Goal: Task Accomplishment & Management: Manage account settings

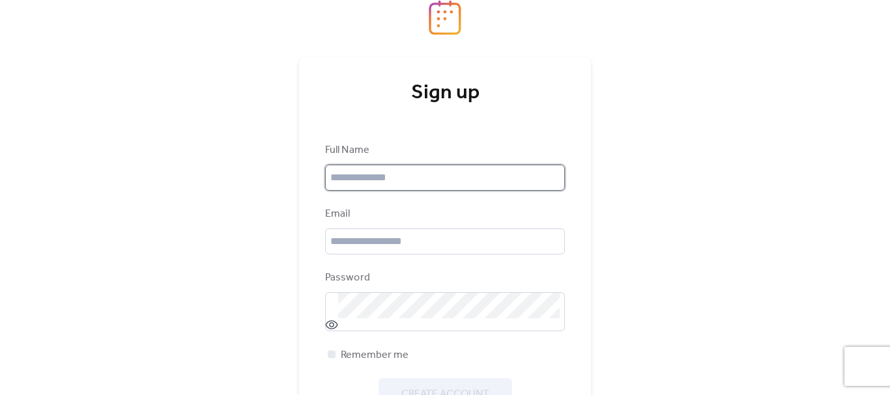
click at [435, 178] on input "text" at bounding box center [445, 178] width 240 height 26
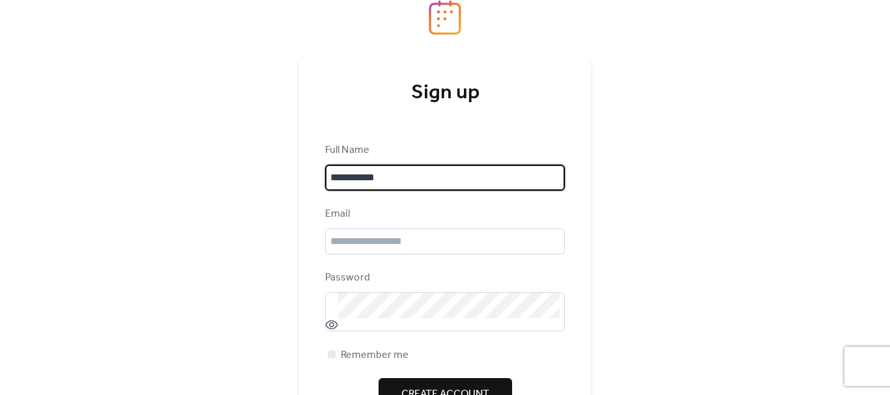
click at [365, 177] on input "**********" at bounding box center [445, 178] width 240 height 26
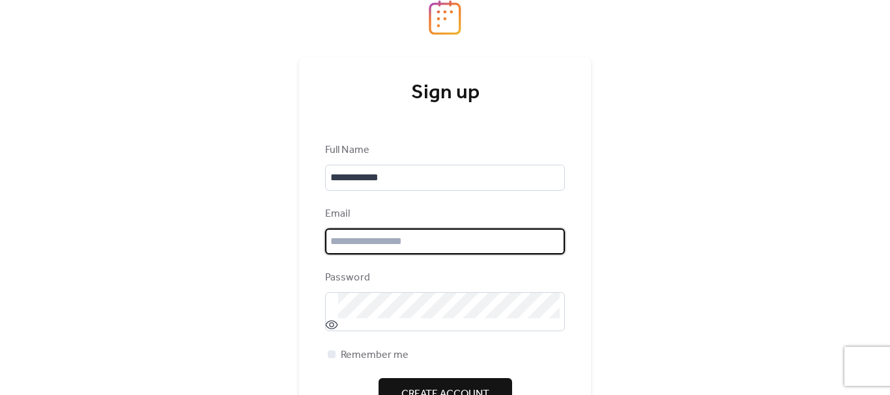
click at [373, 236] on input "email" at bounding box center [445, 242] width 240 height 26
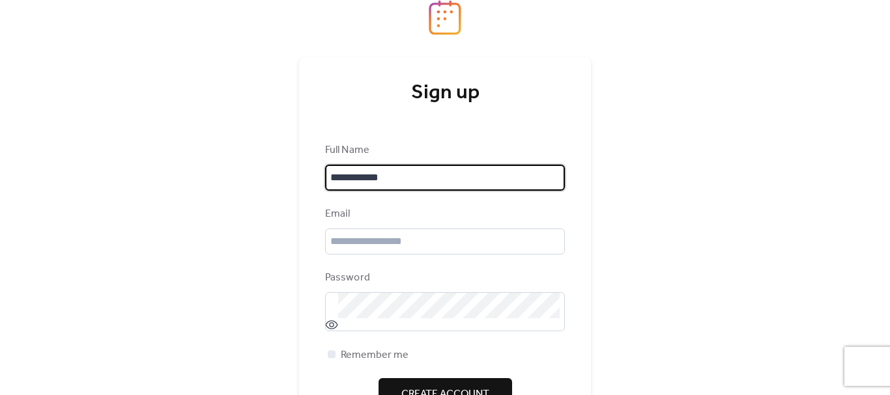
click at [338, 180] on input "**********" at bounding box center [445, 178] width 240 height 26
click at [335, 180] on input "**********" at bounding box center [445, 178] width 240 height 26
drag, startPoint x: 340, startPoint y: 178, endPoint x: 330, endPoint y: 178, distance: 10.4
click at [330, 178] on input "**********" at bounding box center [445, 178] width 240 height 26
type input "**********"
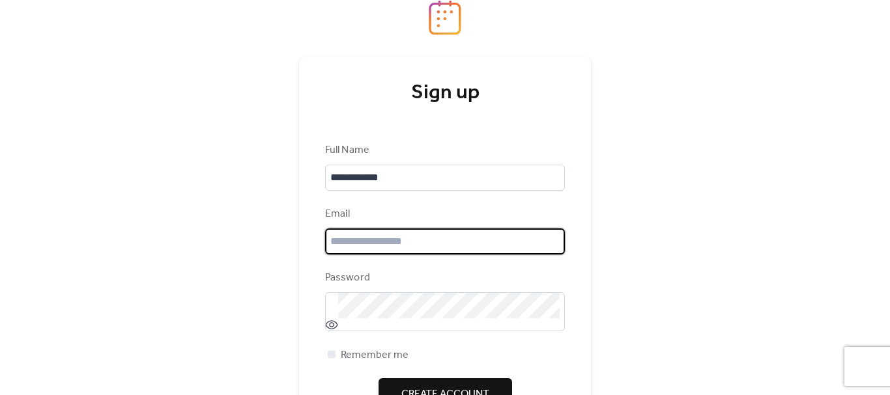
click at [384, 239] on input "email" at bounding box center [445, 242] width 240 height 26
type input "**********"
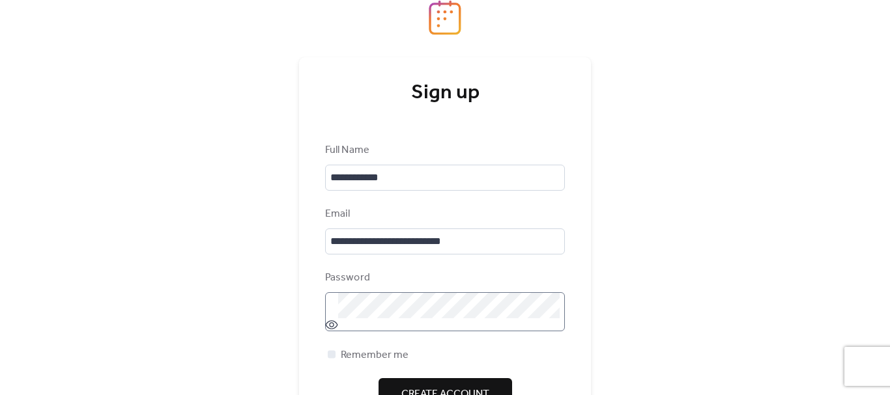
click at [326, 324] on icon at bounding box center [331, 325] width 13 height 13
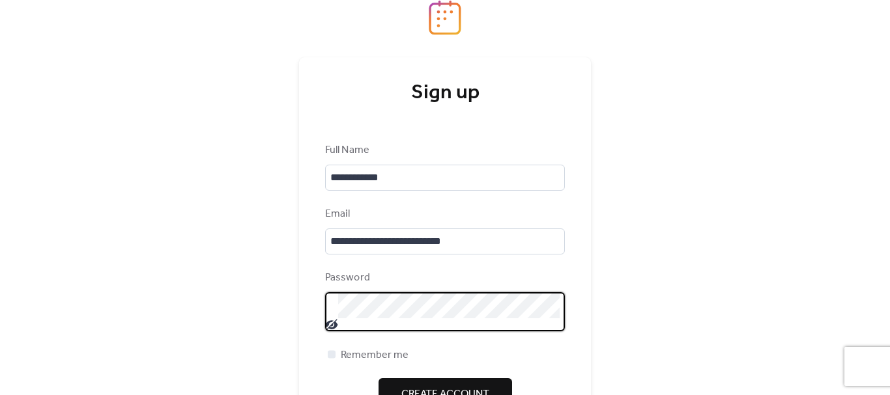
click at [239, 300] on div "**********" at bounding box center [445, 197] width 890 height 395
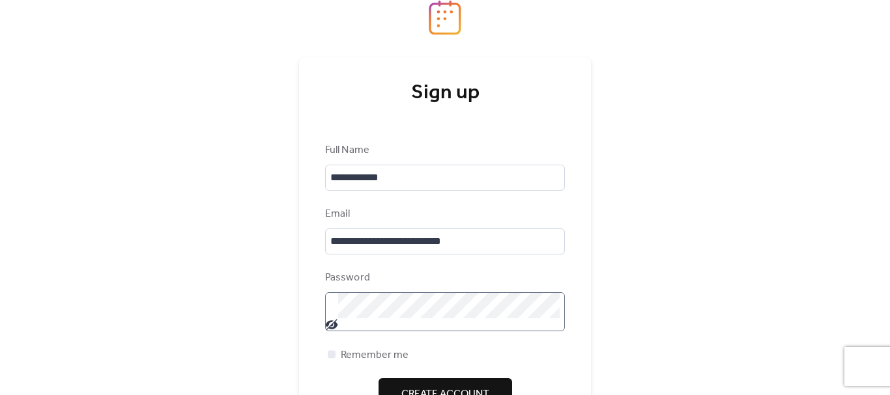
click at [431, 387] on span "Create Account" at bounding box center [445, 395] width 88 height 16
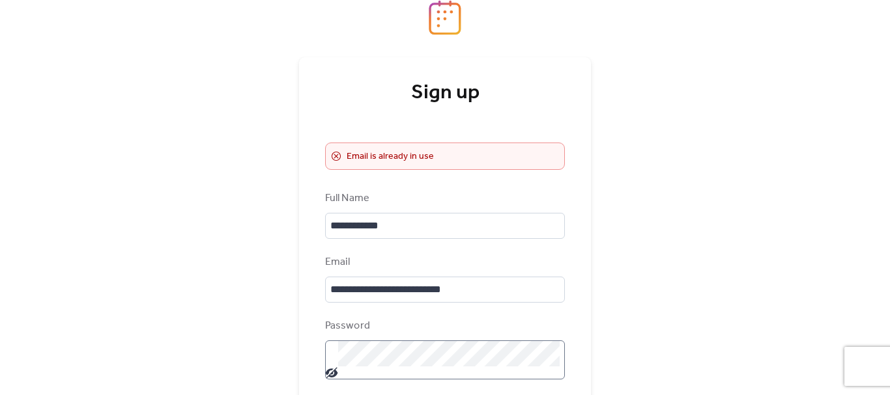
click at [650, 282] on div "**********" at bounding box center [445, 197] width 890 height 395
click at [620, 266] on div "**********" at bounding box center [445, 197] width 890 height 395
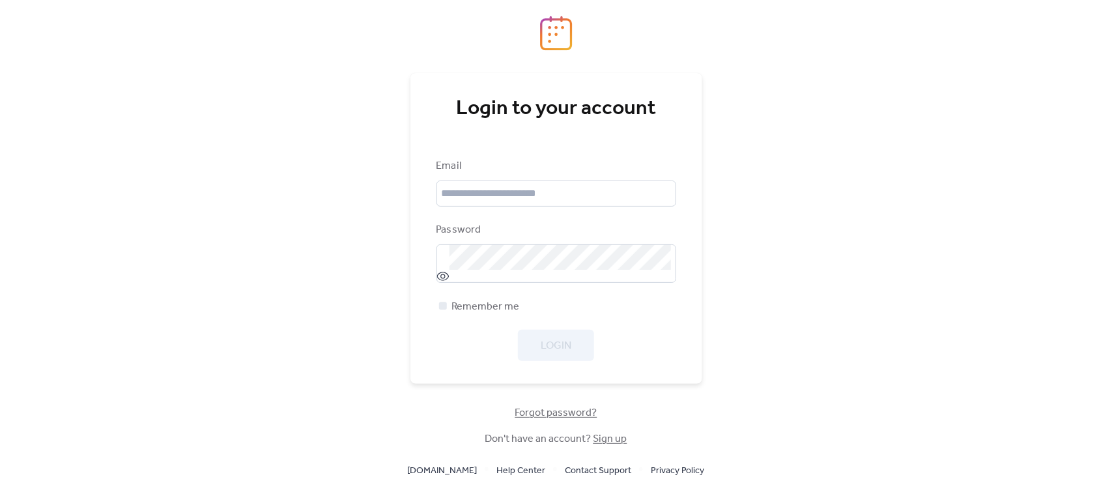
click at [568, 395] on span "Forgot password?" at bounding box center [556, 413] width 82 height 16
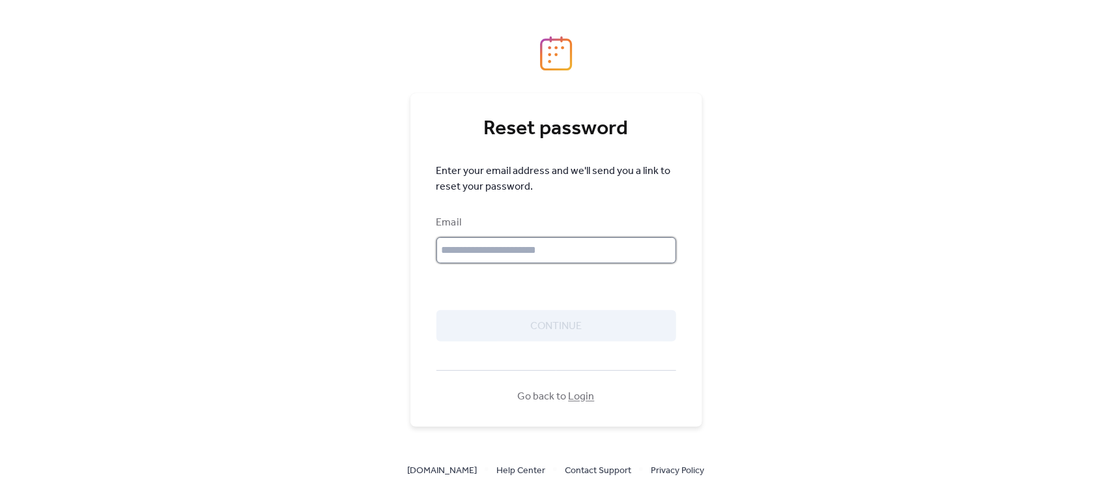
click at [526, 249] on input "text" at bounding box center [556, 250] width 240 height 26
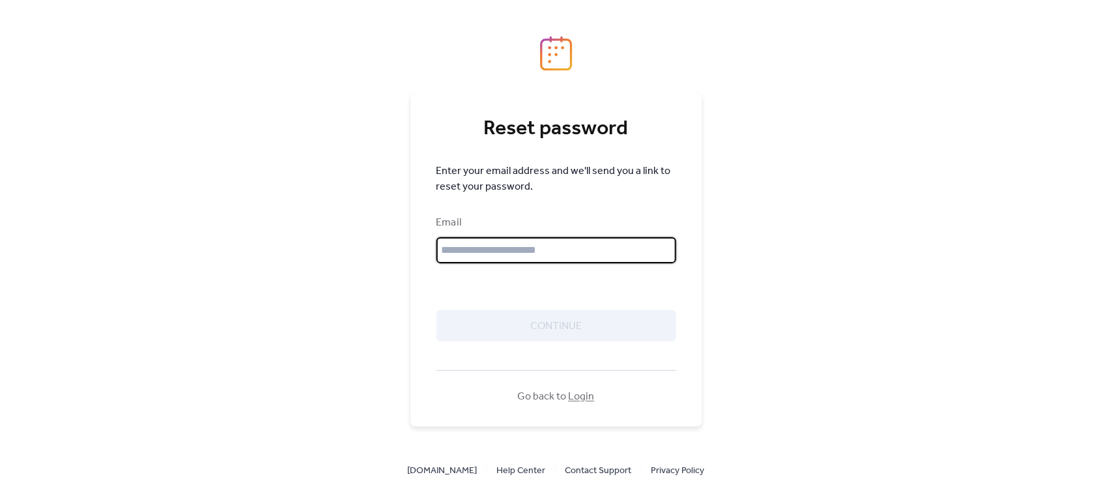
type input "**********"
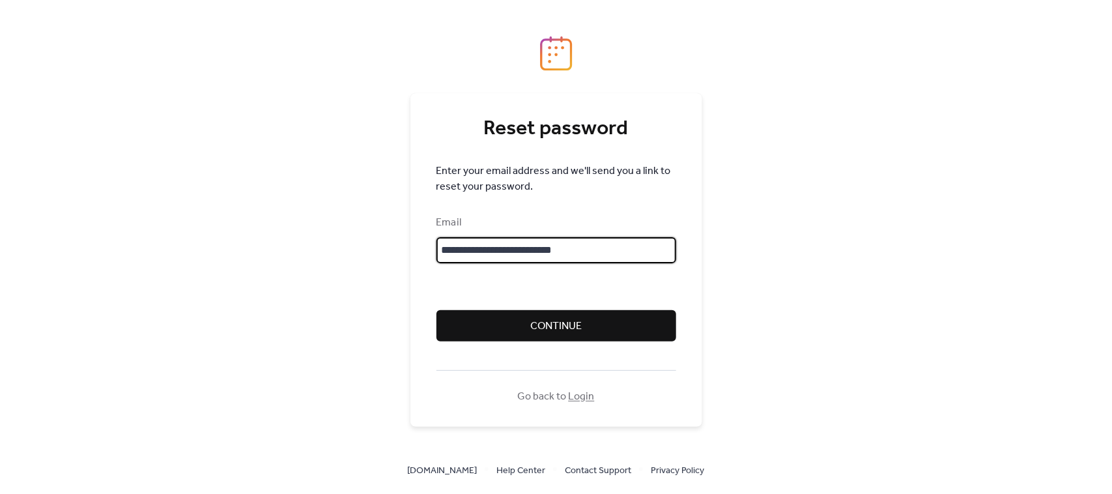
click at [538, 326] on span "Continue" at bounding box center [555, 327] width 51 height 16
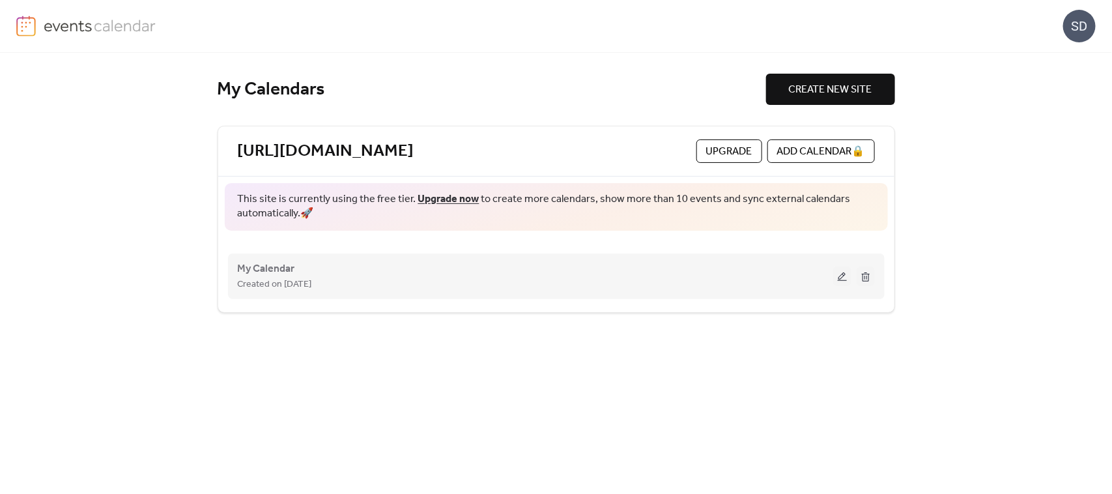
click at [733, 281] on div "Created on [DATE]" at bounding box center [535, 284] width 595 height 16
click at [838, 284] on button at bounding box center [842, 276] width 18 height 20
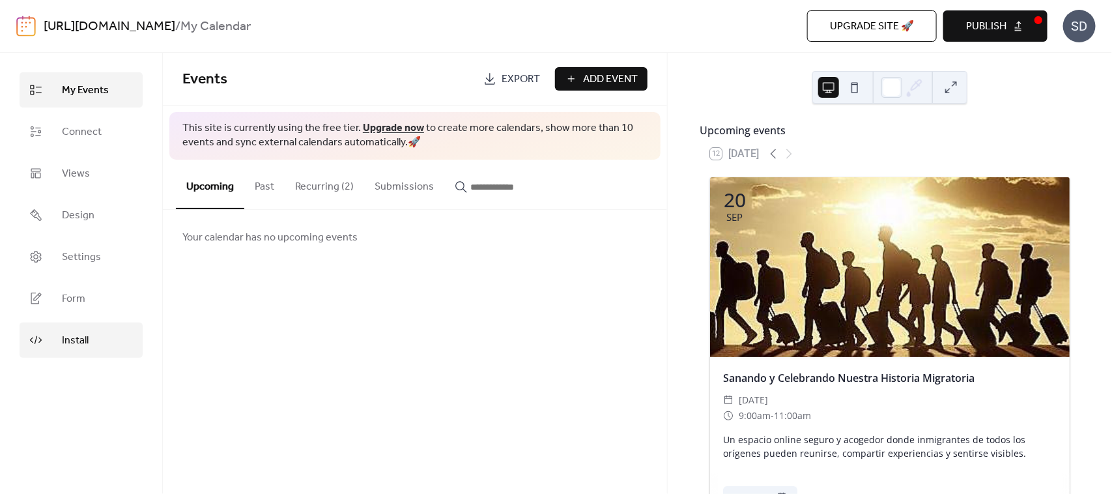
click at [73, 344] on span "Install" at bounding box center [75, 341] width 27 height 16
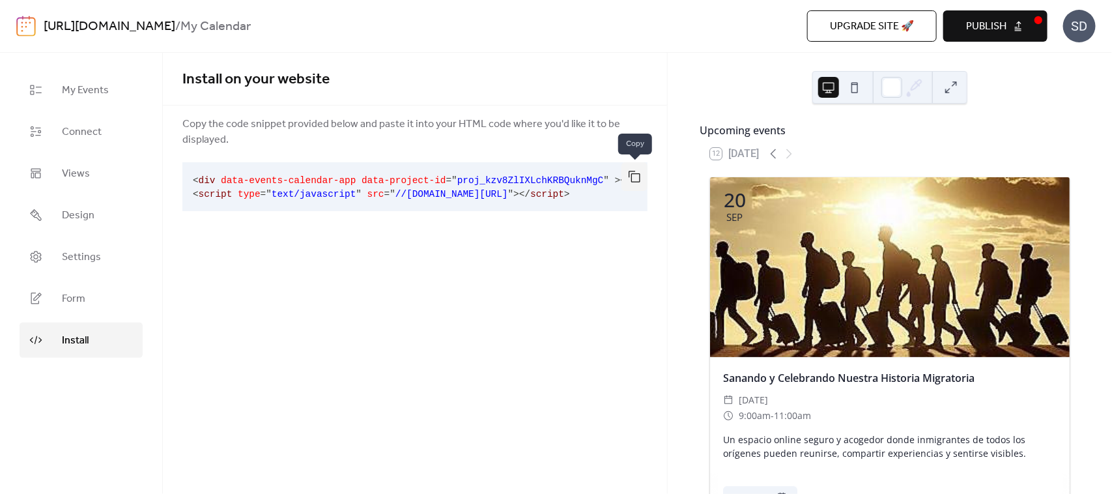
click at [637, 177] on button "button" at bounding box center [634, 176] width 26 height 29
click at [366, 259] on div "Install on your website Copy the code snippet provided below and paste it into …" at bounding box center [415, 273] width 504 height 441
click at [89, 252] on span "Settings" at bounding box center [81, 257] width 39 height 16
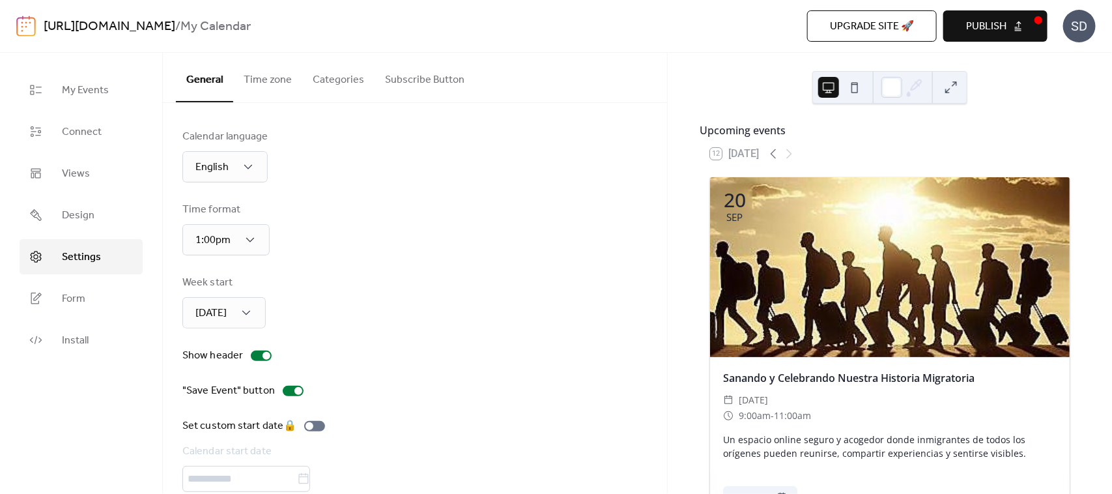
click at [28, 30] on img at bounding box center [26, 26] width 20 height 21
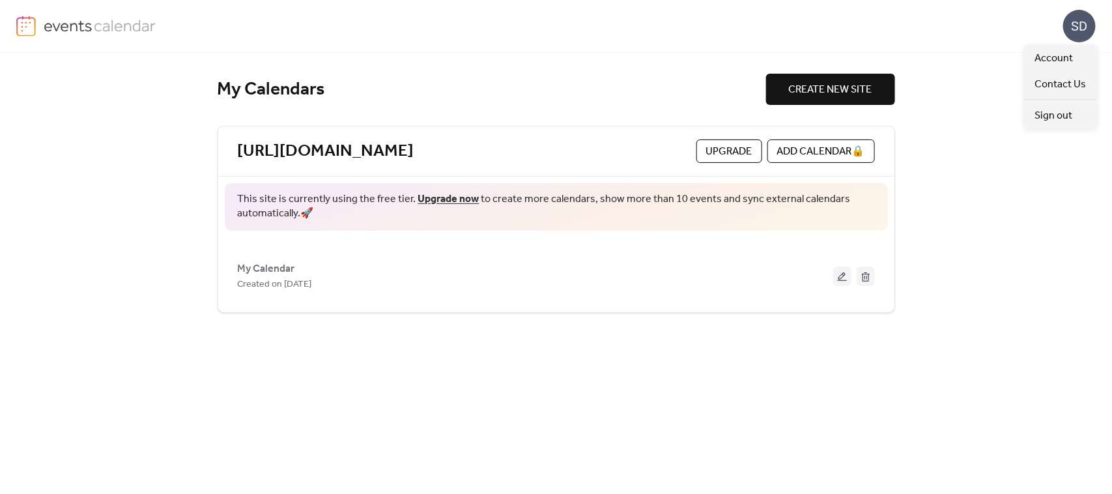
click at [1068, 27] on div "SD" at bounding box center [1079, 26] width 33 height 33
click at [1050, 57] on span "Account" at bounding box center [1054, 59] width 38 height 16
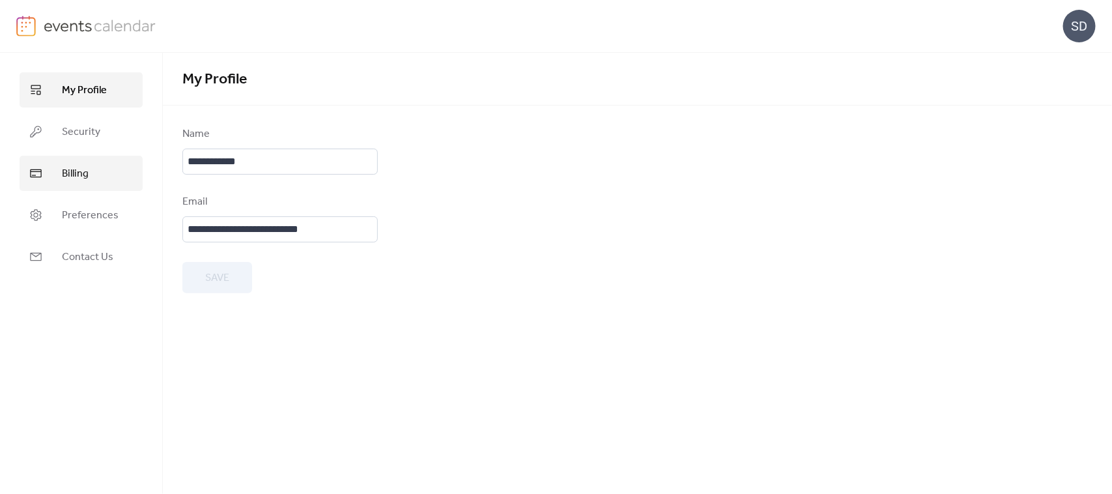
click at [86, 180] on span "Billing" at bounding box center [75, 174] width 27 height 16
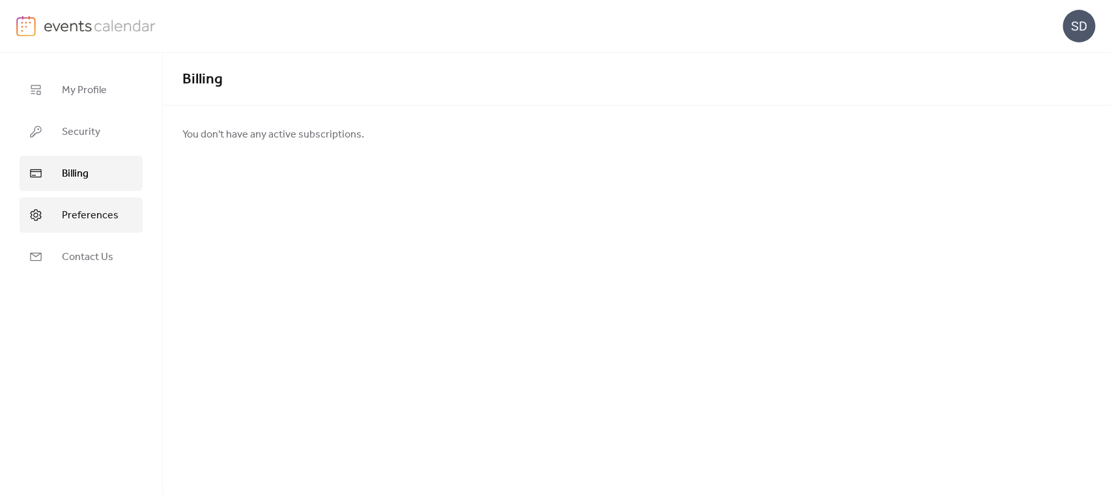
click at [78, 210] on span "Preferences" at bounding box center [90, 216] width 57 height 16
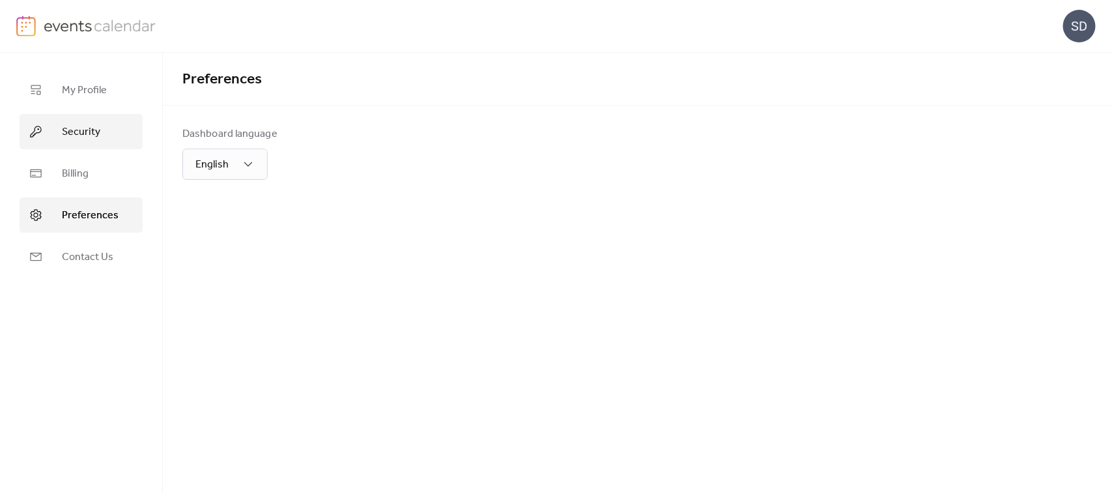
click at [90, 140] on span "Security" at bounding box center [81, 132] width 38 height 16
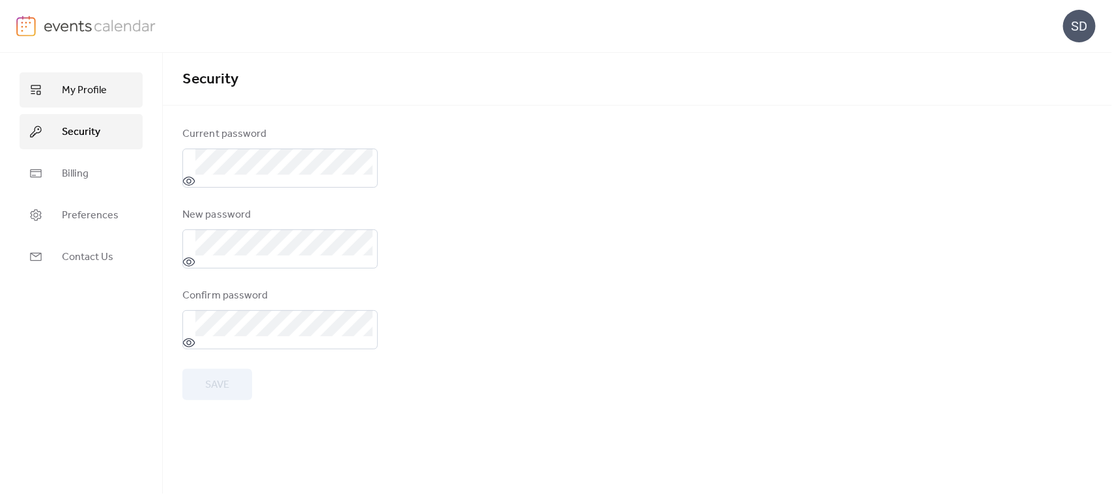
click at [67, 92] on span "My Profile" at bounding box center [84, 91] width 45 height 16
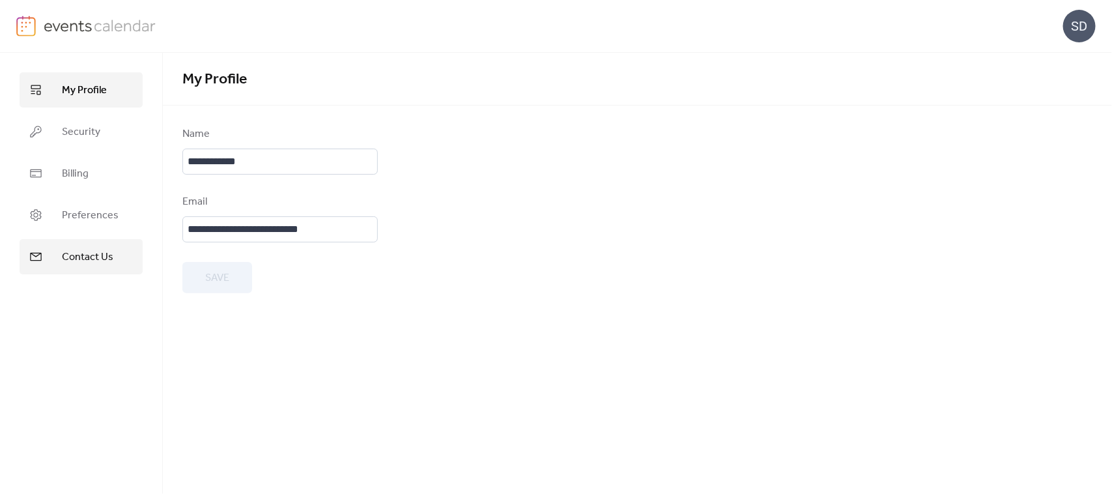
click at [76, 245] on link "Contact Us" at bounding box center [81, 256] width 123 height 35
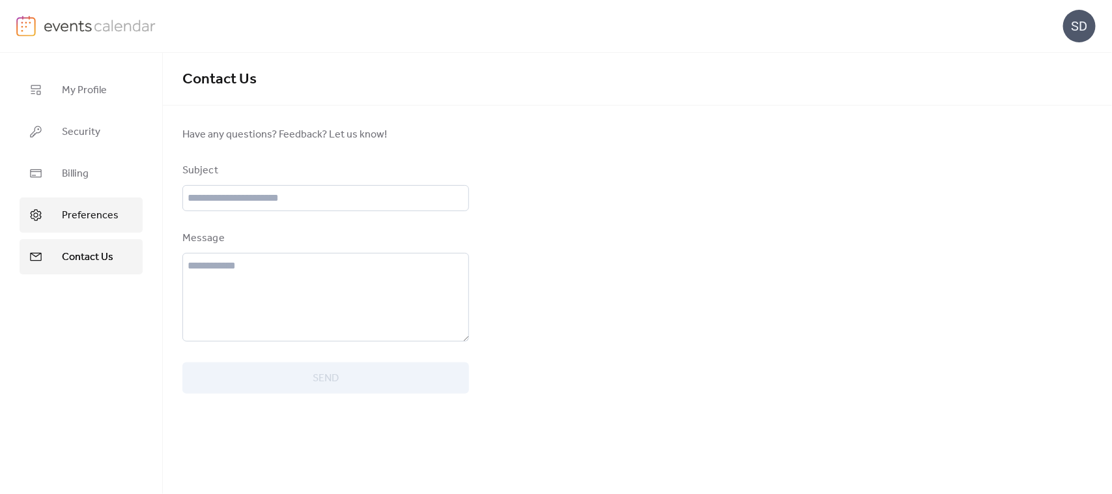
click at [91, 217] on span "Preferences" at bounding box center [90, 216] width 57 height 16
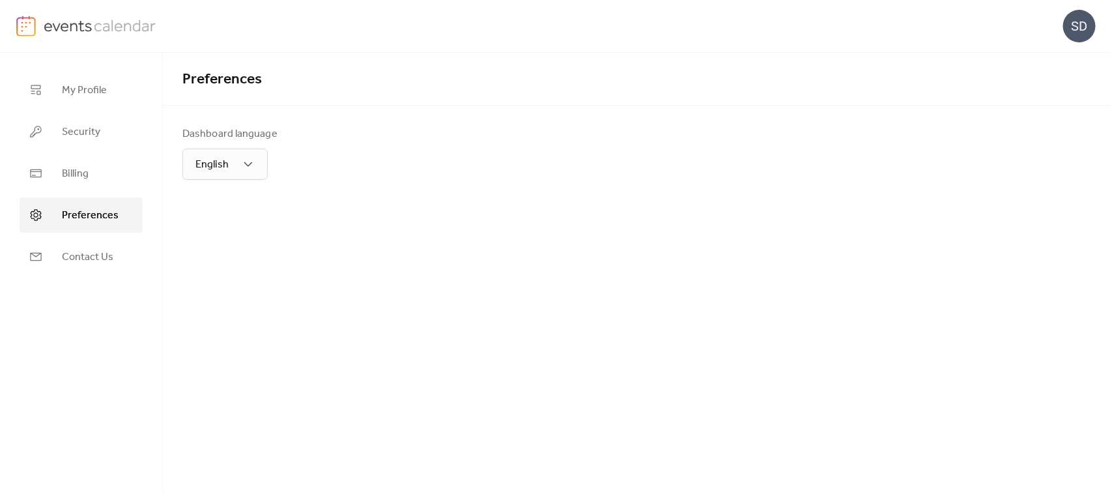
click at [27, 26] on img at bounding box center [26, 26] width 20 height 21
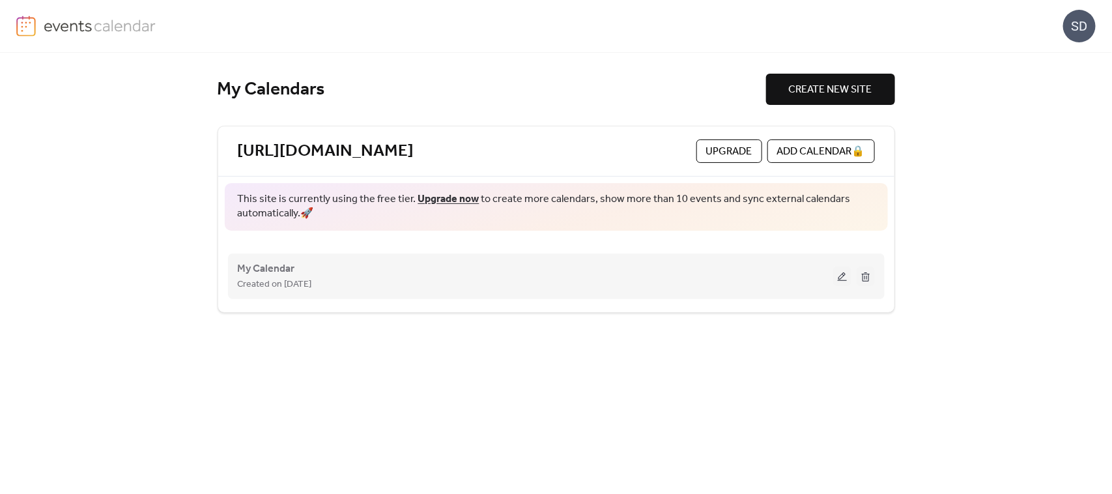
click at [842, 277] on button at bounding box center [842, 276] width 18 height 20
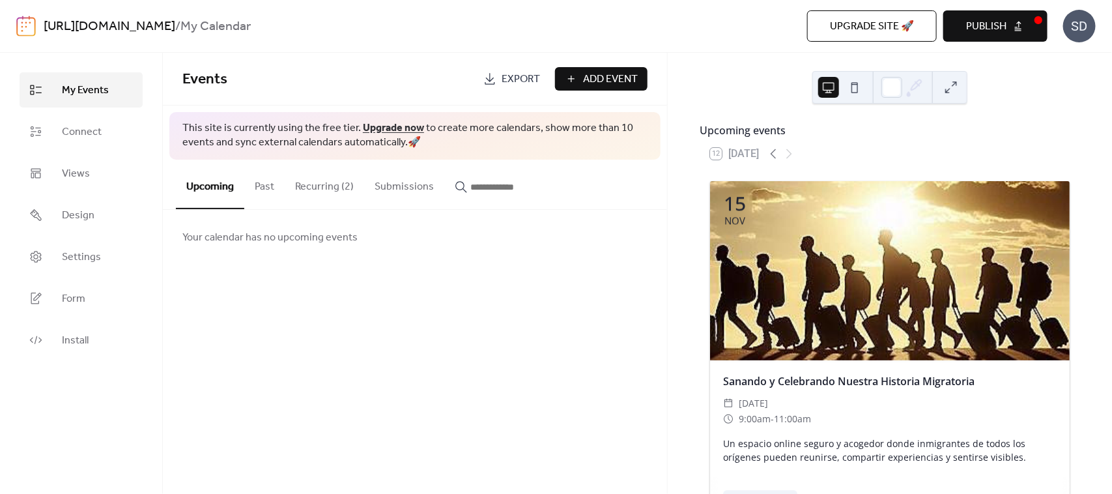
scroll to position [1547, 0]
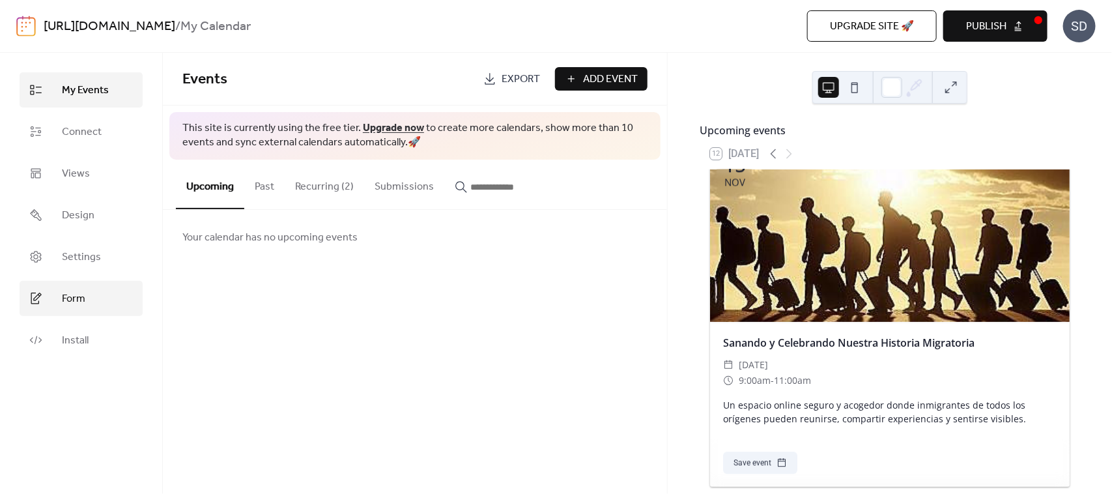
click at [76, 302] on span "Form" at bounding box center [73, 299] width 23 height 16
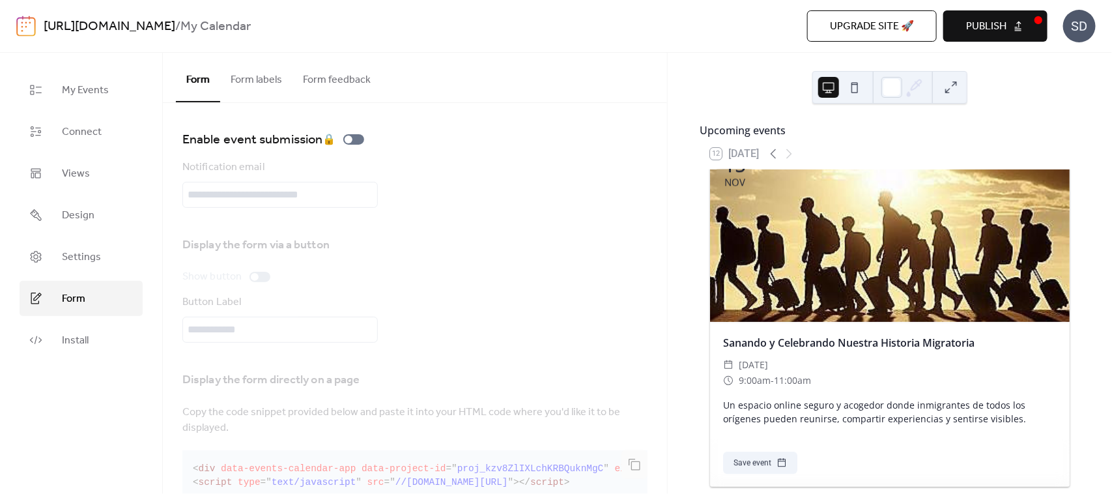
click at [258, 79] on button "Form labels" at bounding box center [256, 77] width 72 height 48
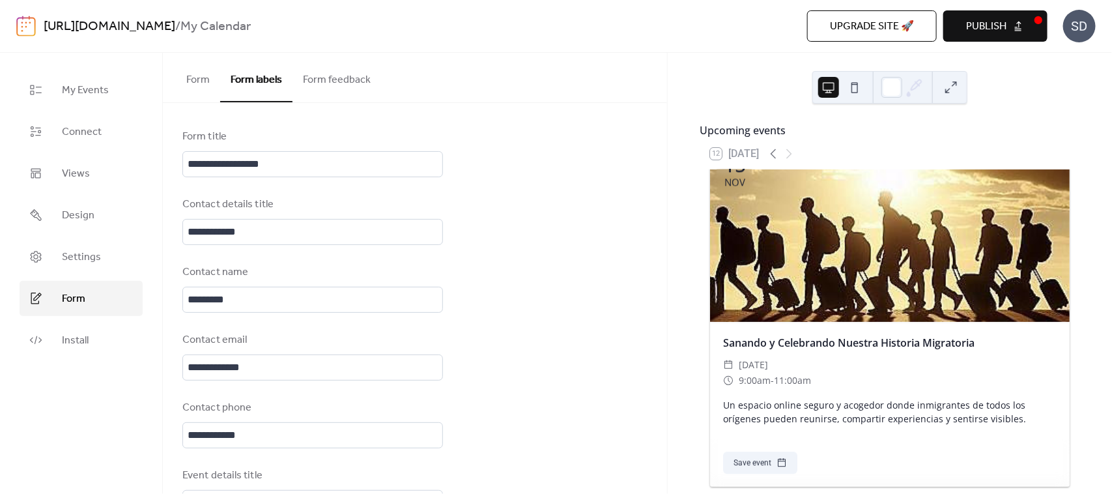
click at [336, 80] on button "Form feedback" at bounding box center [336, 77] width 89 height 48
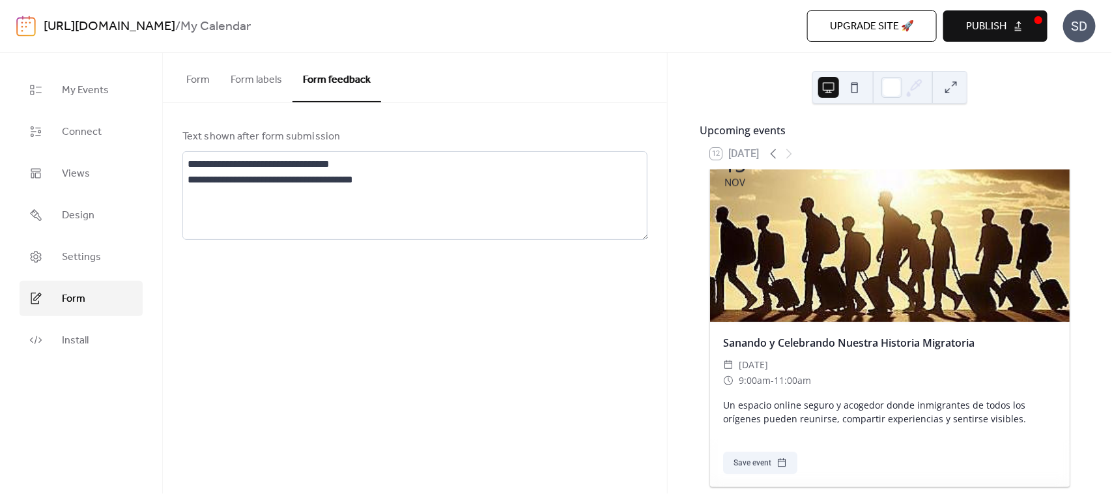
click at [207, 77] on button "Form" at bounding box center [198, 77] width 44 height 48
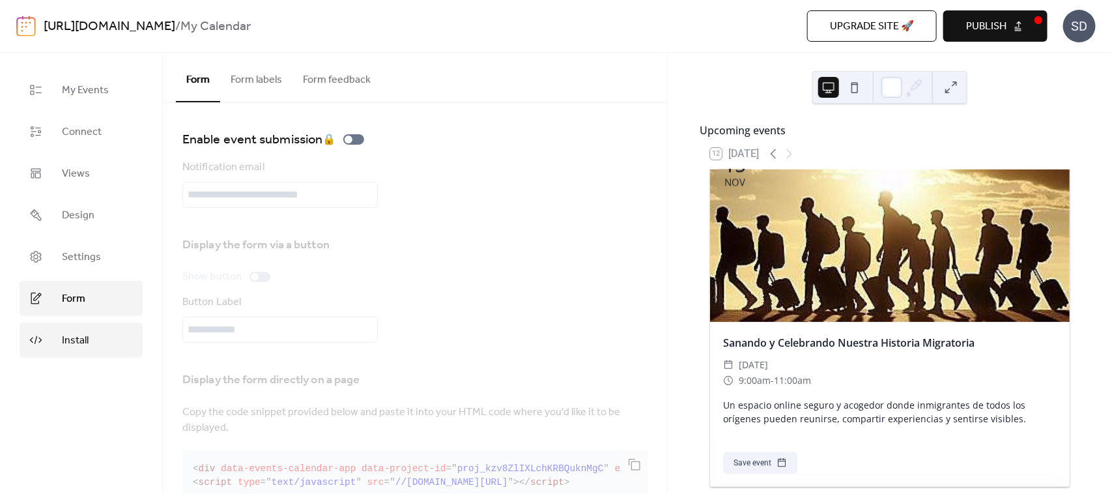
click at [81, 349] on span "Install" at bounding box center [75, 341] width 27 height 16
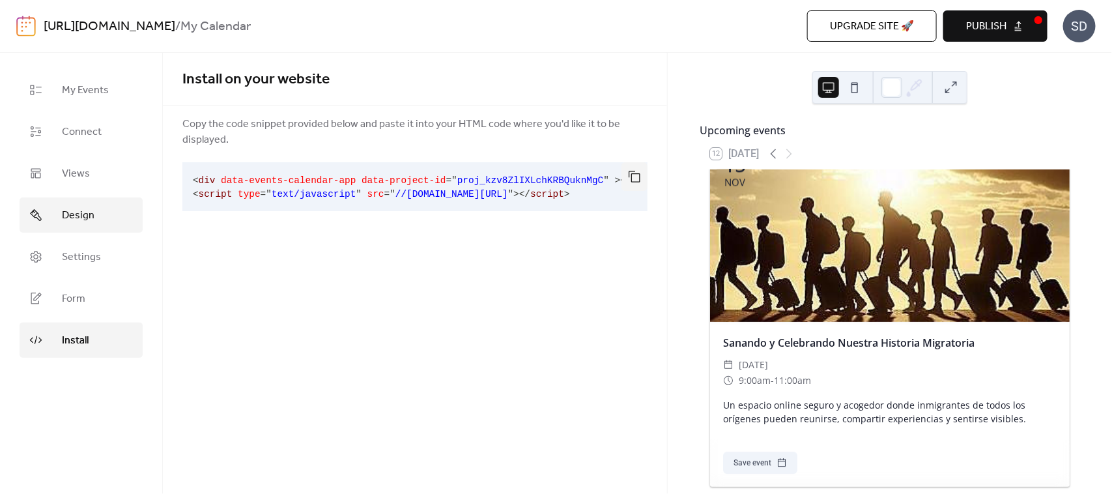
click at [47, 222] on link "Design" at bounding box center [81, 214] width 123 height 35
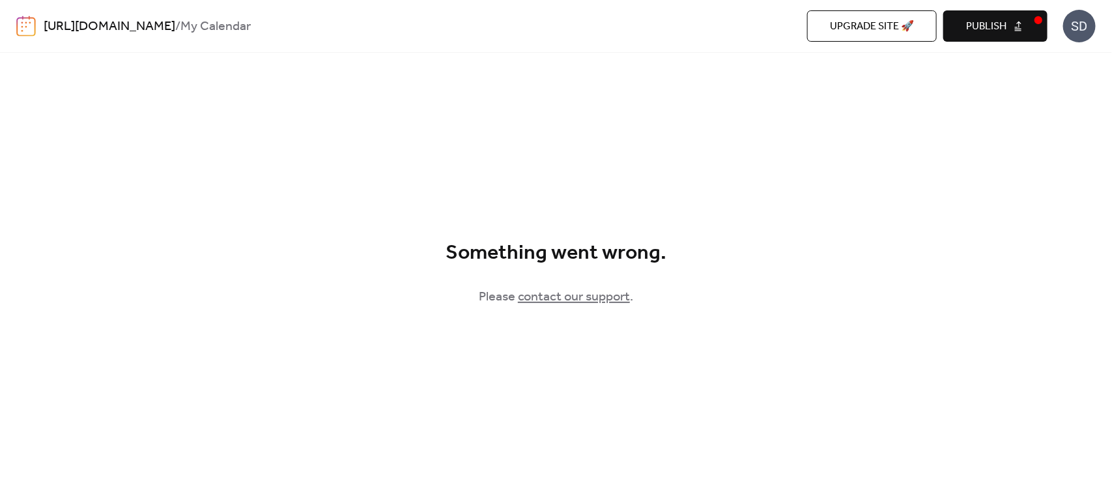
click at [367, 183] on div "Something went wrong. Please contact our support ." at bounding box center [556, 273] width 1112 height 441
click at [44, 25] on link "[URL][DOMAIN_NAME]" at bounding box center [110, 26] width 132 height 25
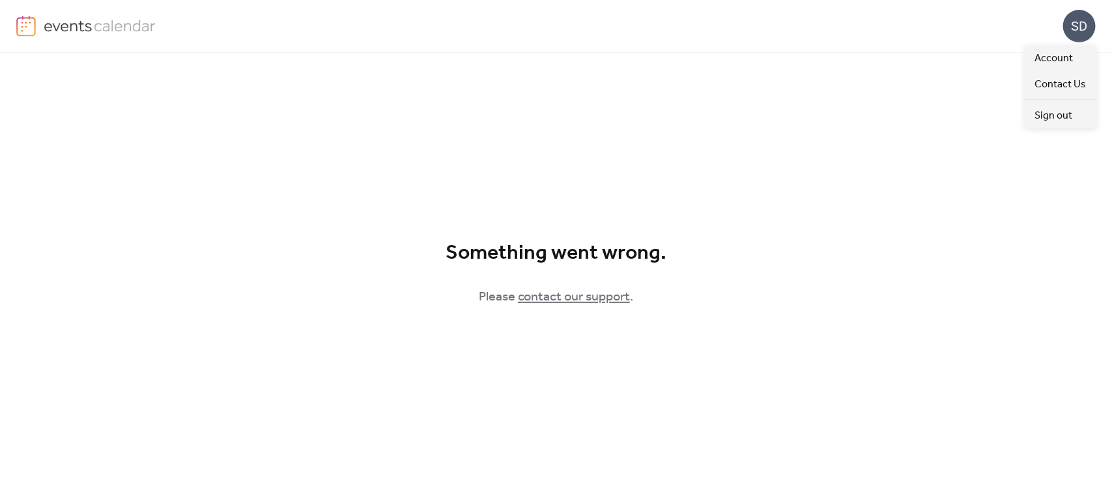
click at [1083, 16] on div "SD" at bounding box center [1079, 26] width 33 height 33
click at [1047, 60] on span "Account" at bounding box center [1054, 59] width 38 height 16
click at [91, 21] on img at bounding box center [100, 26] width 113 height 20
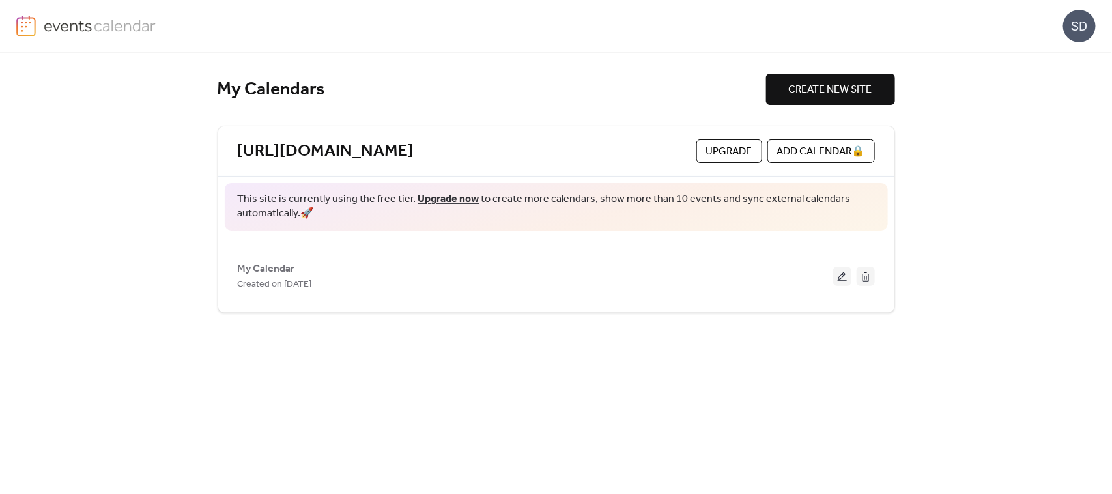
click at [72, 21] on img at bounding box center [100, 26] width 113 height 20
click at [44, 28] on img at bounding box center [100, 26] width 113 height 20
click at [706, 152] on span "Upgrade" at bounding box center [729, 152] width 46 height 16
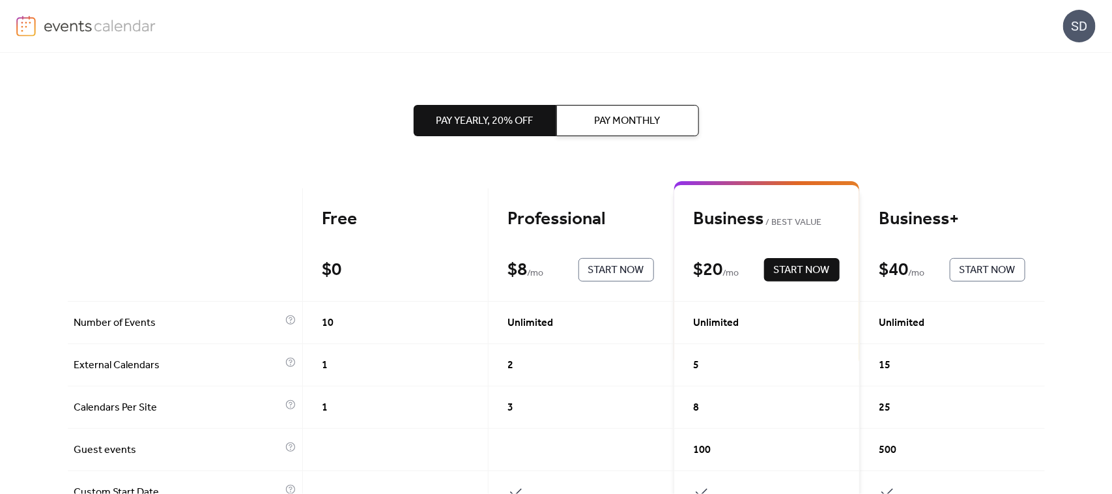
click at [614, 113] on span "Pay Monthly" at bounding box center [628, 121] width 66 height 16
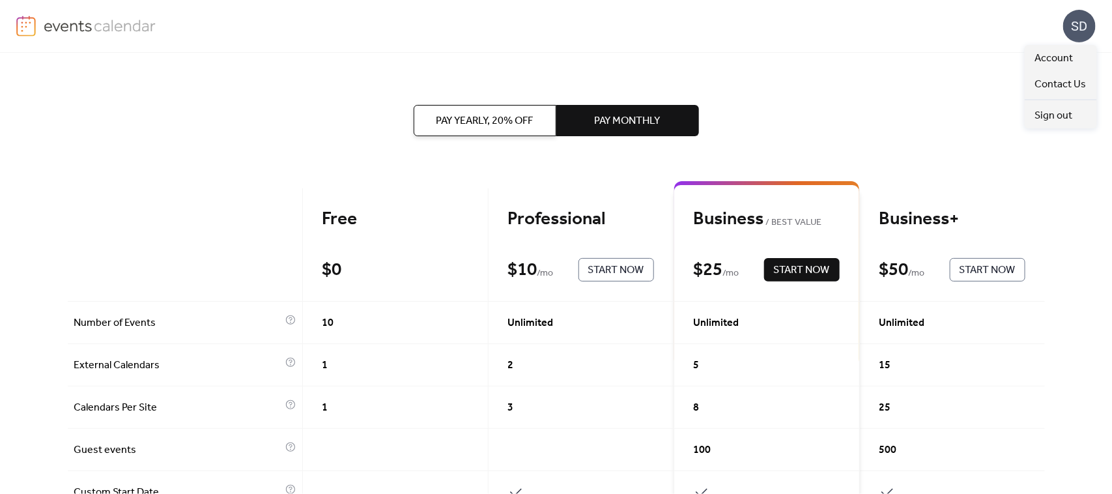
click at [1083, 23] on div "SD" at bounding box center [1079, 26] width 33 height 33
click at [1064, 56] on span "Account" at bounding box center [1054, 59] width 38 height 16
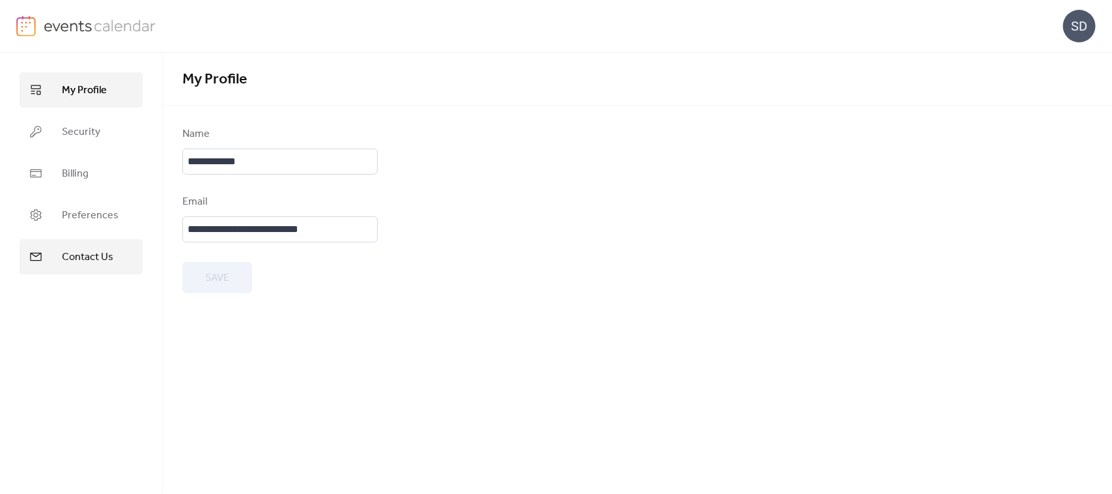
click at [64, 259] on span "Contact Us" at bounding box center [87, 257] width 51 height 16
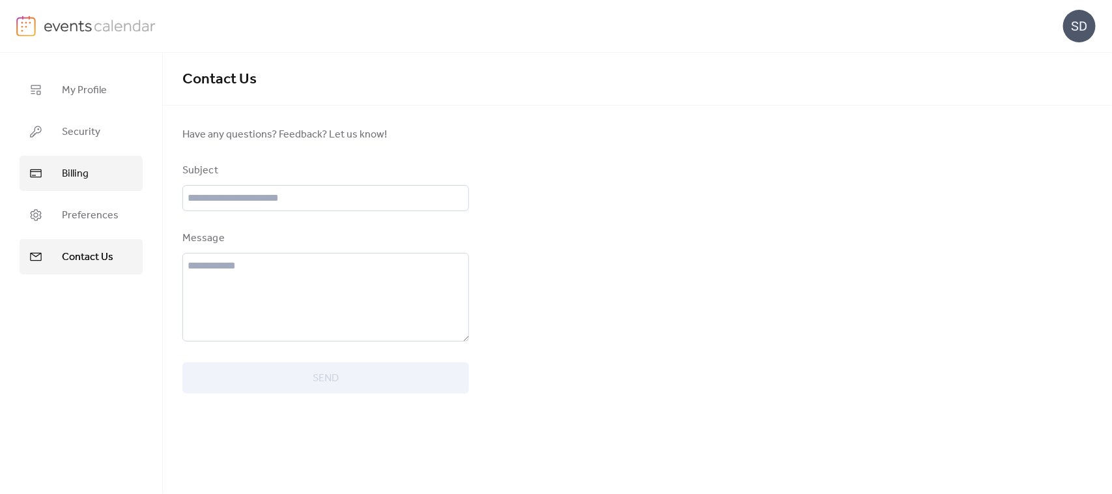
click at [82, 173] on span "Billing" at bounding box center [75, 174] width 27 height 16
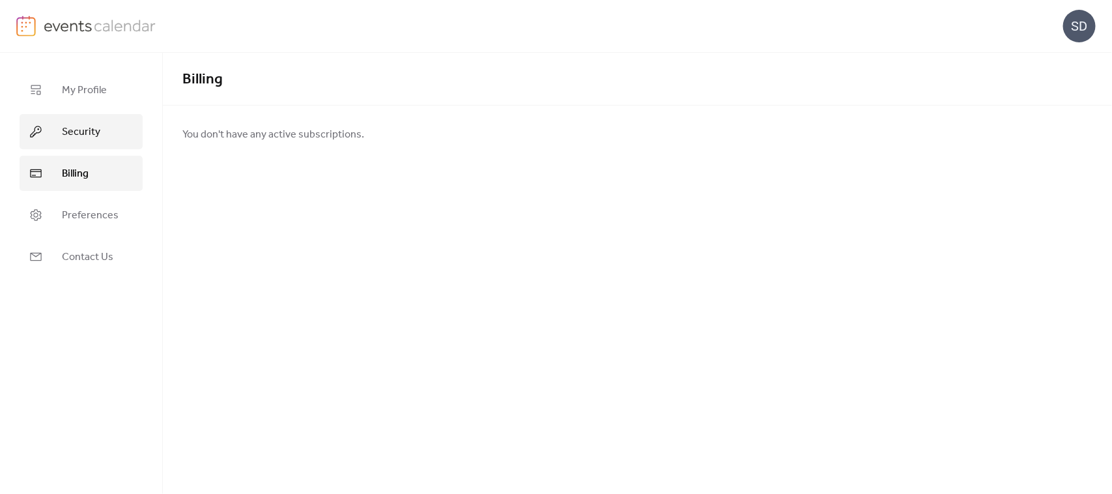
click at [77, 135] on span "Security" at bounding box center [81, 132] width 38 height 16
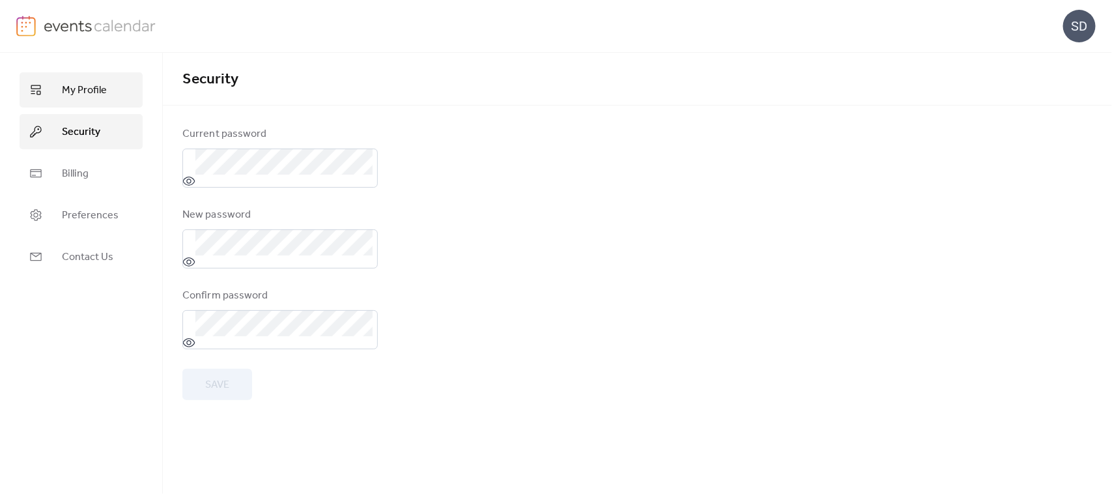
click at [83, 96] on span "My Profile" at bounding box center [84, 91] width 45 height 16
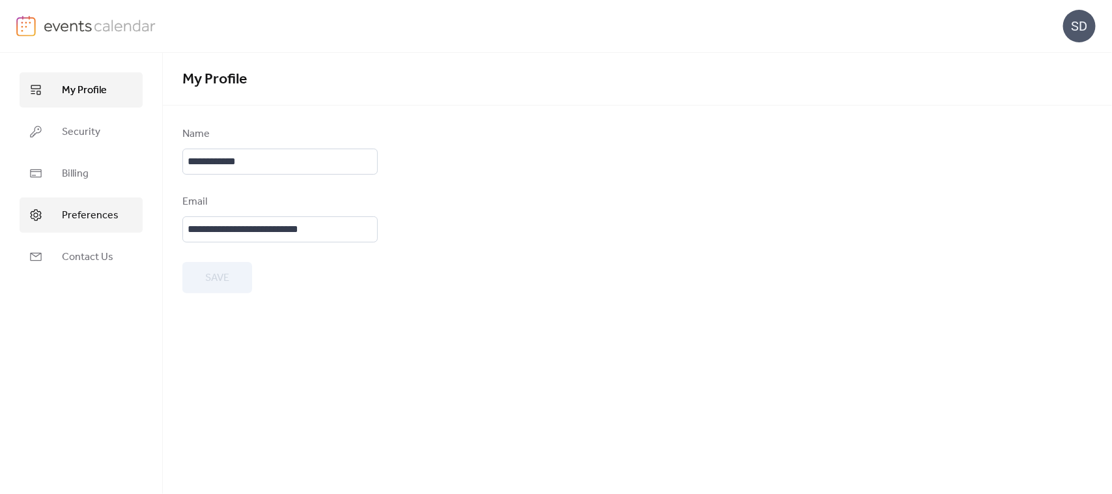
click at [87, 216] on span "Preferences" at bounding box center [90, 216] width 57 height 16
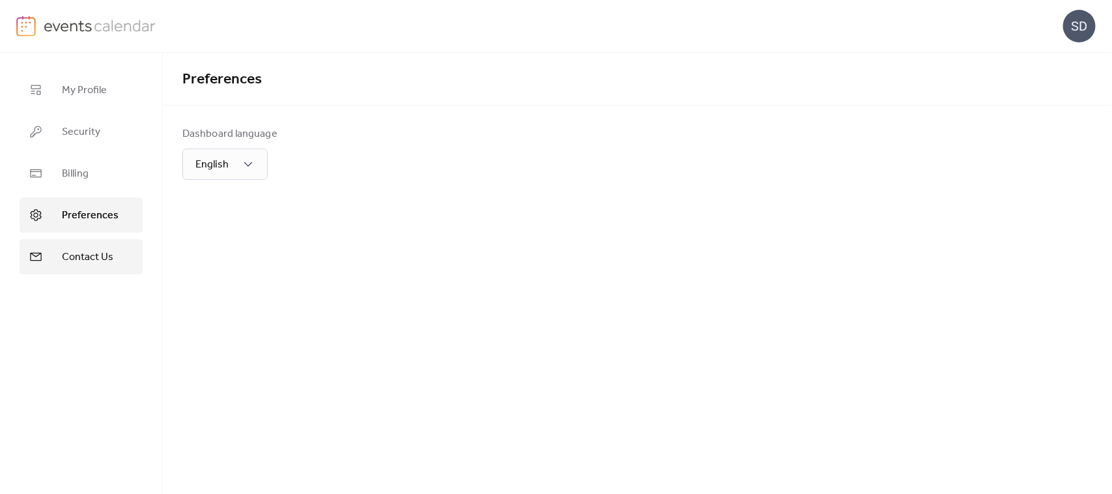
click at [103, 264] on span "Contact Us" at bounding box center [87, 257] width 51 height 16
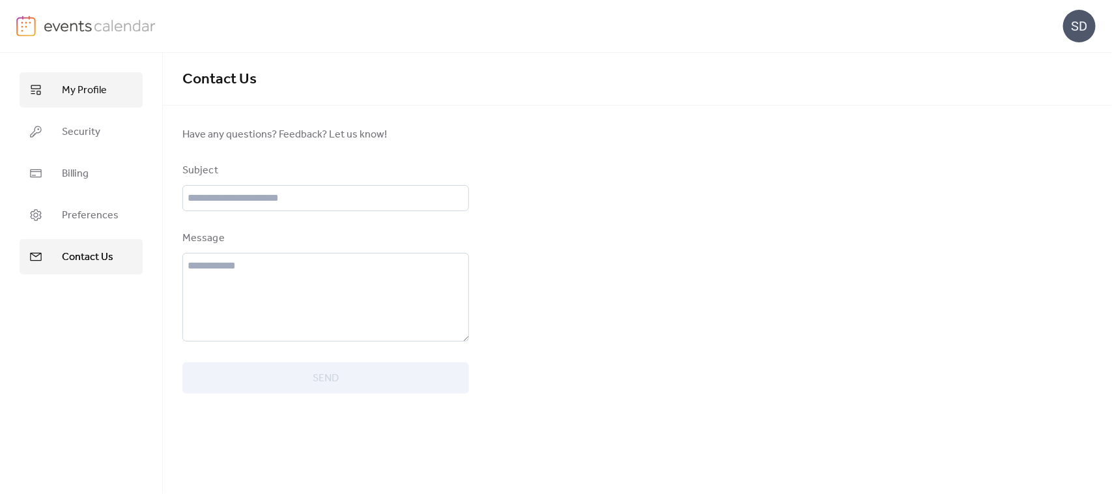
click at [59, 91] on link "My Profile" at bounding box center [81, 89] width 123 height 35
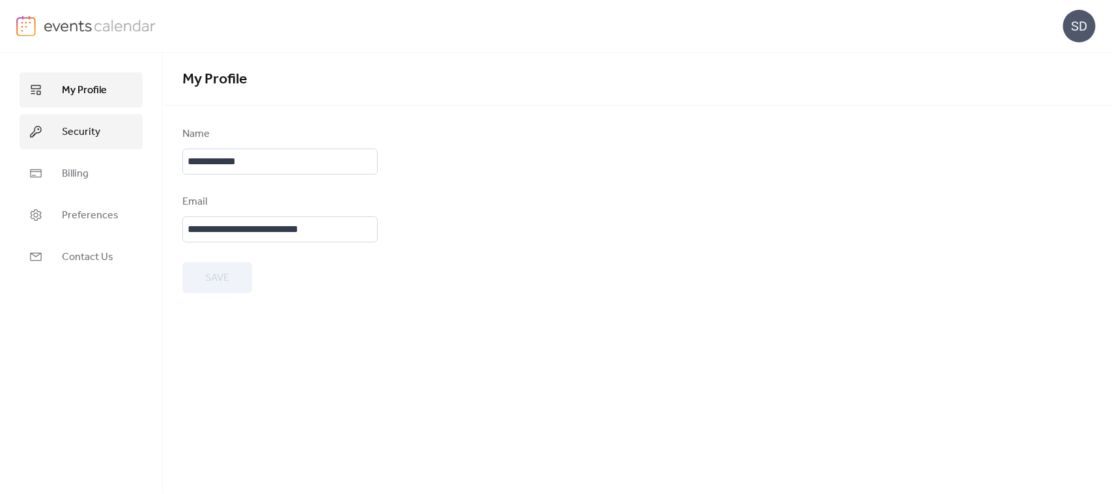
click at [73, 140] on span "Security" at bounding box center [81, 132] width 38 height 16
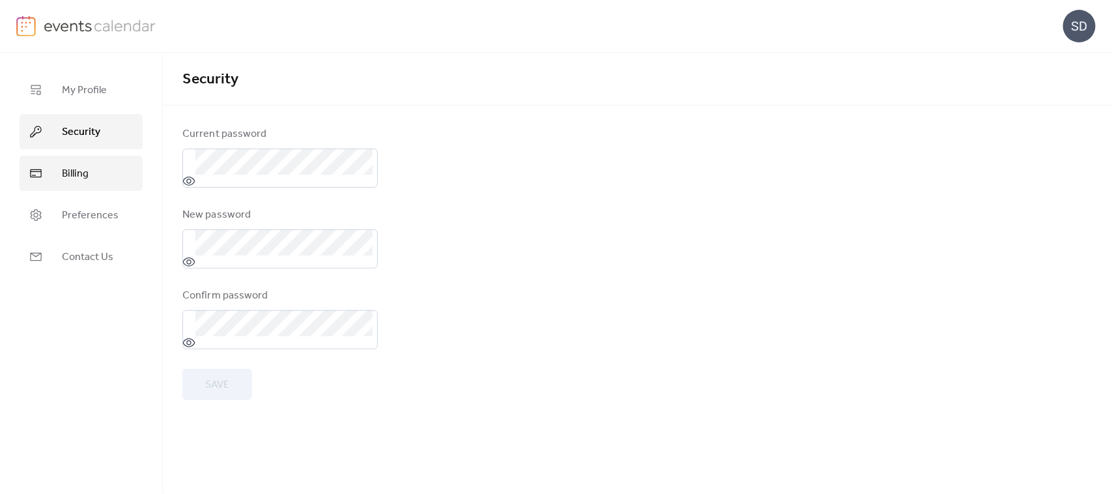
click at [79, 173] on span "Billing" at bounding box center [75, 174] width 27 height 16
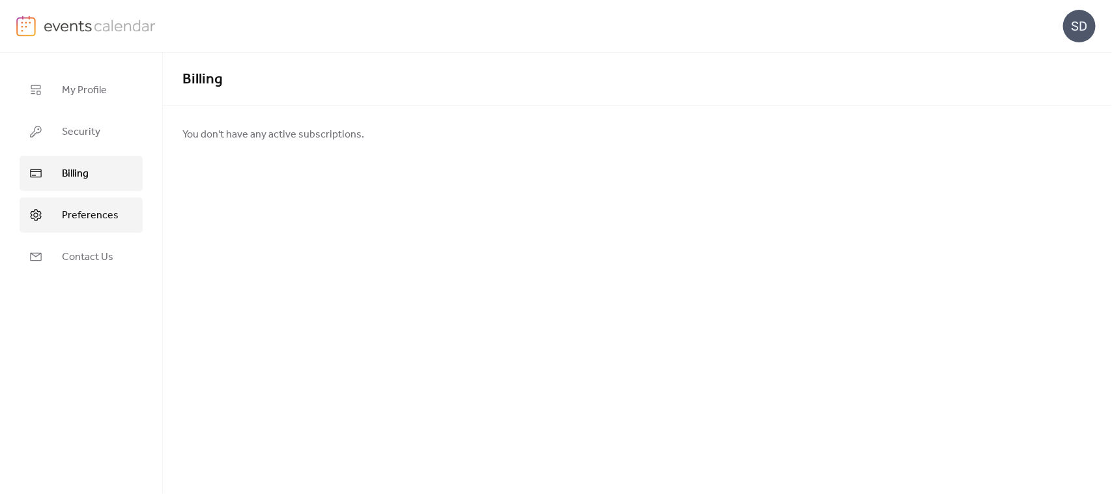
click at [74, 215] on span "Preferences" at bounding box center [90, 216] width 57 height 16
click at [1091, 23] on div "SD" at bounding box center [1079, 26] width 33 height 33
drag, startPoint x: 503, startPoint y: 170, endPoint x: 318, endPoint y: 139, distance: 187.6
click at [503, 170] on div "Dashboard language English" at bounding box center [637, 152] width 949 height 53
click at [47, 26] on img at bounding box center [100, 26] width 113 height 20
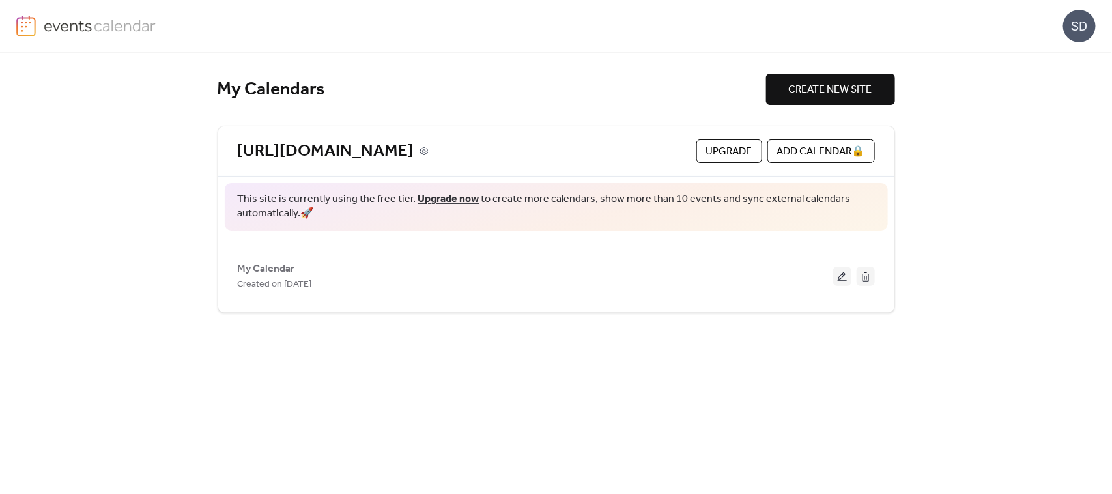
click at [429, 152] on icon at bounding box center [424, 151] width 9 height 9
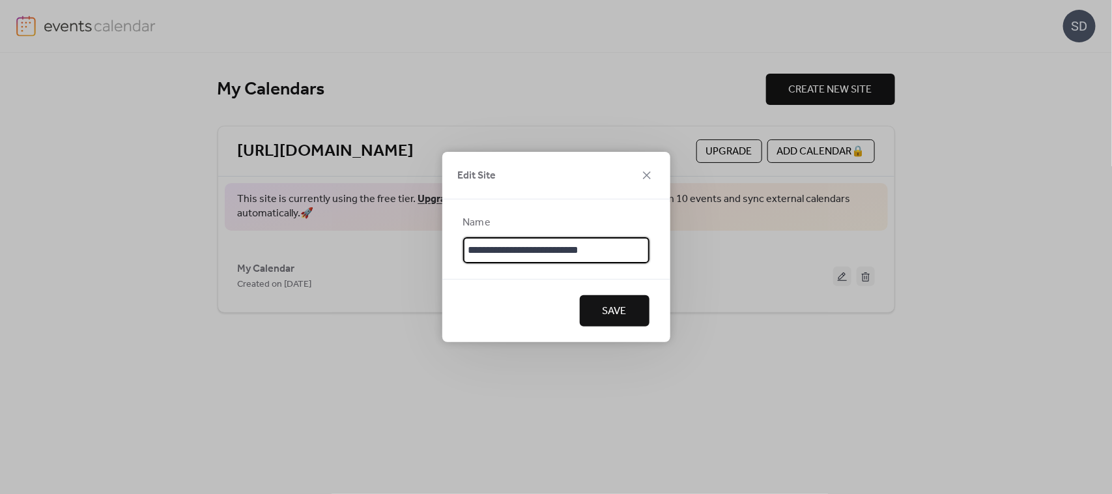
click at [593, 314] on button "Save" at bounding box center [615, 310] width 70 height 31
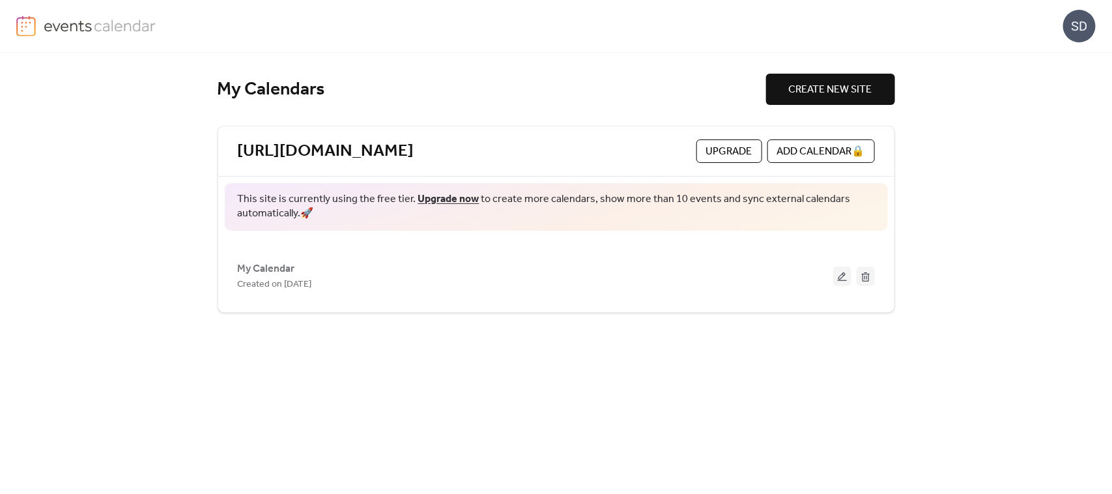
click at [848, 87] on span "CREATE NEW SITE" at bounding box center [830, 90] width 83 height 16
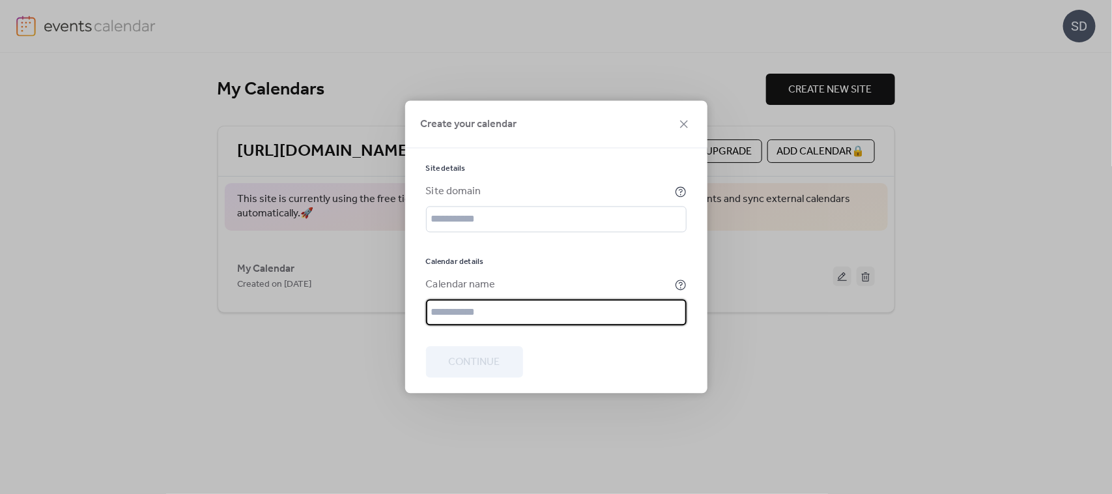
click at [502, 311] on input "text" at bounding box center [556, 313] width 261 height 26
click at [578, 370] on form "Site details Site domain Calendar details Calendar name Continue" at bounding box center [556, 278] width 261 height 229
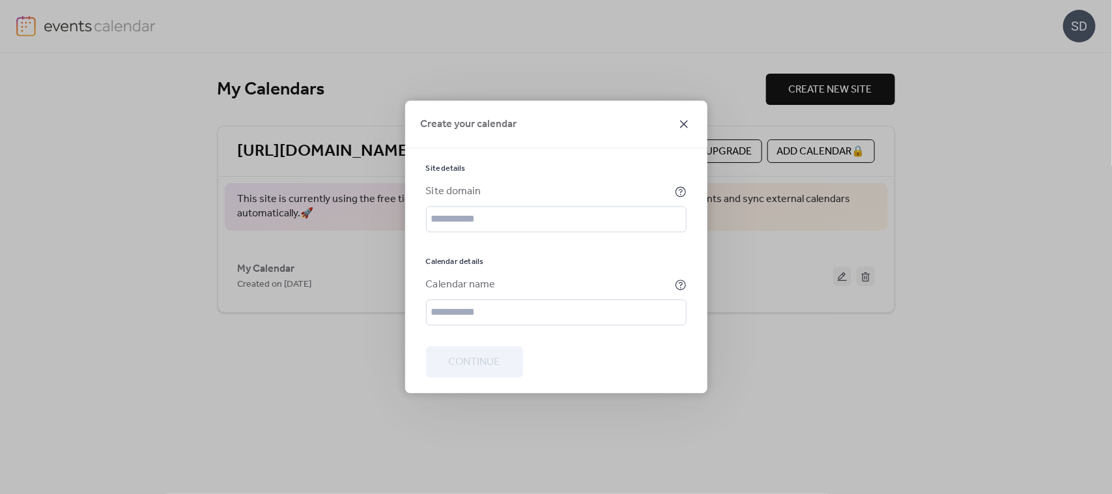
drag, startPoint x: 696, startPoint y: 118, endPoint x: 689, endPoint y: 118, distance: 7.2
click at [694, 118] on div "Create your calendar" at bounding box center [556, 125] width 302 height 48
click at [689, 118] on icon at bounding box center [684, 125] width 16 height 16
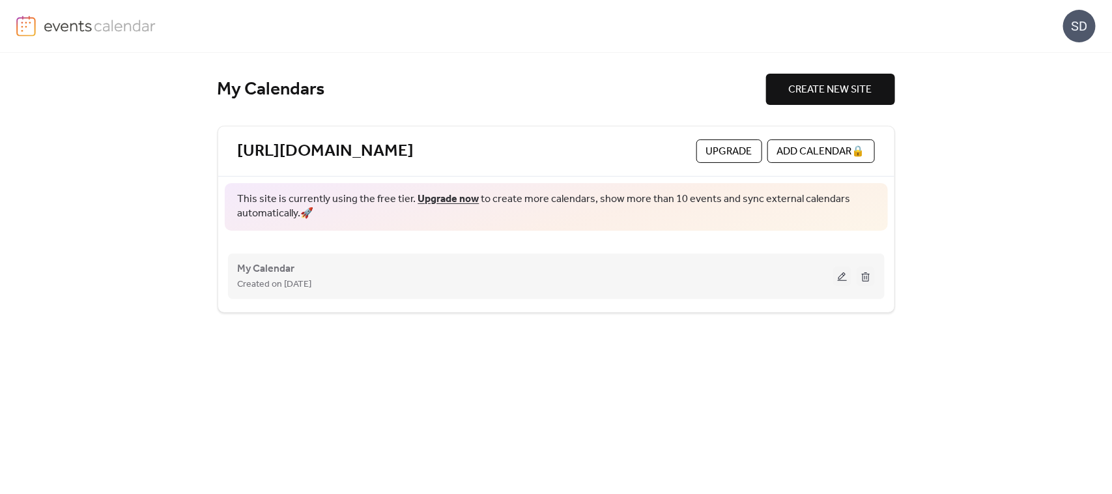
click at [838, 279] on button at bounding box center [842, 276] width 18 height 20
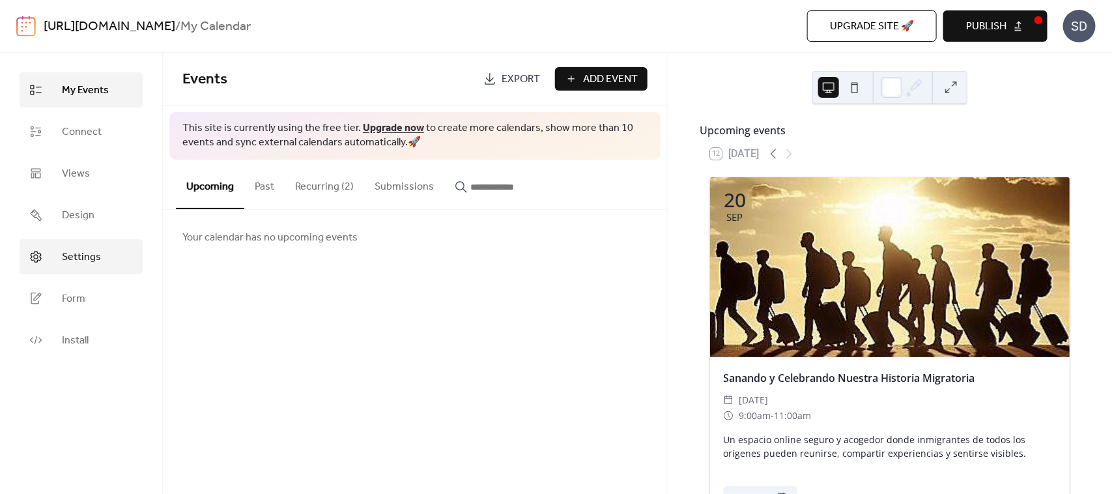
click at [79, 258] on span "Settings" at bounding box center [81, 257] width 39 height 16
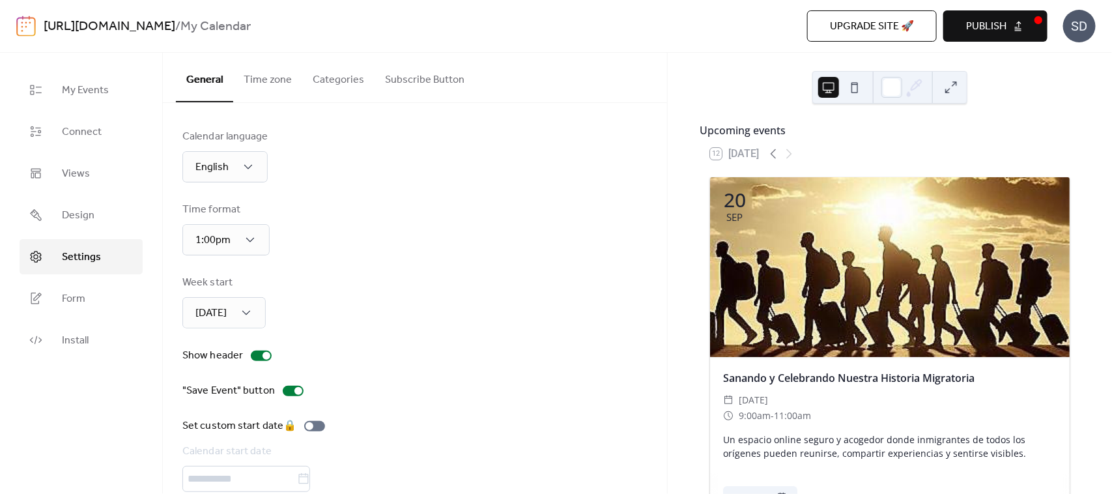
click at [419, 75] on button "Subscribe Button" at bounding box center [425, 77] width 100 height 48
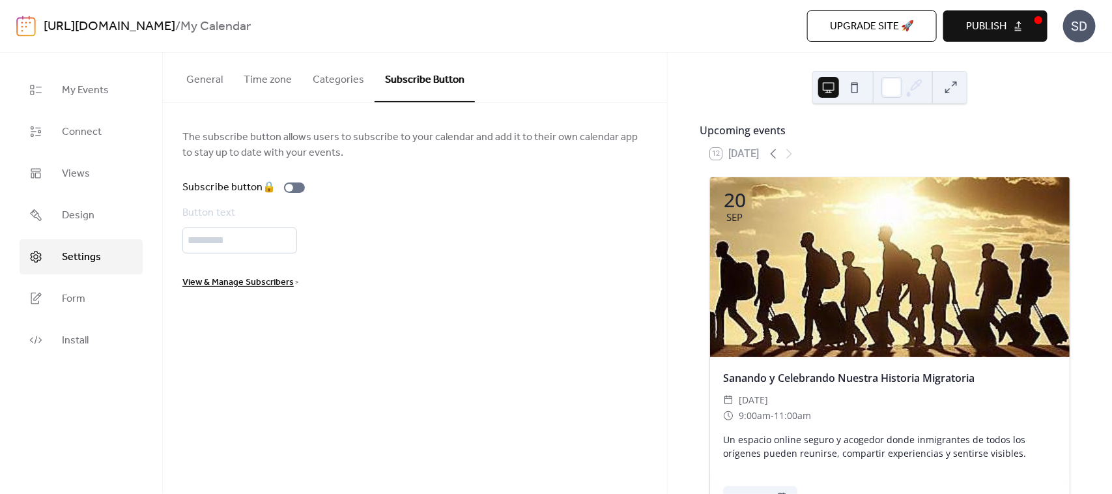
click at [278, 283] on span "View & Manage Subscribers" at bounding box center [237, 283] width 111 height 16
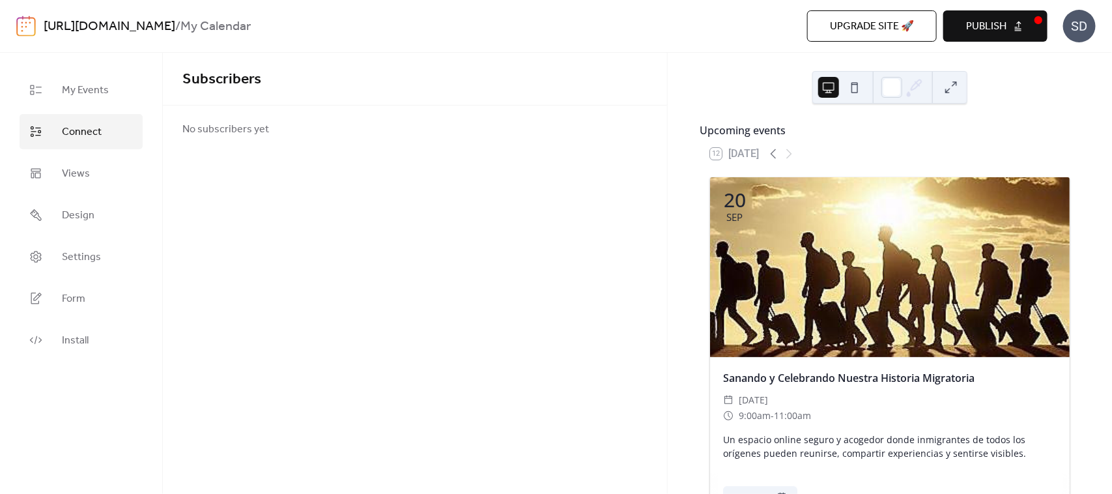
click at [83, 134] on span "Connect" at bounding box center [82, 132] width 40 height 16
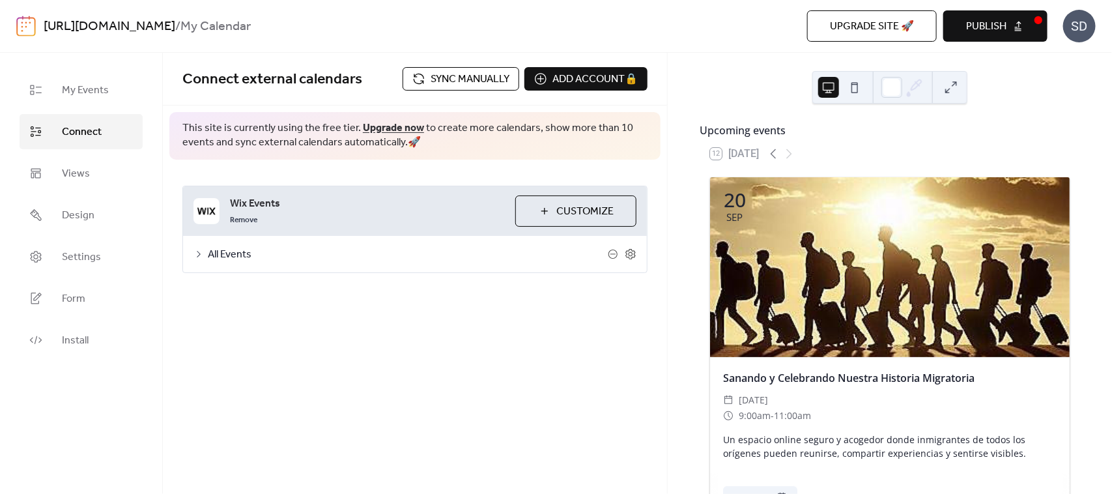
click at [200, 253] on icon at bounding box center [198, 254] width 10 height 10
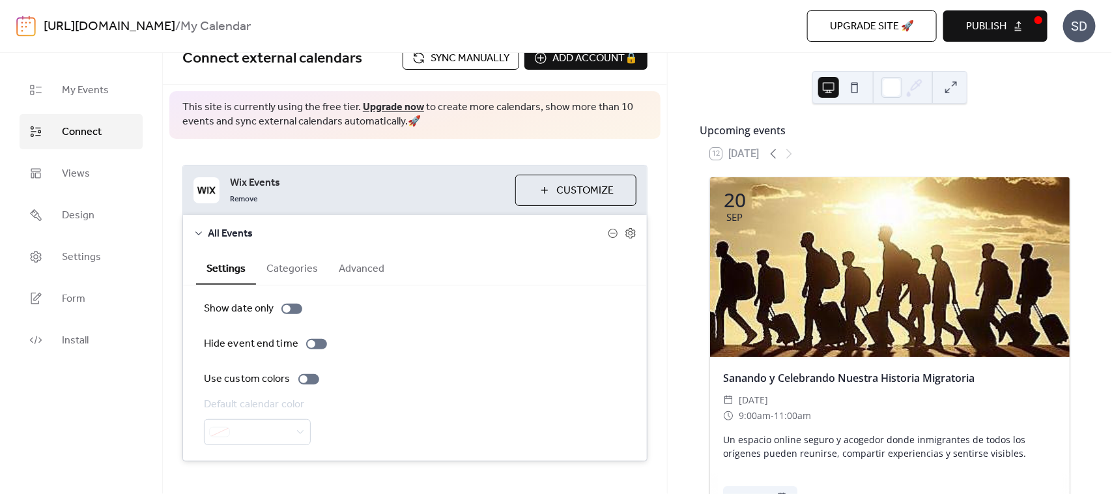
scroll to position [40, 0]
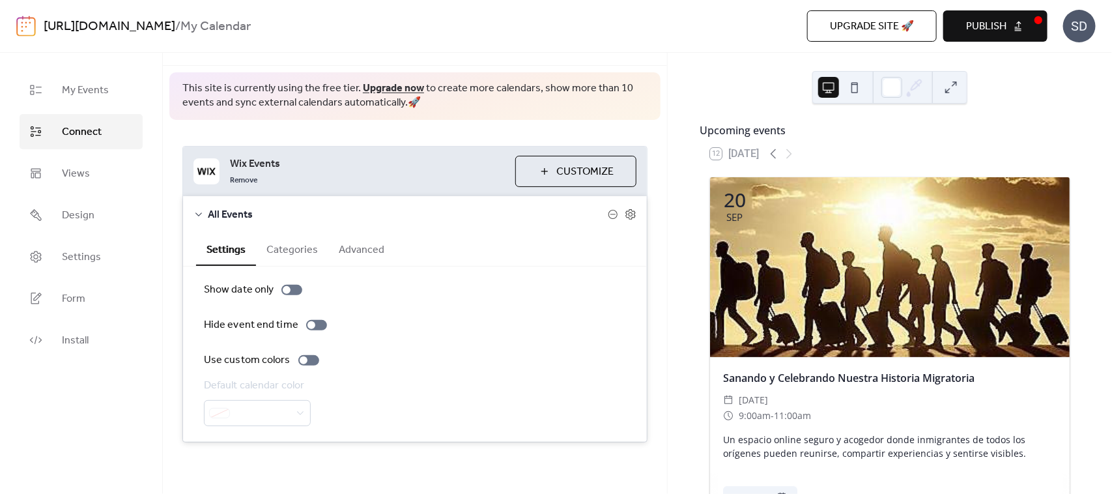
click at [298, 248] on button "Categories" at bounding box center [292, 249] width 72 height 32
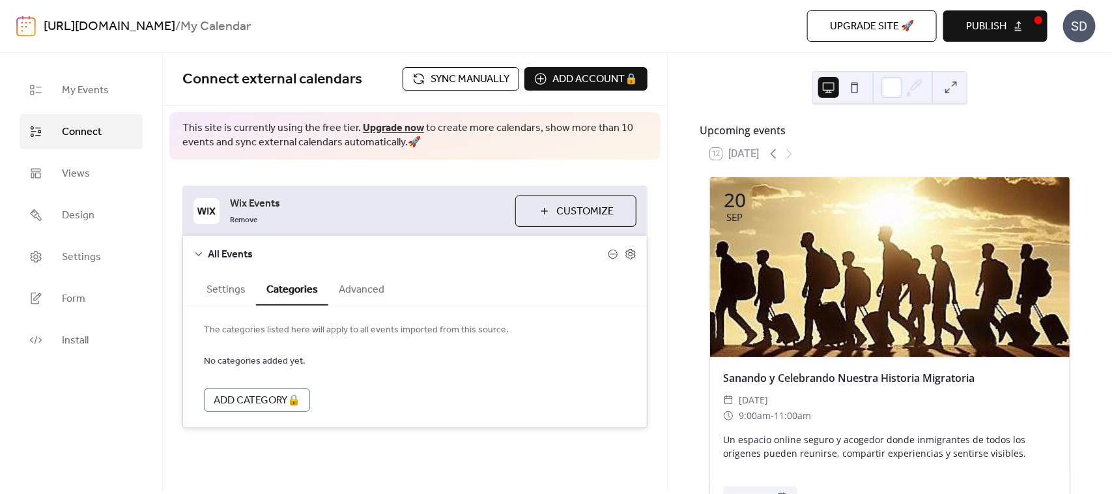
scroll to position [0, 0]
click at [353, 285] on button "Advanced" at bounding box center [361, 288] width 66 height 32
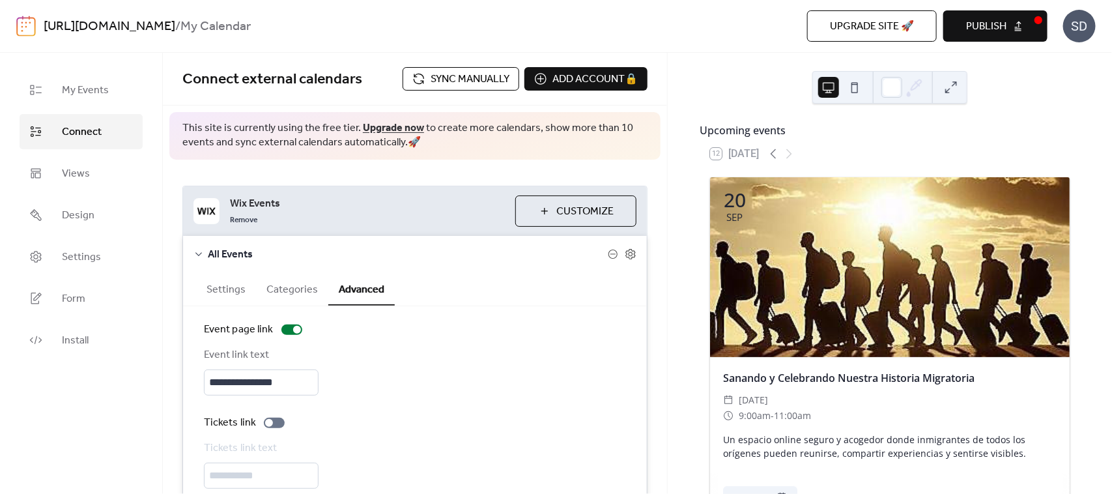
click at [220, 284] on button "Settings" at bounding box center [226, 288] width 60 height 32
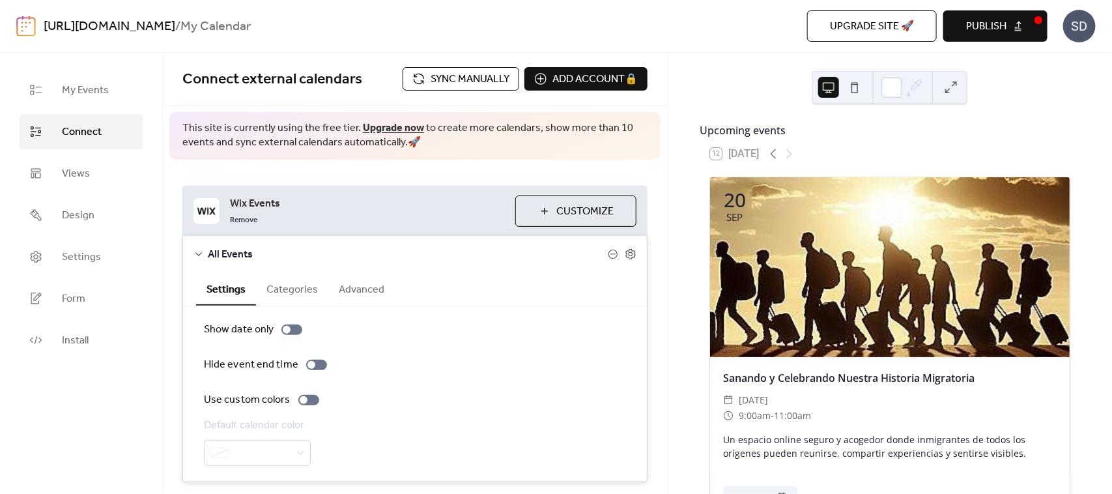
click at [349, 173] on div "**********" at bounding box center [415, 334] width 504 height 349
click at [551, 217] on button "Customize" at bounding box center [575, 210] width 121 height 31
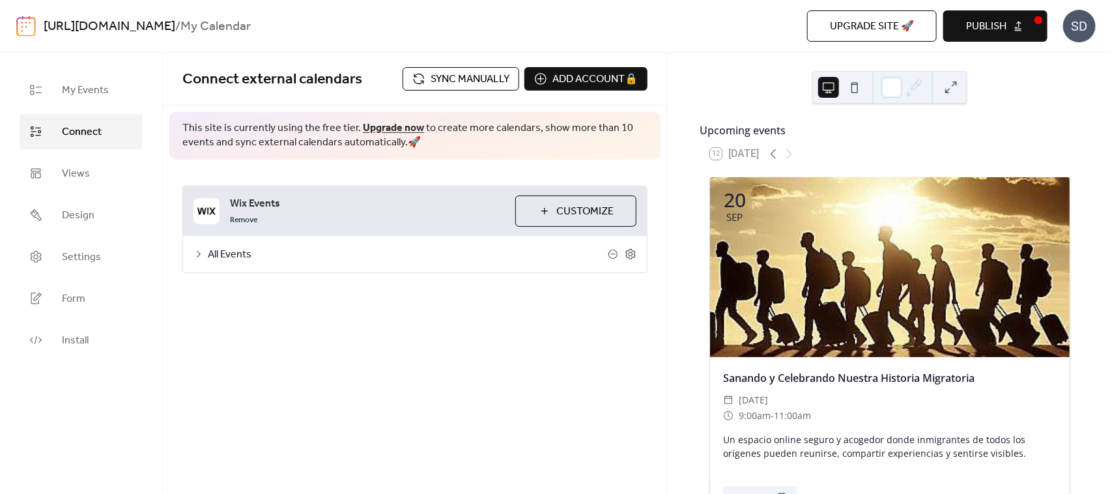
click at [537, 210] on button "Customize" at bounding box center [575, 210] width 121 height 31
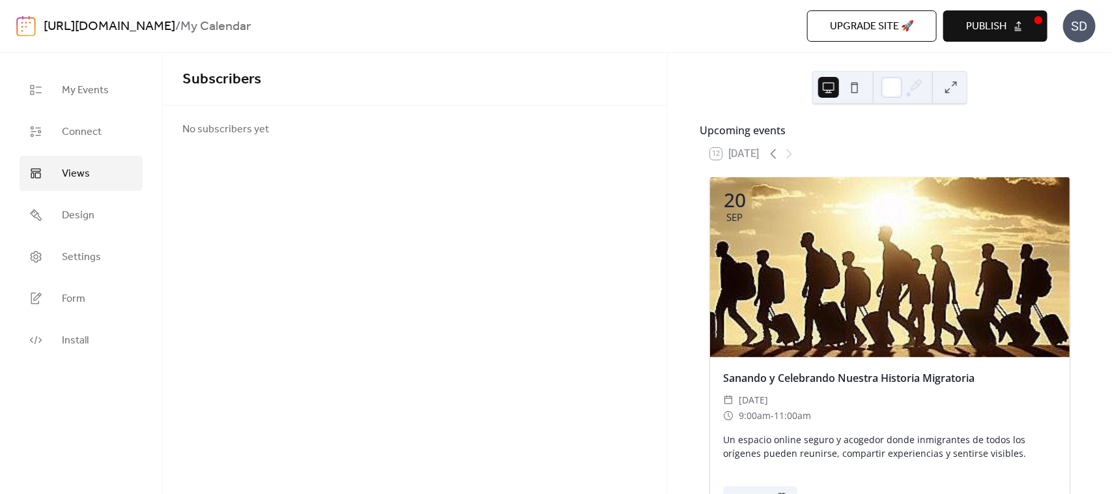
click at [83, 157] on link "Views" at bounding box center [81, 173] width 123 height 35
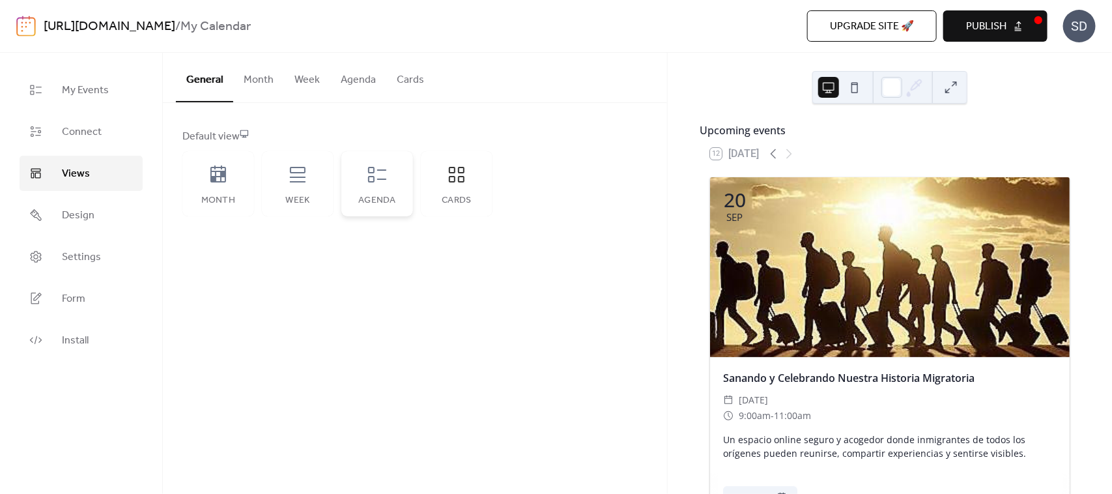
click at [377, 184] on div "Agenda" at bounding box center [377, 183] width 72 height 65
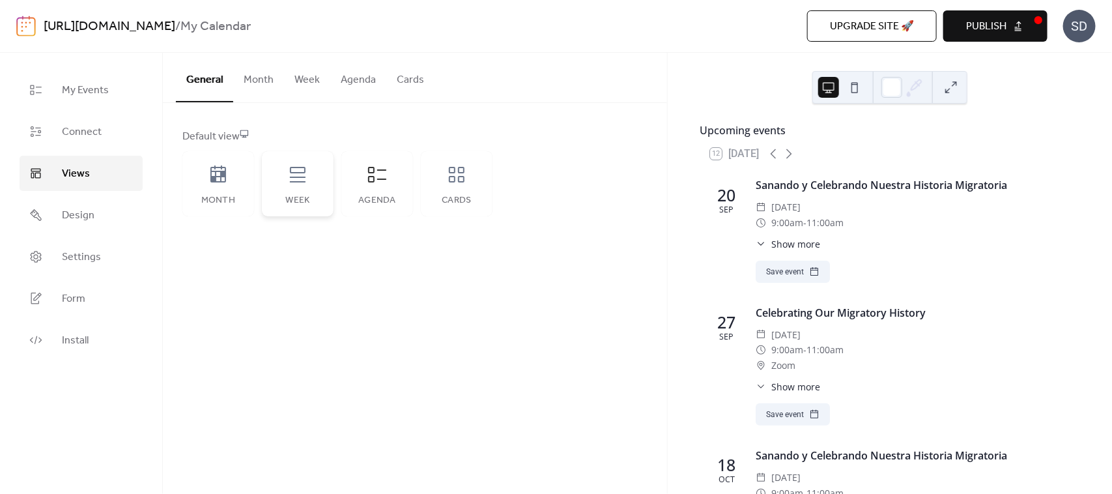
click at [275, 178] on div "Week" at bounding box center [298, 183] width 72 height 65
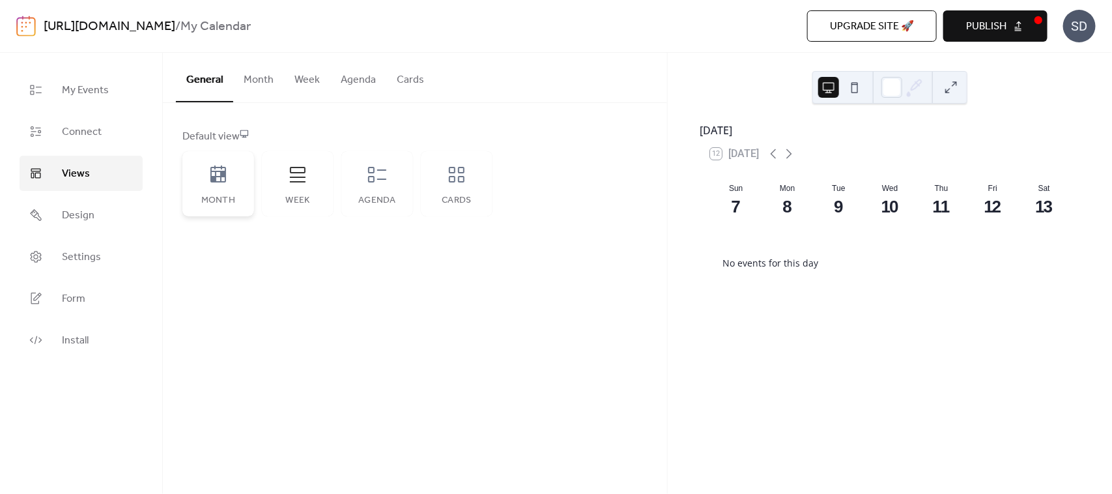
click at [210, 177] on icon at bounding box center [218, 173] width 16 height 17
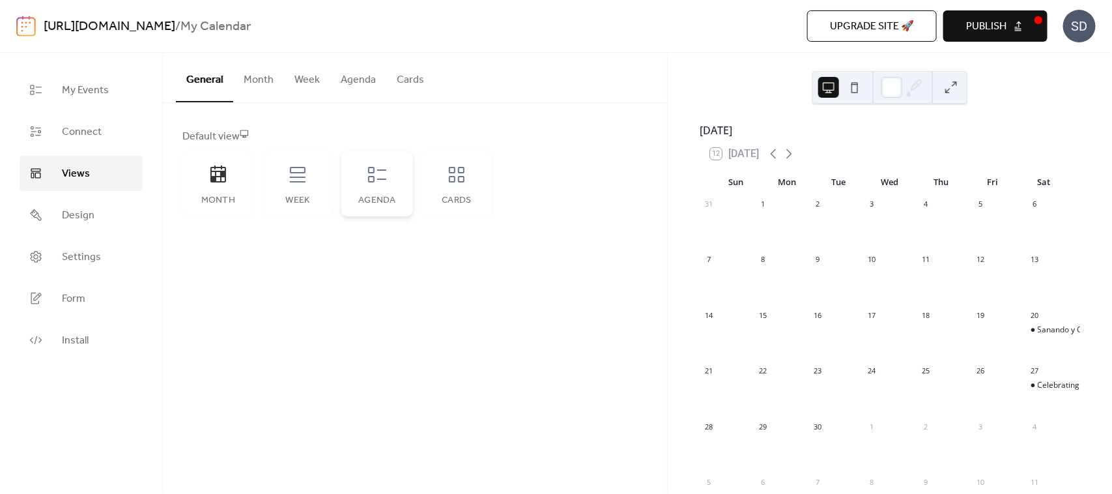
click at [377, 184] on div "Agenda" at bounding box center [377, 183] width 72 height 65
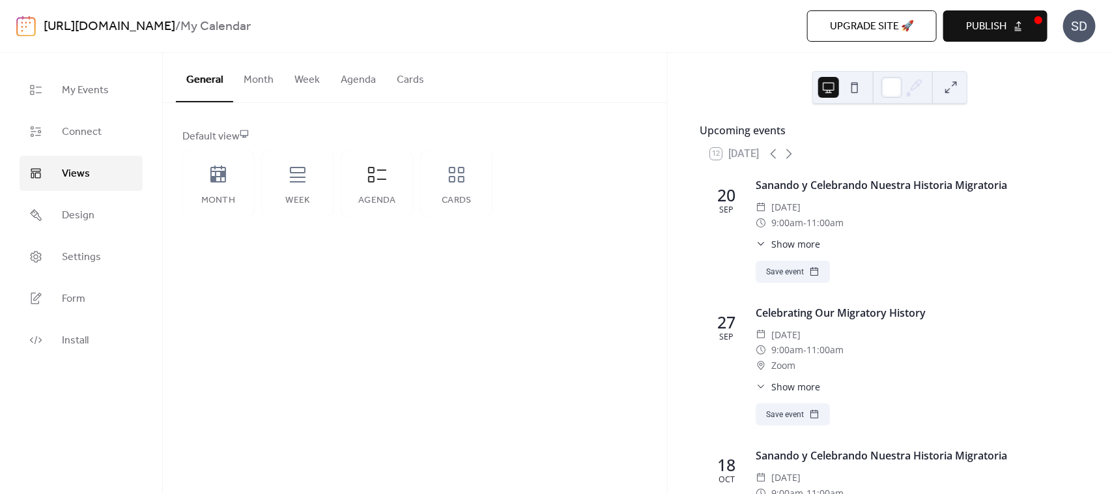
click at [408, 83] on button "Cards" at bounding box center [410, 77] width 48 height 48
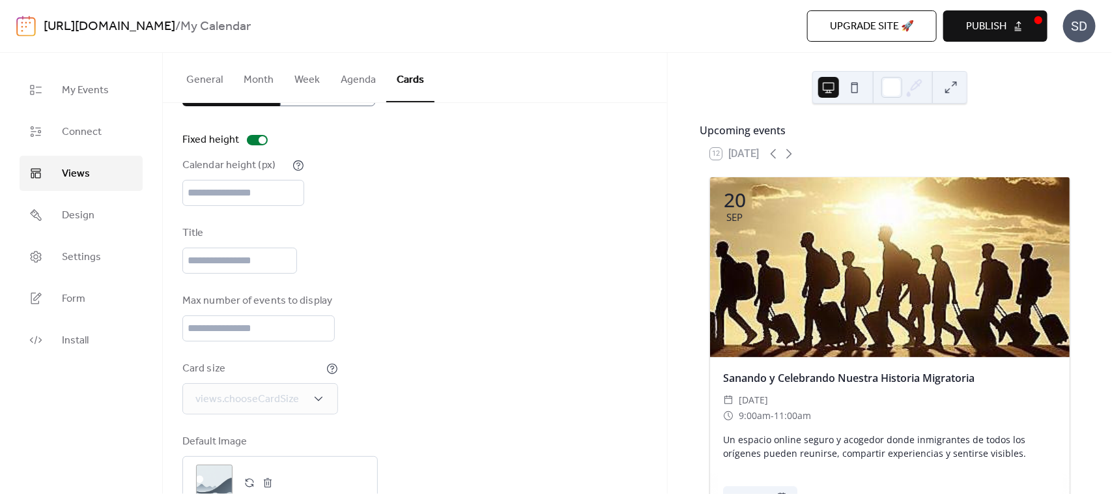
scroll to position [87, 0]
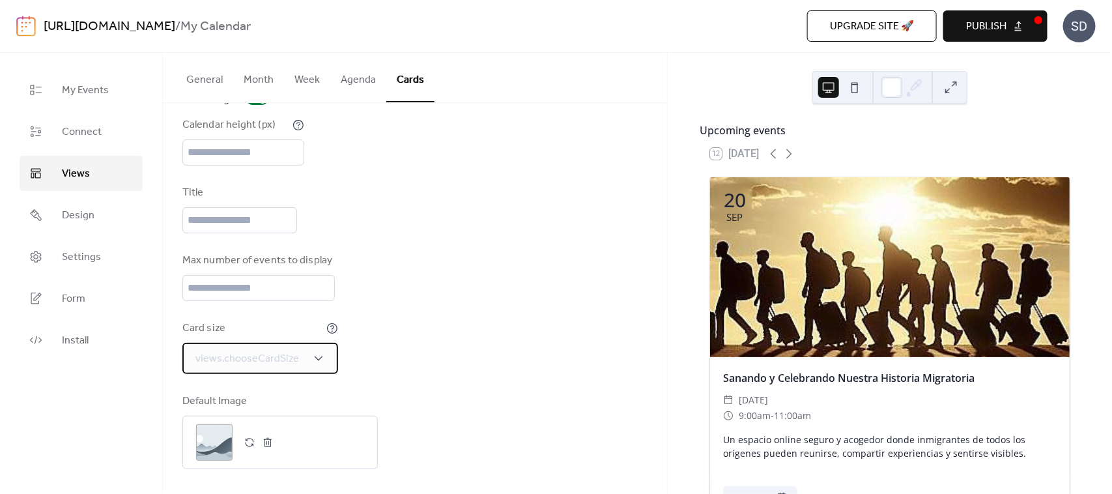
click at [253, 352] on span "views.chooseCardSize" at bounding box center [247, 359] width 104 height 16
click at [519, 292] on div "Max number of events to display **" at bounding box center [414, 277] width 465 height 48
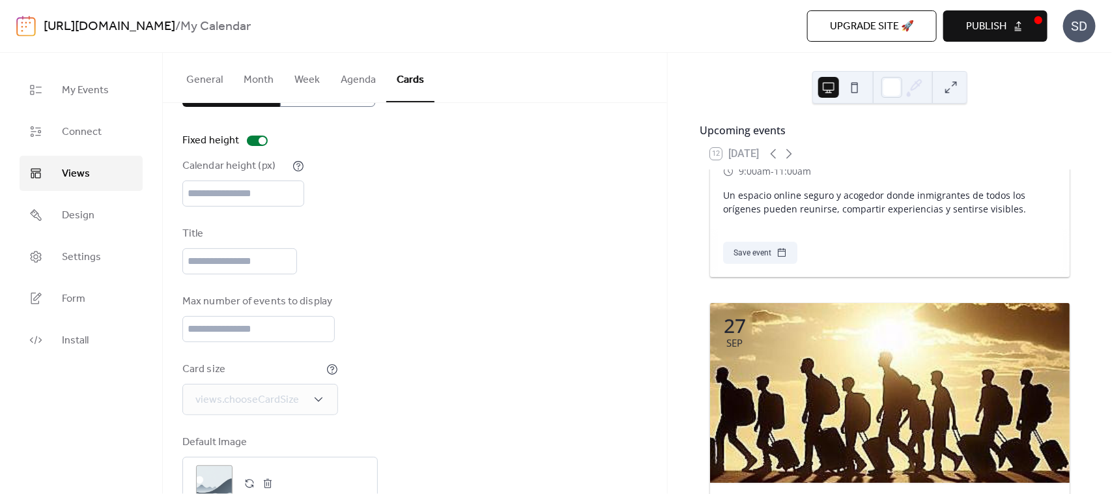
scroll to position [5, 0]
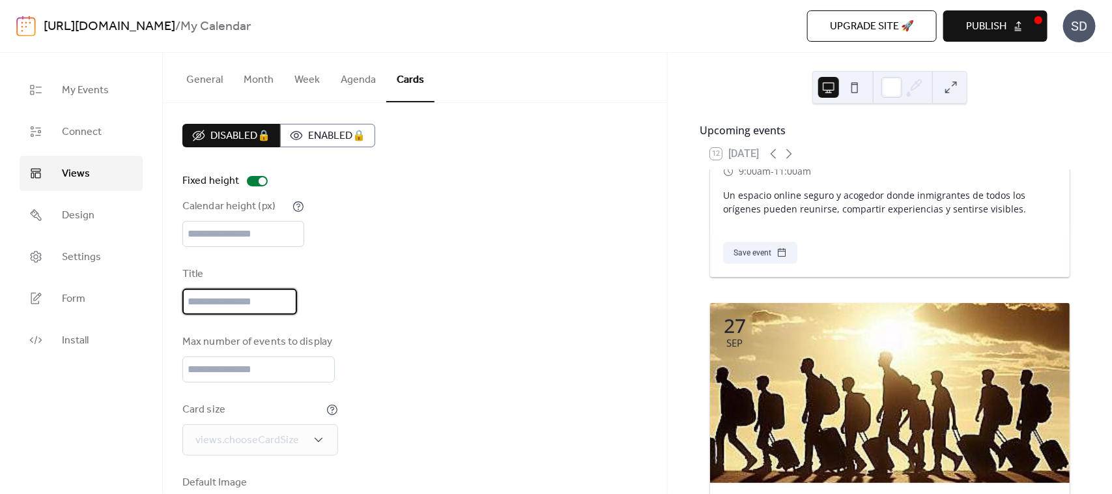
click at [222, 304] on input "text" at bounding box center [239, 302] width 115 height 26
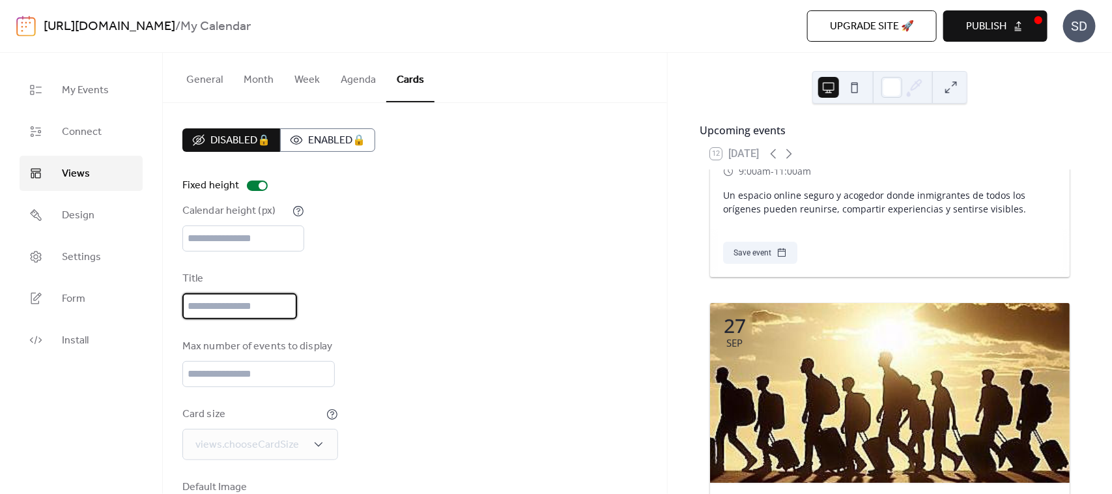
scroll to position [0, 0]
click at [365, 82] on button "Agenda" at bounding box center [358, 77] width 56 height 48
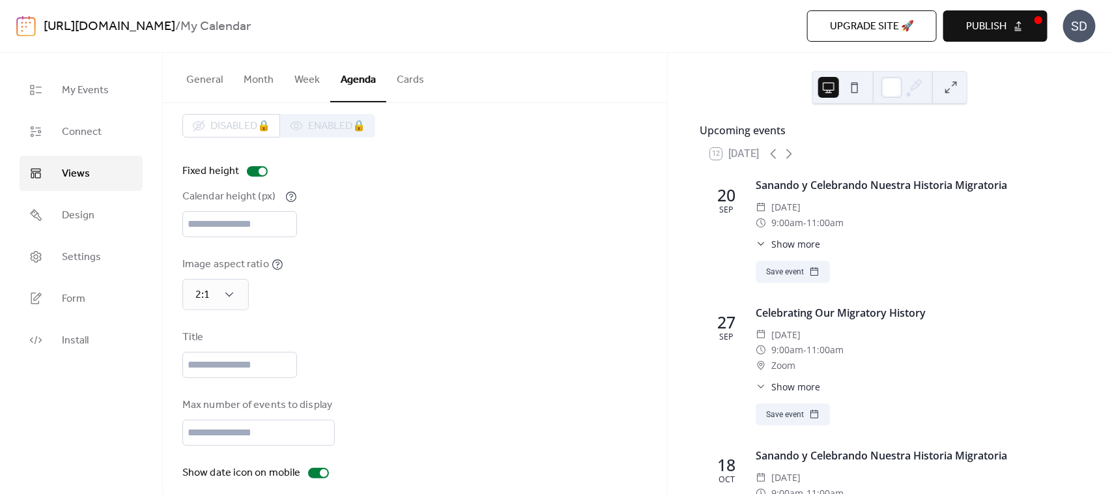
scroll to position [63, 0]
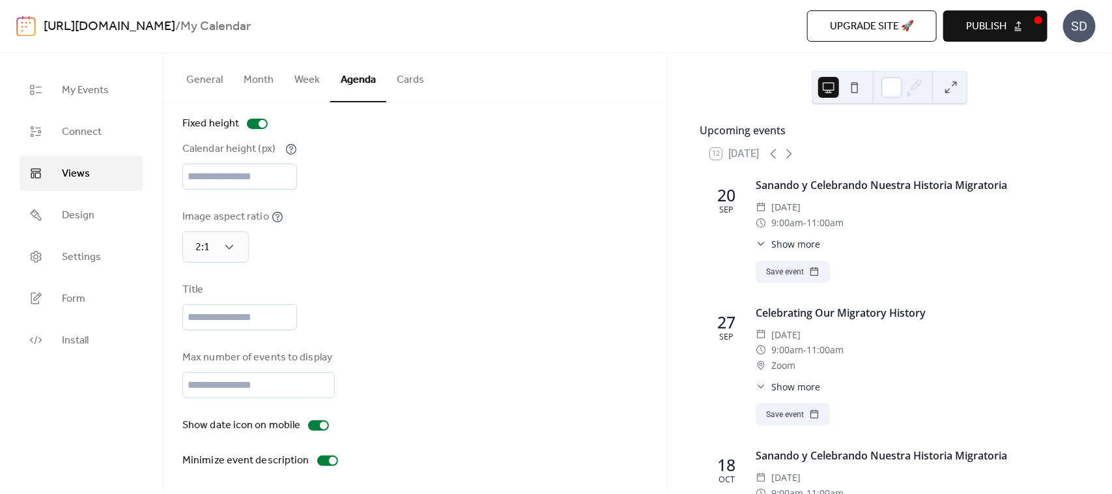
click at [295, 85] on button "Week" at bounding box center [307, 77] width 46 height 48
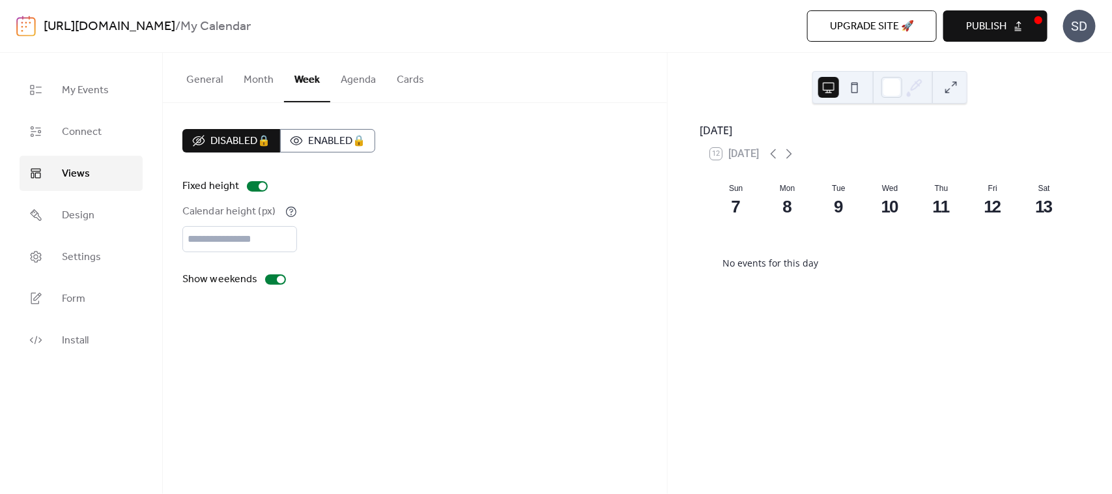
click at [255, 81] on button "Month" at bounding box center [258, 77] width 51 height 48
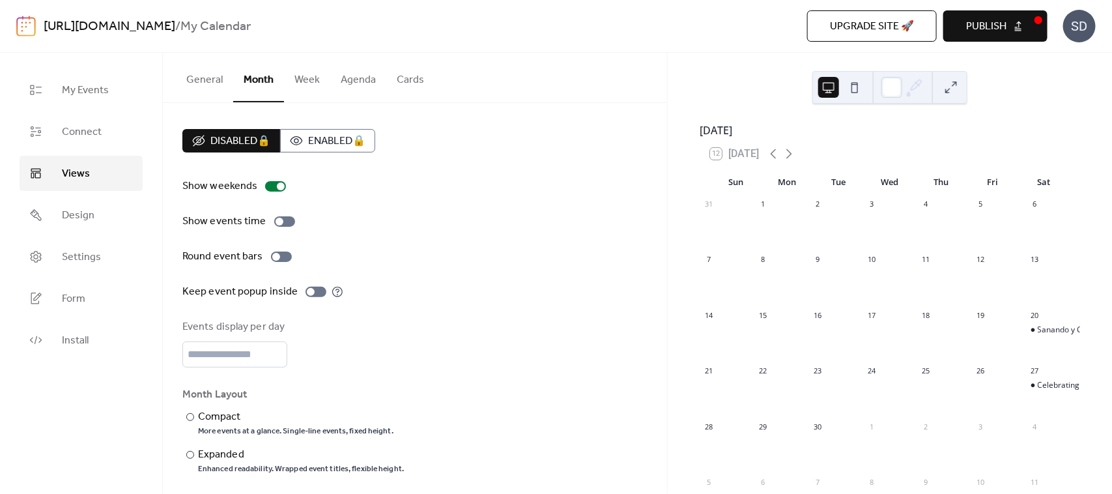
click at [207, 72] on button "General" at bounding box center [204, 77] width 57 height 48
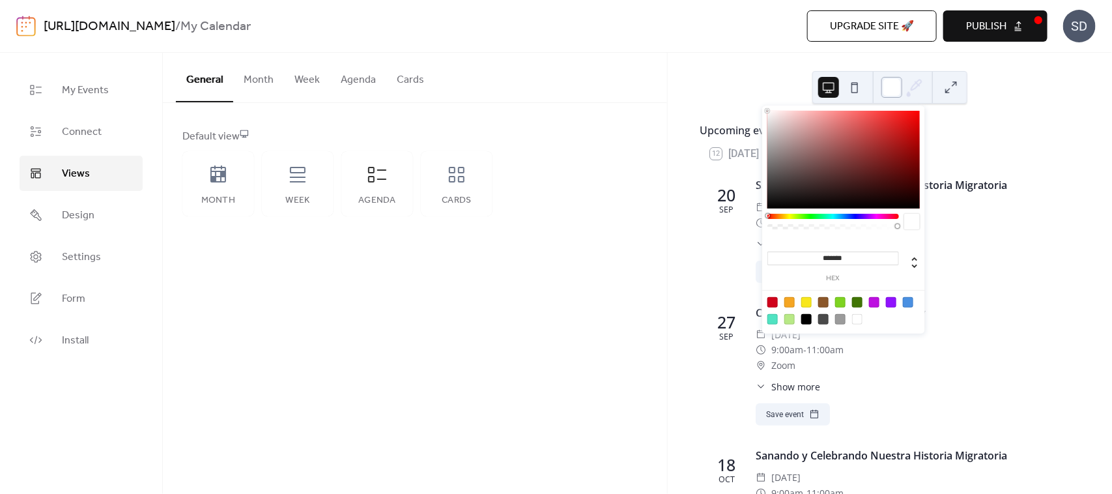
click at [896, 87] on div at bounding box center [891, 87] width 21 height 21
click at [855, 321] on div at bounding box center [857, 319] width 10 height 10
click at [1028, 78] on div "Upcoming events 12 Today 20 Sep Sanando y Celebrando Nuestra Historia Migratori…" at bounding box center [890, 273] width 444 height 441
click at [896, 88] on div at bounding box center [891, 87] width 21 height 21
click at [773, 302] on div at bounding box center [772, 302] width 10 height 10
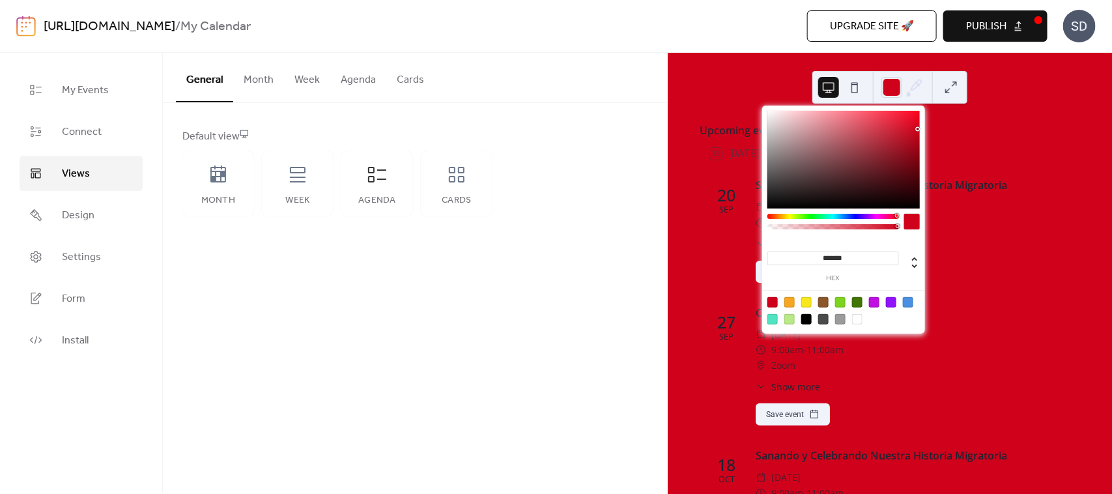
click at [857, 321] on div at bounding box center [857, 319] width 10 height 10
type input "*******"
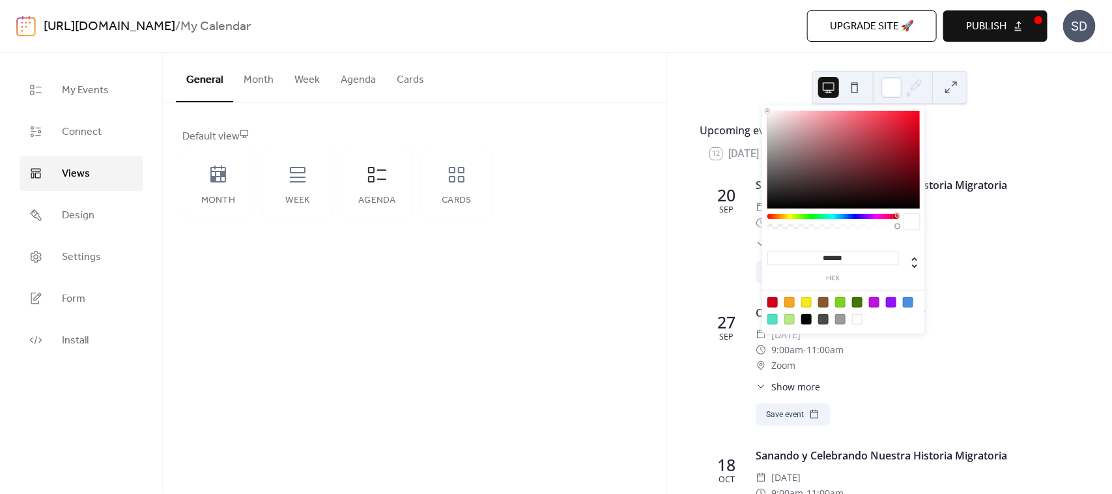
click at [1026, 107] on div "Upcoming events 12 Today 20 Sep Sanando y Celebrando Nuestra Historia Migratori…" at bounding box center [890, 273] width 444 height 441
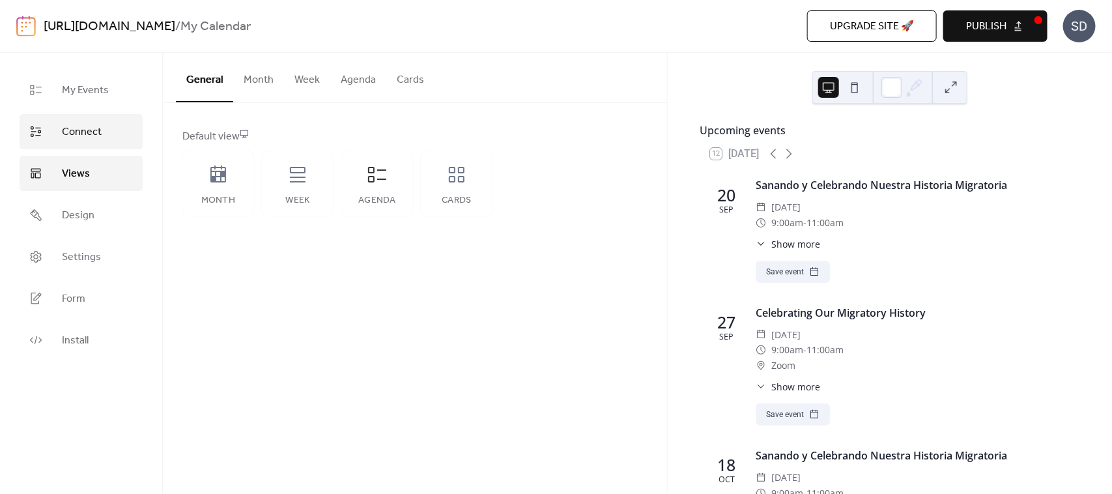
click at [78, 128] on span "Connect" at bounding box center [82, 132] width 40 height 16
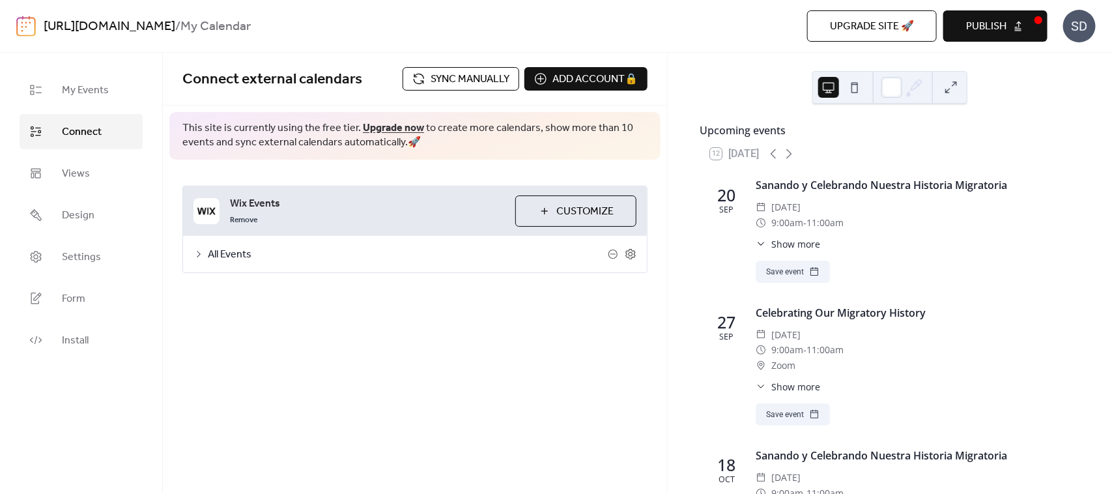
click at [549, 212] on button "Customize" at bounding box center [575, 210] width 121 height 31
click at [206, 256] on div "All Events" at bounding box center [415, 254] width 464 height 36
click at [199, 255] on icon at bounding box center [198, 254] width 10 height 10
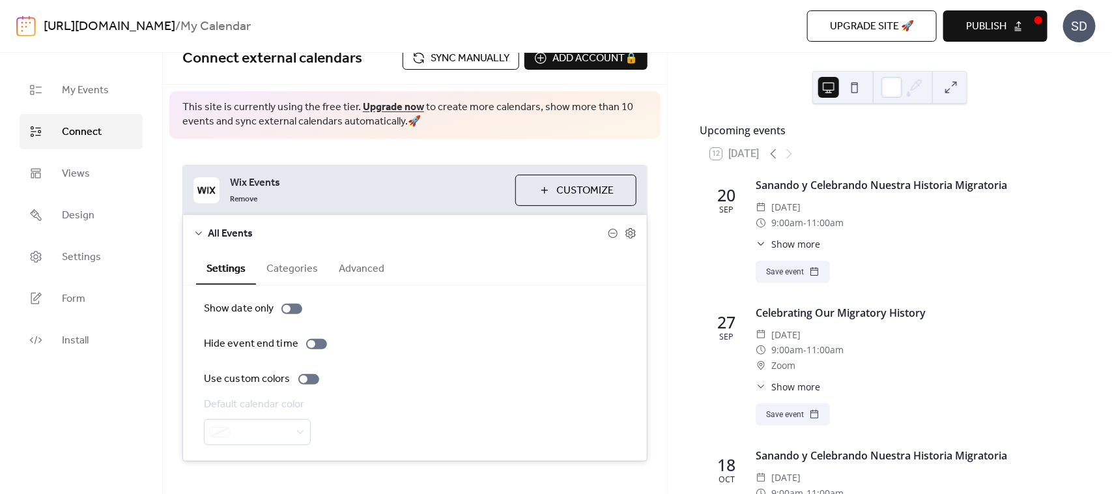
scroll to position [40, 0]
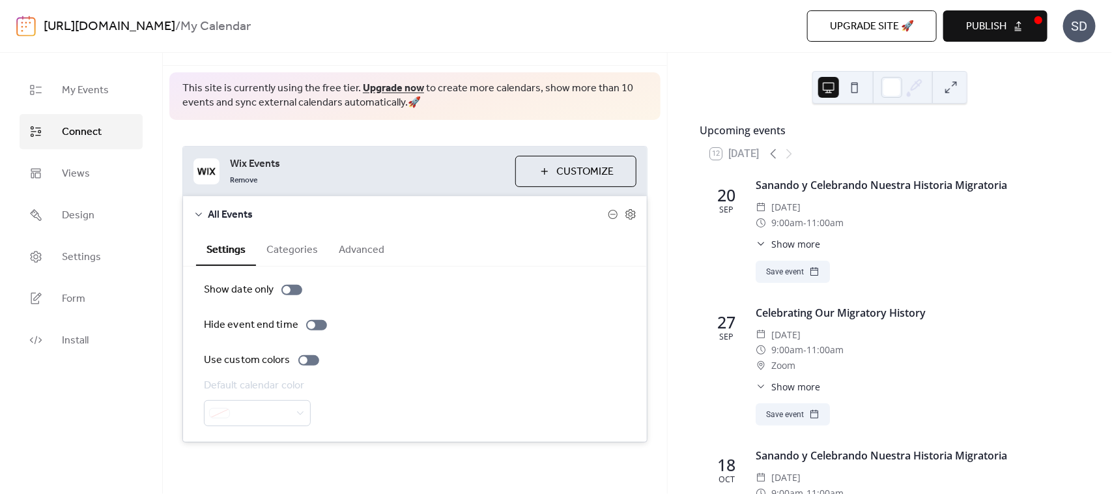
click at [199, 212] on icon at bounding box center [198, 214] width 10 height 10
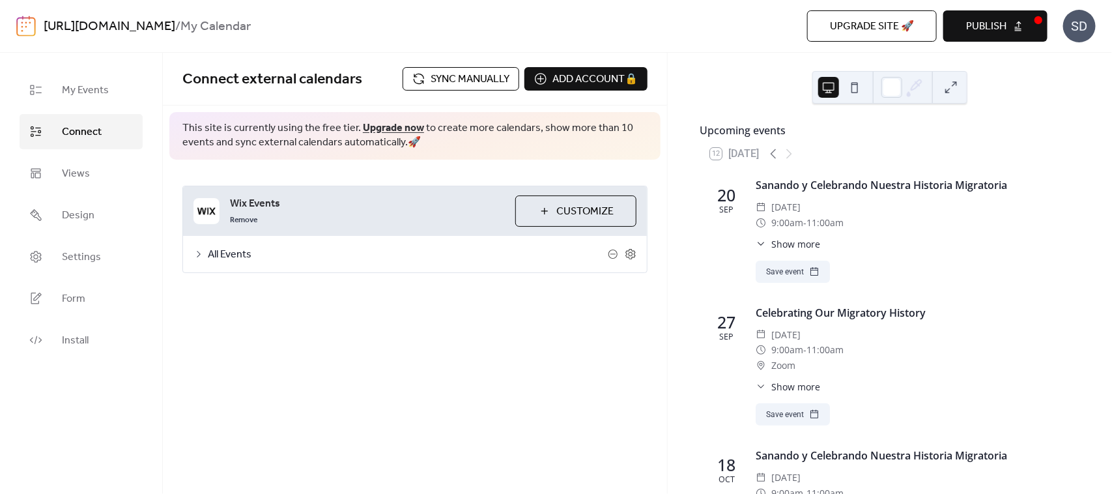
click at [306, 216] on div "Remove" at bounding box center [367, 219] width 275 height 16
click at [607, 210] on span "Customize" at bounding box center [584, 212] width 57 height 16
click at [380, 354] on div "**********" at bounding box center [415, 273] width 504 height 441
click at [533, 217] on button "Customize" at bounding box center [575, 210] width 121 height 31
click at [78, 170] on span "Views" at bounding box center [76, 174] width 28 height 16
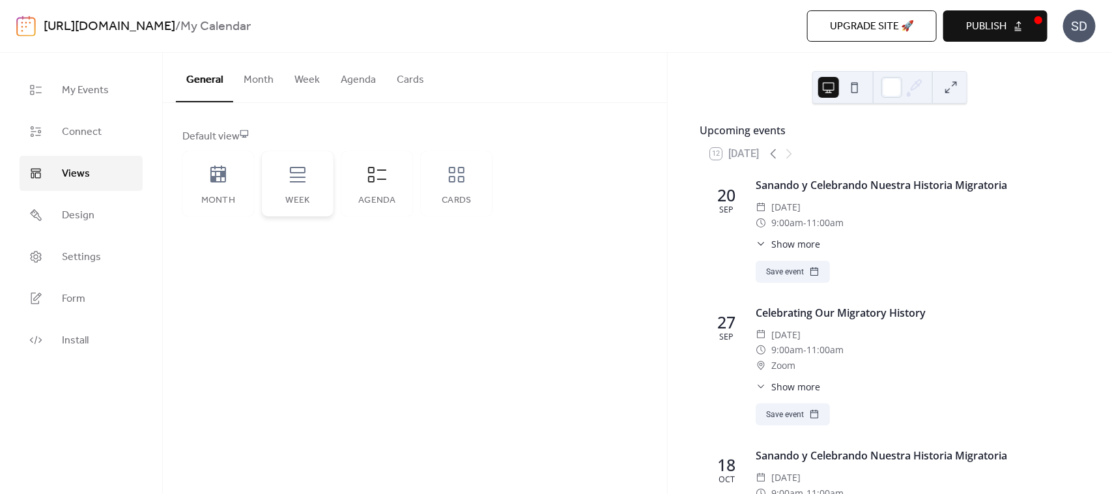
click at [294, 177] on icon at bounding box center [298, 175] width 16 height 16
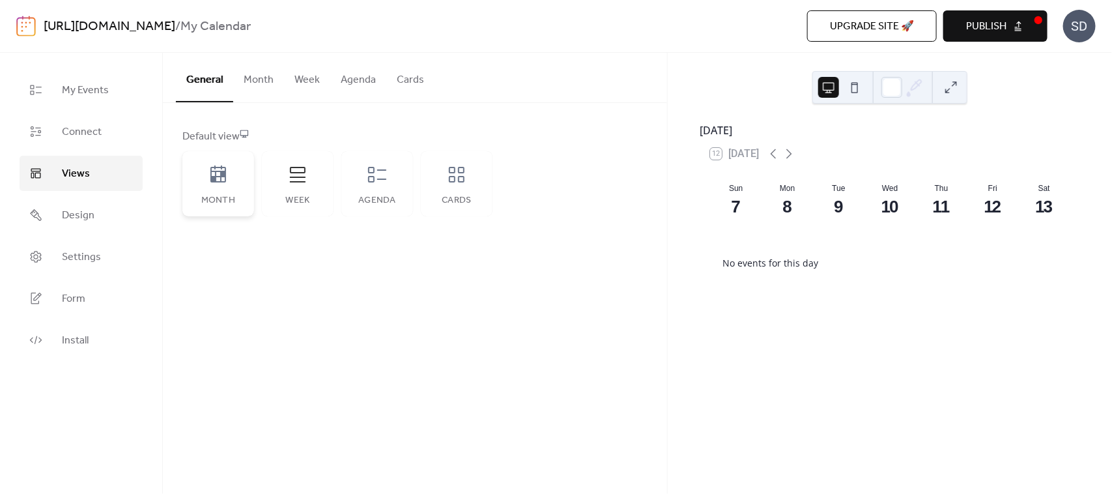
click at [216, 184] on div "Month" at bounding box center [218, 183] width 72 height 65
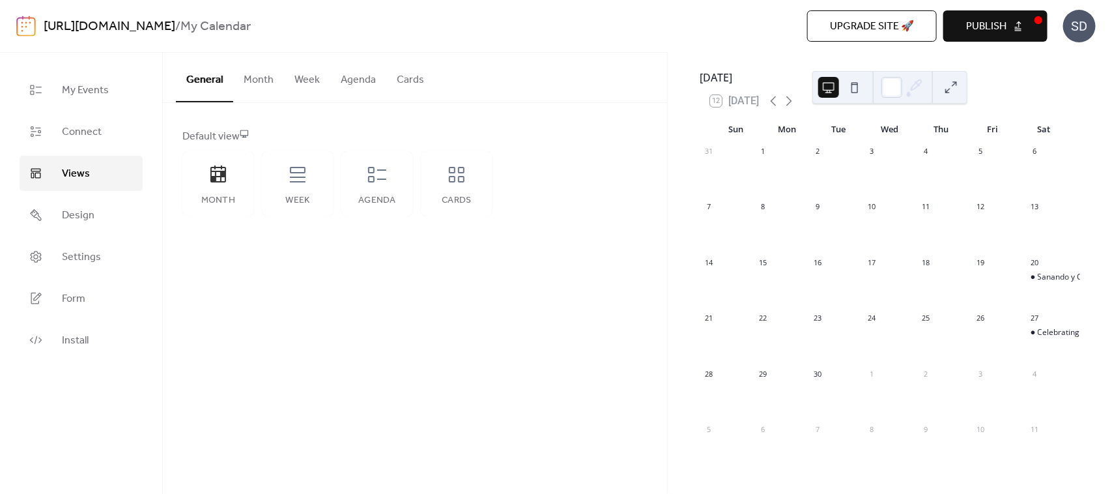
scroll to position [81, 0]
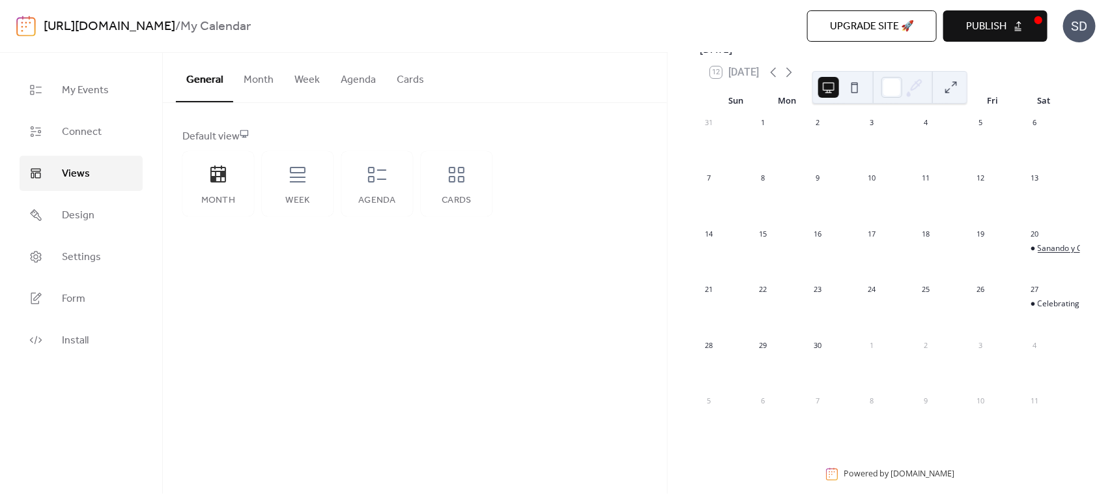
click at [1047, 253] on div "Sanando y Celebrando Nuestra Historia Migratoria" at bounding box center [1130, 248] width 184 height 11
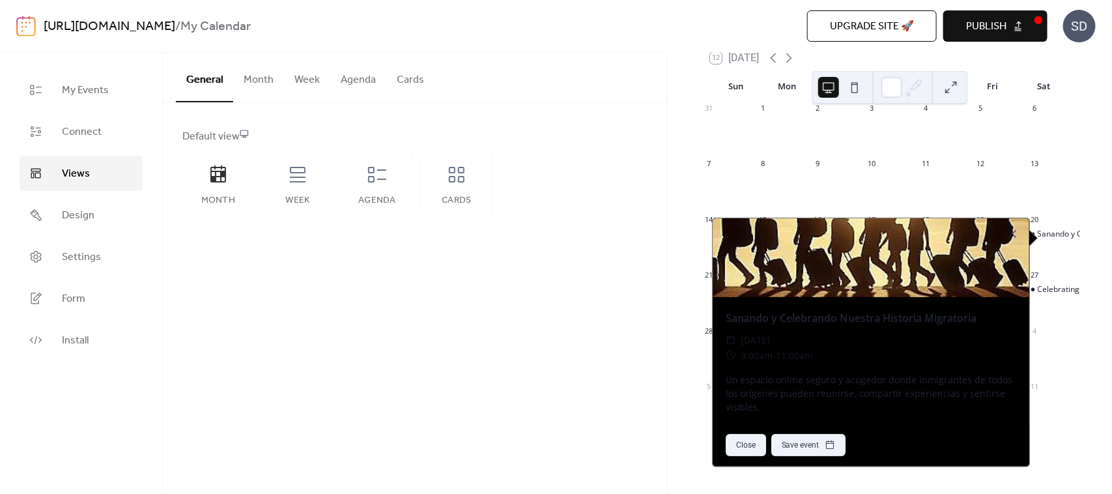
scroll to position [103, 0]
click at [1049, 343] on div at bounding box center [1053, 355] width 54 height 33
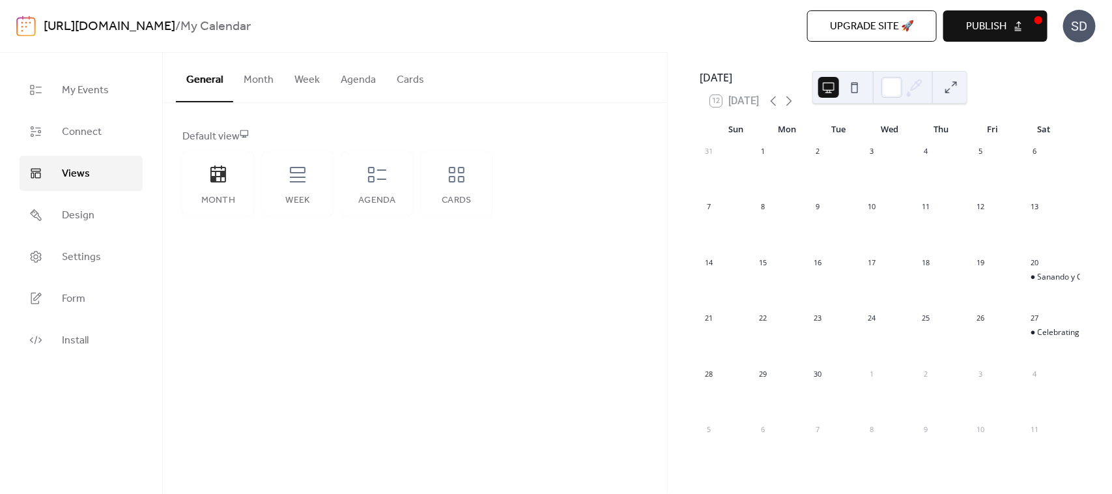
scroll to position [0, 0]
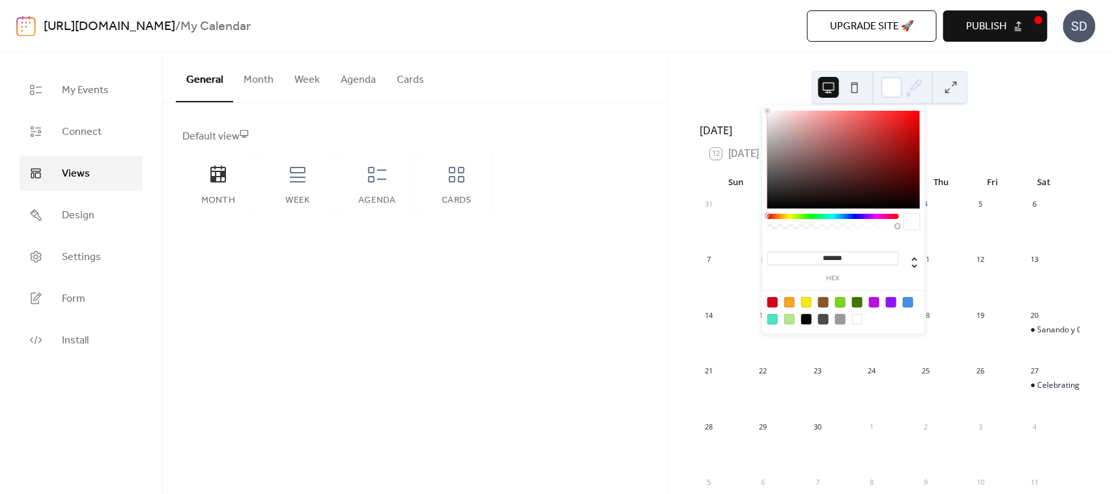
click at [919, 92] on icon at bounding box center [915, 88] width 20 height 20
click at [855, 319] on div at bounding box center [857, 319] width 10 height 10
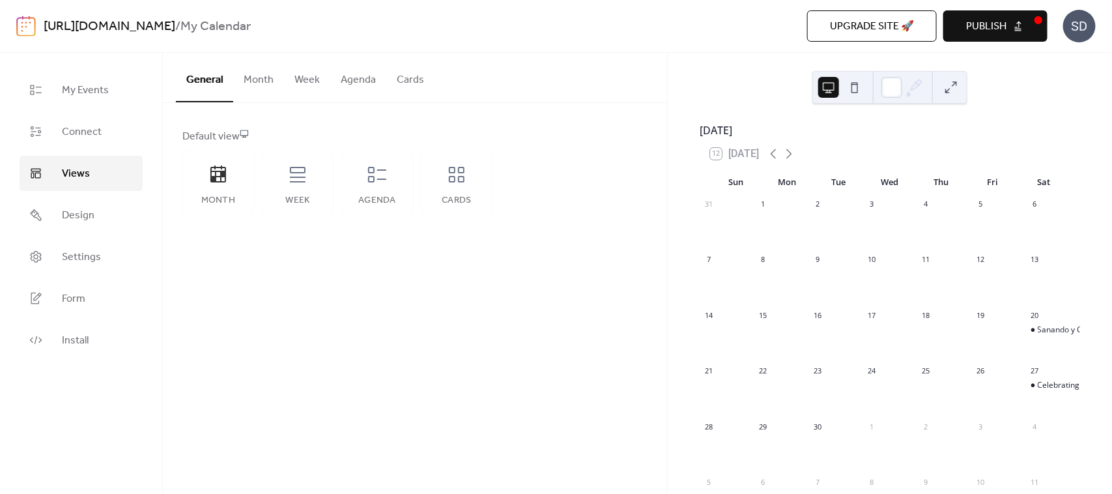
click at [1001, 132] on div "September 2025" at bounding box center [890, 130] width 380 height 16
click at [1036, 324] on div "20" at bounding box center [1053, 315] width 54 height 18
click at [1038, 335] on div "Sanando y Celebrando Nuestra Historia Migratoria" at bounding box center [1130, 329] width 184 height 11
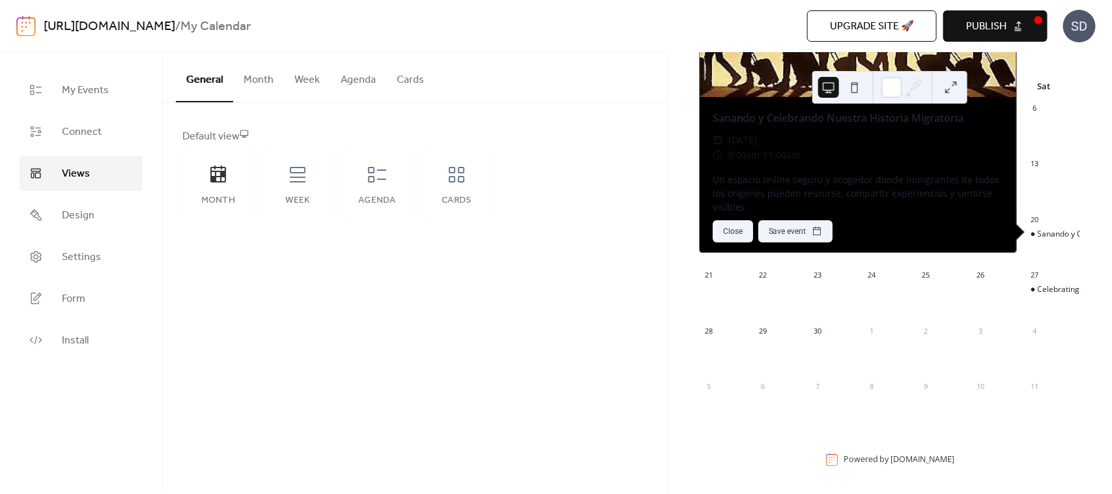
scroll to position [38, 0]
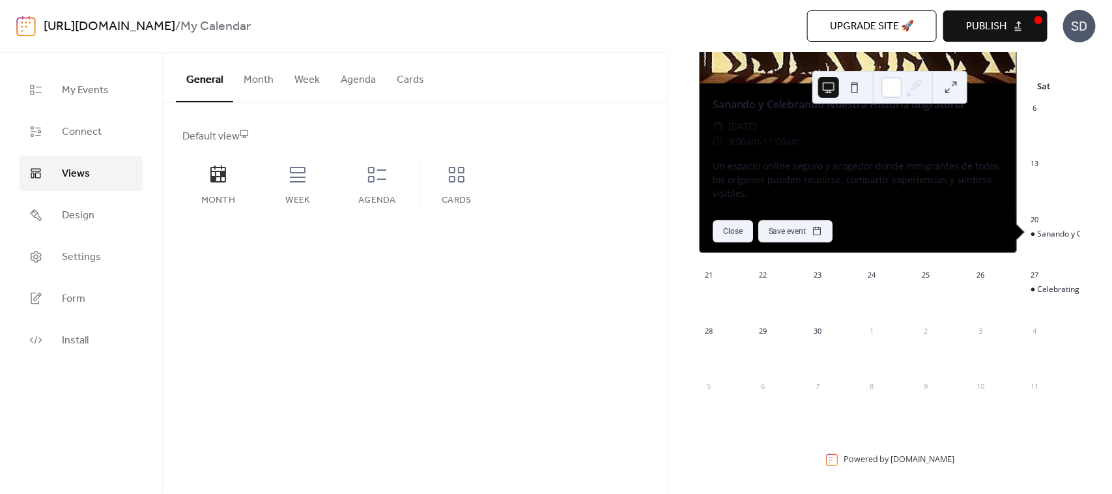
click at [823, 177] on div "Un espacio online seguro y acogedor donde inmigrantes de todos los orígenes pue…" at bounding box center [858, 179] width 317 height 41
click at [855, 201] on div "Sanando y Celebrando Nuestra Historia Migratoria ​ [DATE] ​ 9:00am - 11:00am Un…" at bounding box center [858, 148] width 317 height 130
drag, startPoint x: 861, startPoint y: 201, endPoint x: 852, endPoint y: 220, distance: 21.0
click at [909, 235] on div "Sanando y Celebrando Nuestra Historia Migratoria ​ Saturday, September 20, 2025…" at bounding box center [858, 108] width 317 height 290
click at [901, 203] on div "Sanando y Celebrando Nuestra Historia Migratoria ​ Saturday, September 20, 2025…" at bounding box center [858, 148] width 317 height 130
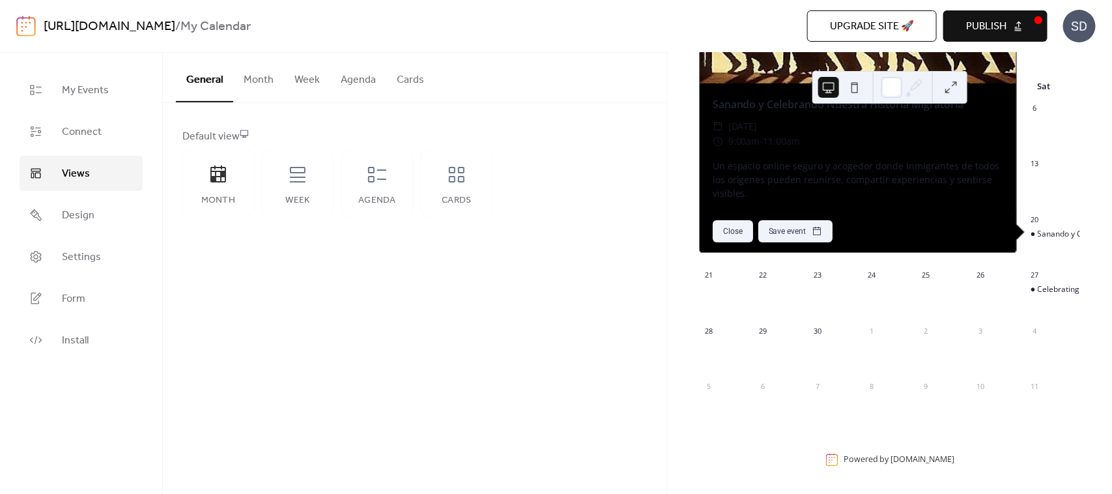
click at [995, 365] on div at bounding box center [998, 355] width 54 height 33
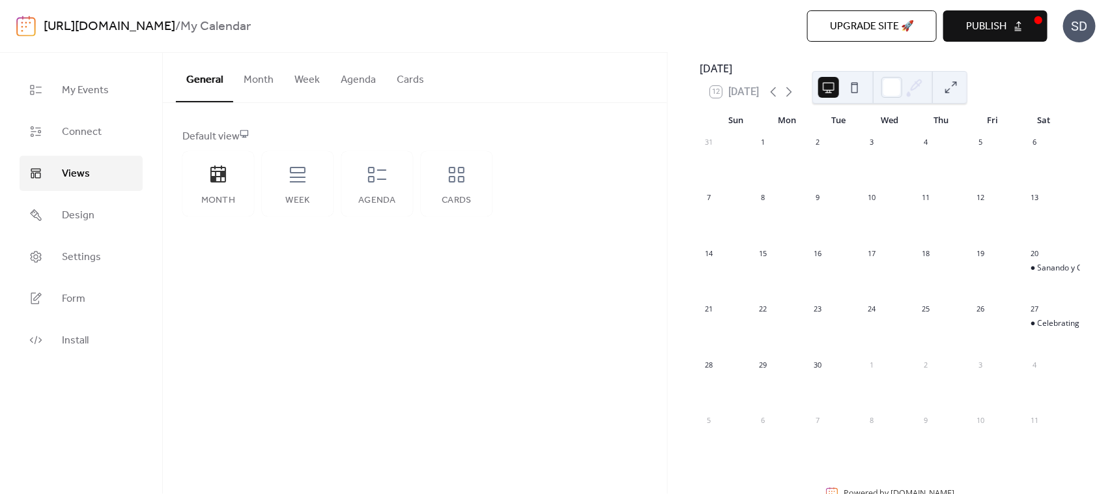
scroll to position [0, 0]
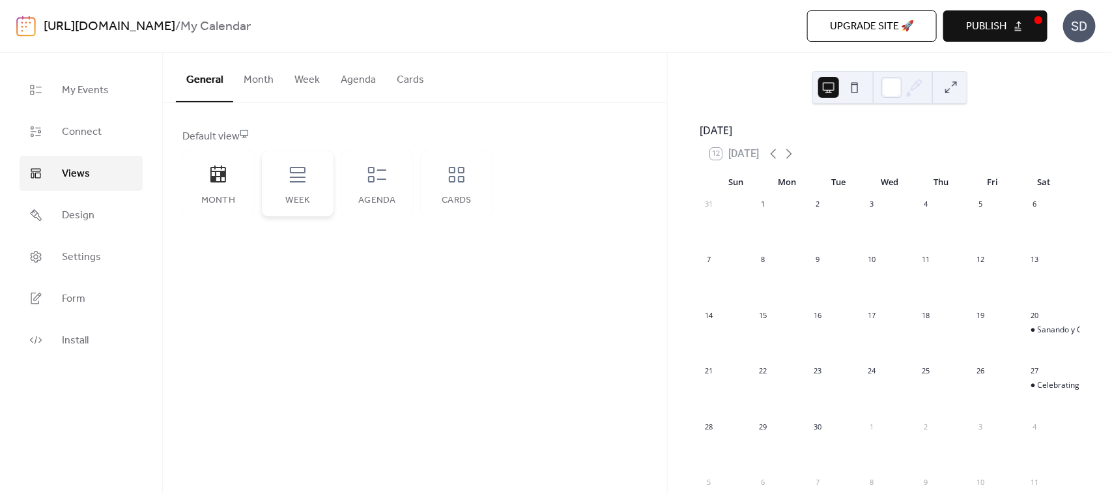
click at [309, 177] on div "Week" at bounding box center [298, 183] width 72 height 65
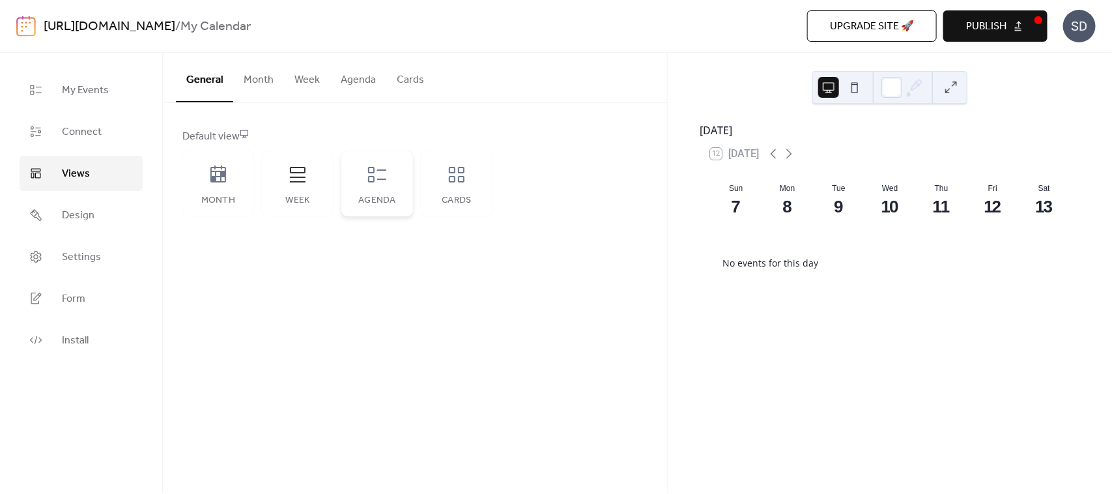
click at [371, 177] on icon at bounding box center [377, 175] width 18 height 16
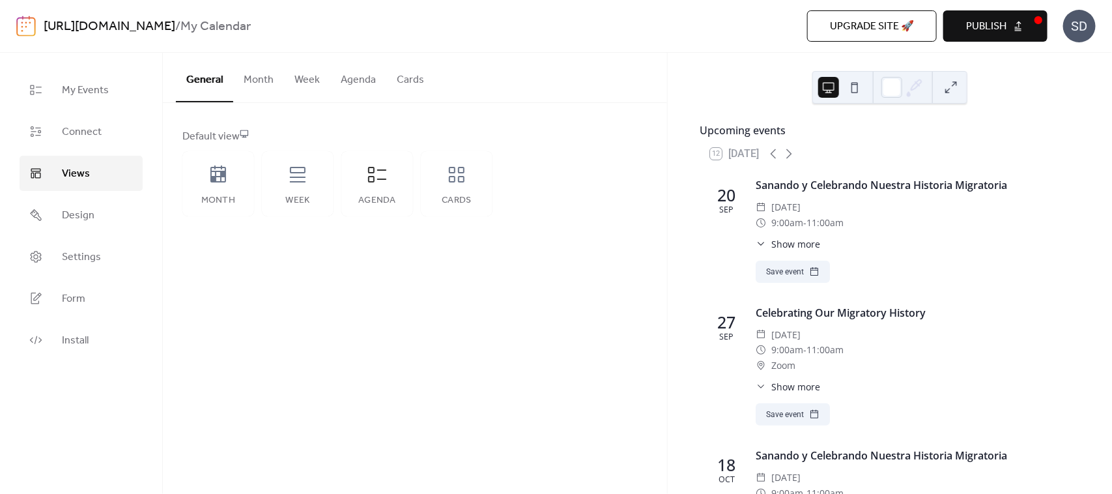
click at [765, 249] on icon at bounding box center [761, 243] width 10 height 10
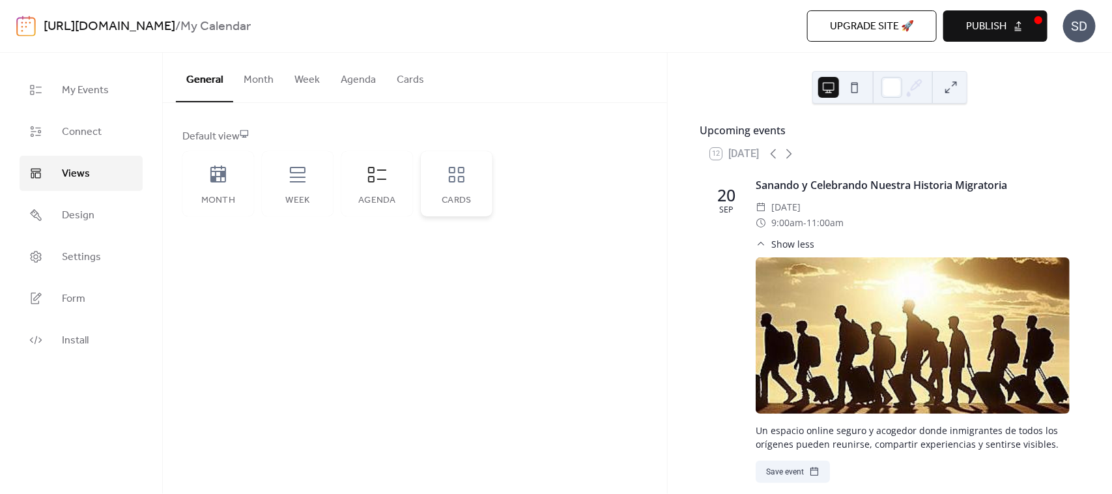
click at [456, 183] on icon at bounding box center [456, 174] width 21 height 21
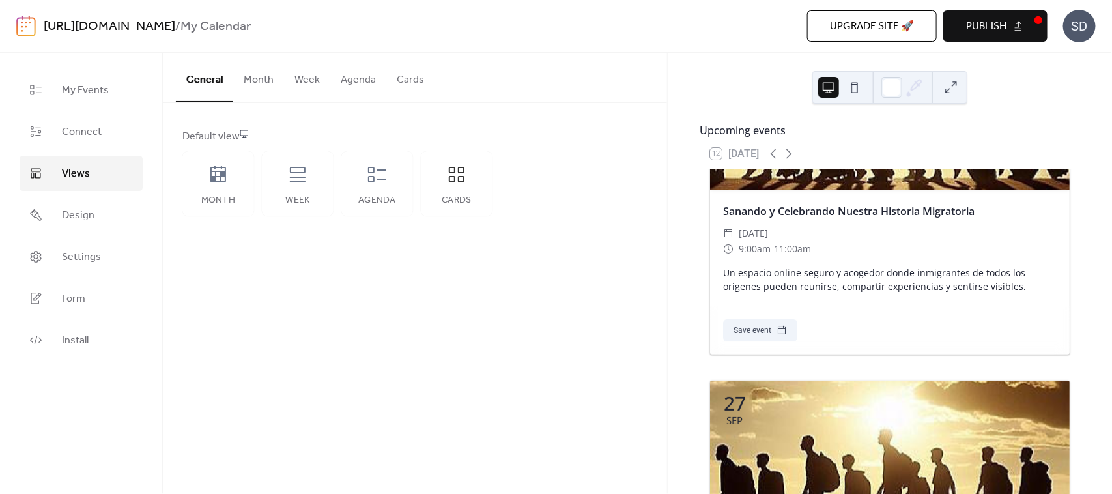
scroll to position [163, 0]
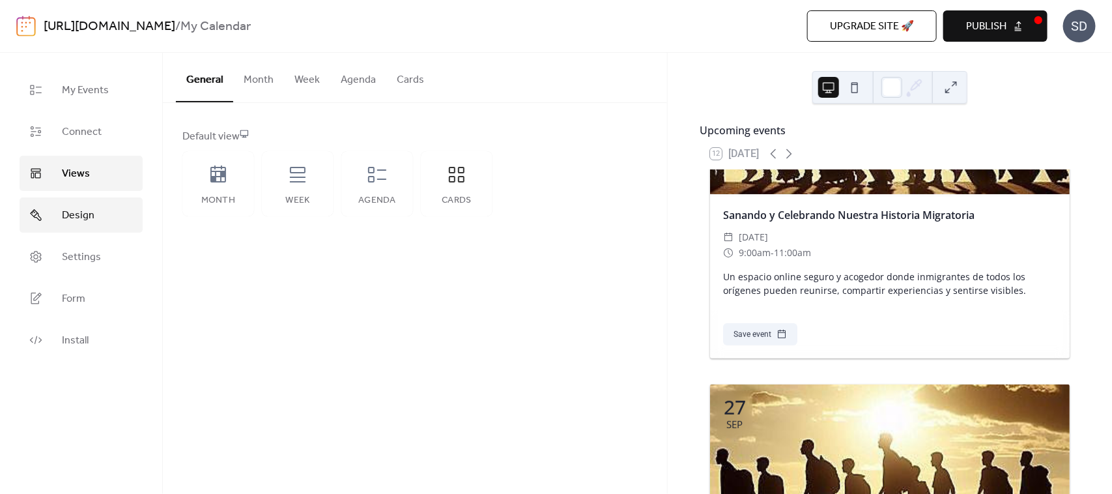
click at [81, 219] on span "Design" at bounding box center [78, 216] width 33 height 16
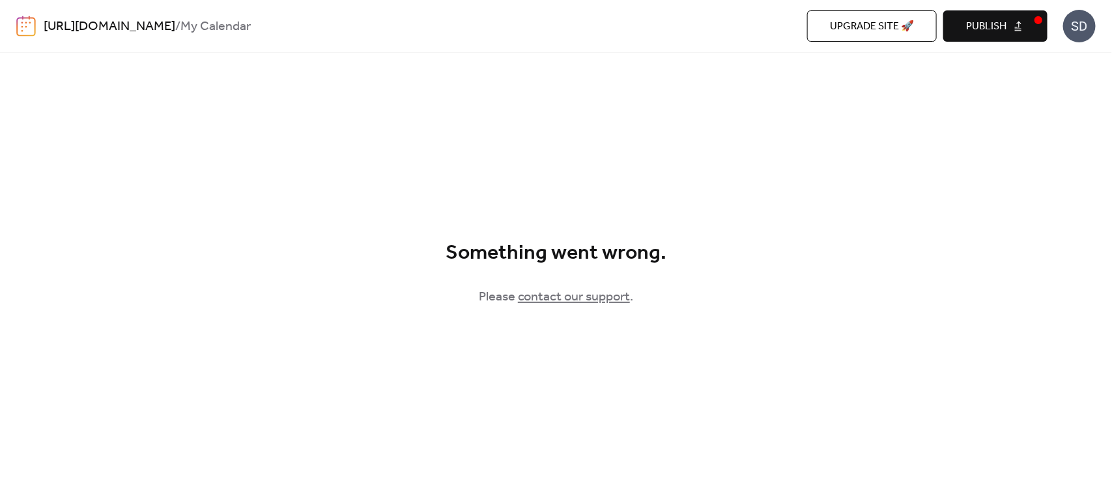
click at [549, 300] on link "contact our support" at bounding box center [574, 297] width 112 height 25
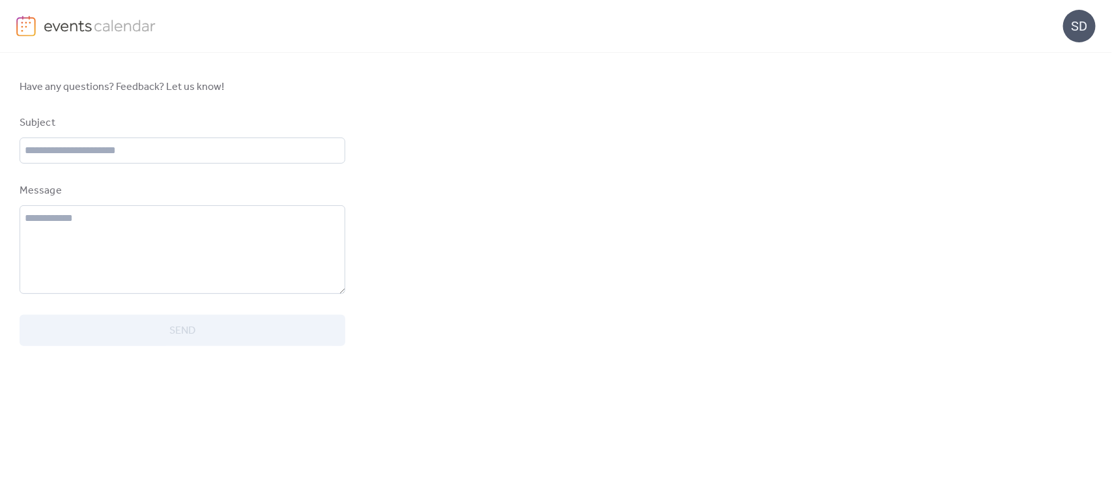
click at [26, 16] on img at bounding box center [26, 26] width 20 height 21
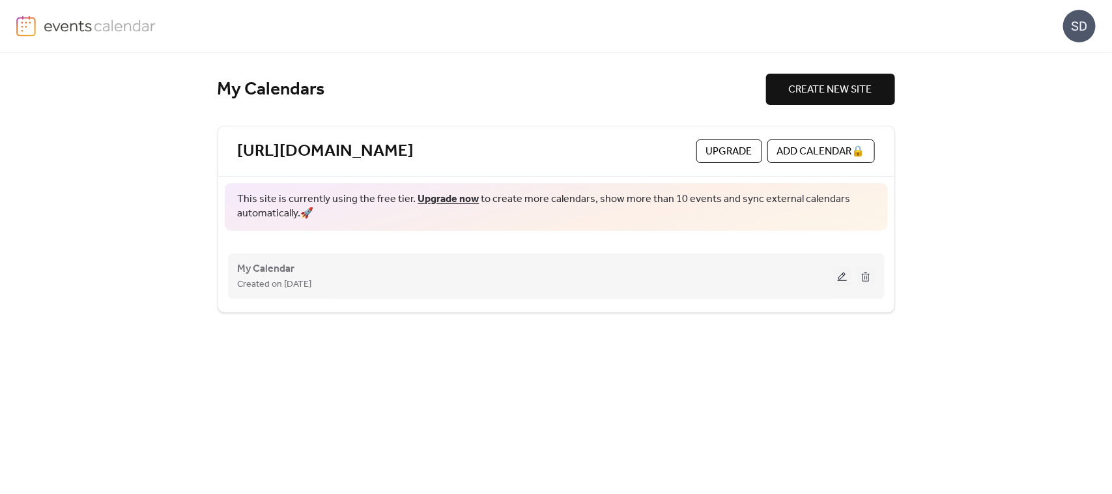
click at [841, 277] on button at bounding box center [842, 276] width 18 height 20
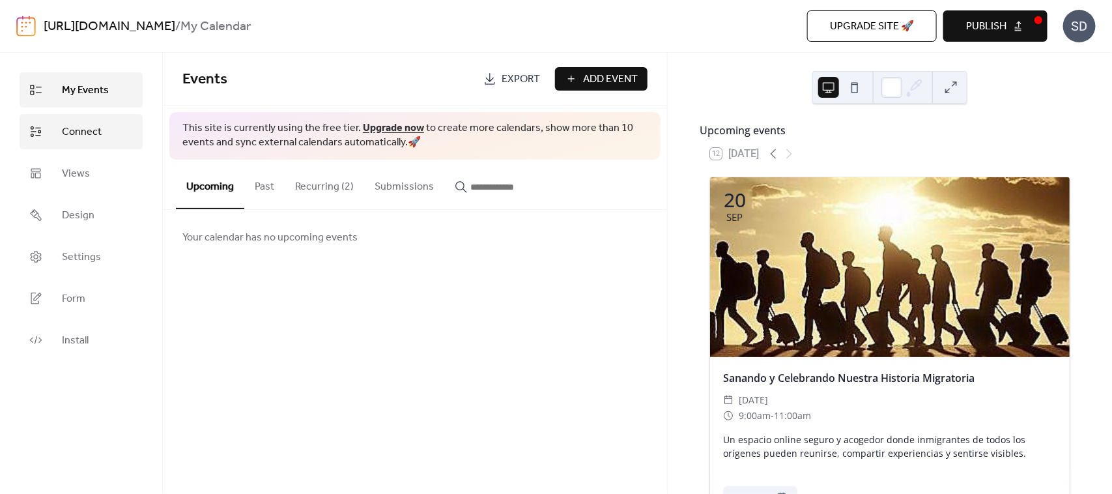
click at [52, 135] on link "Connect" at bounding box center [81, 131] width 123 height 35
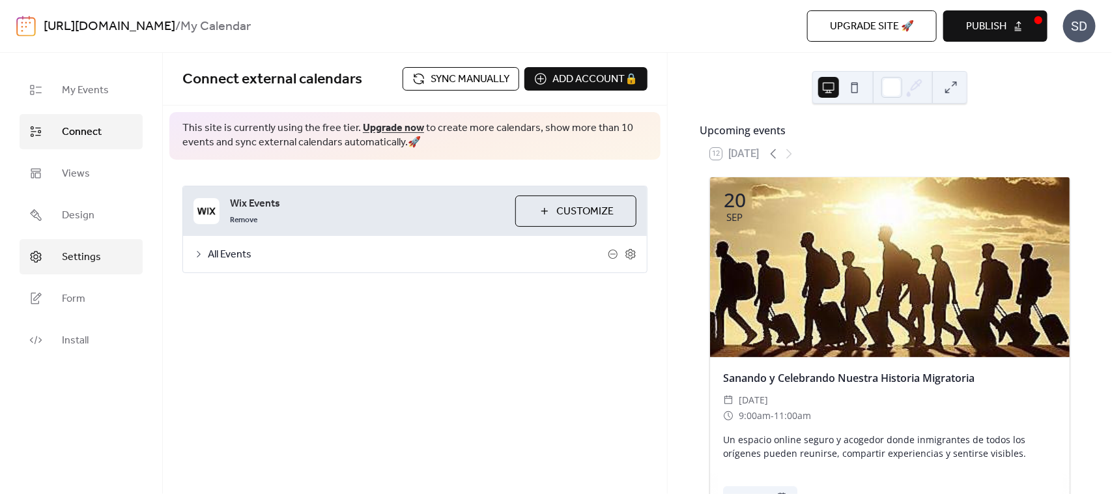
click at [86, 263] on span "Settings" at bounding box center [81, 257] width 39 height 16
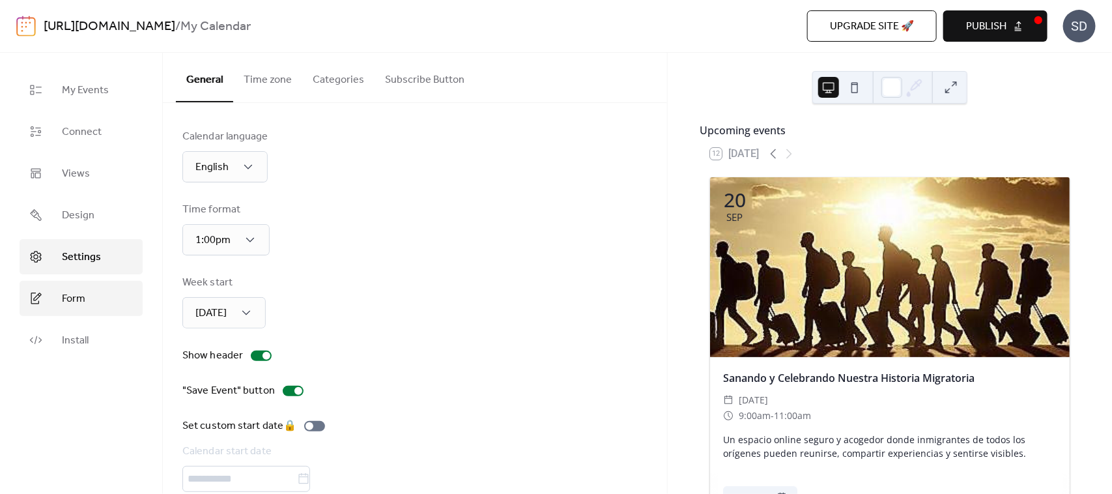
click at [74, 300] on span "Form" at bounding box center [73, 299] width 23 height 16
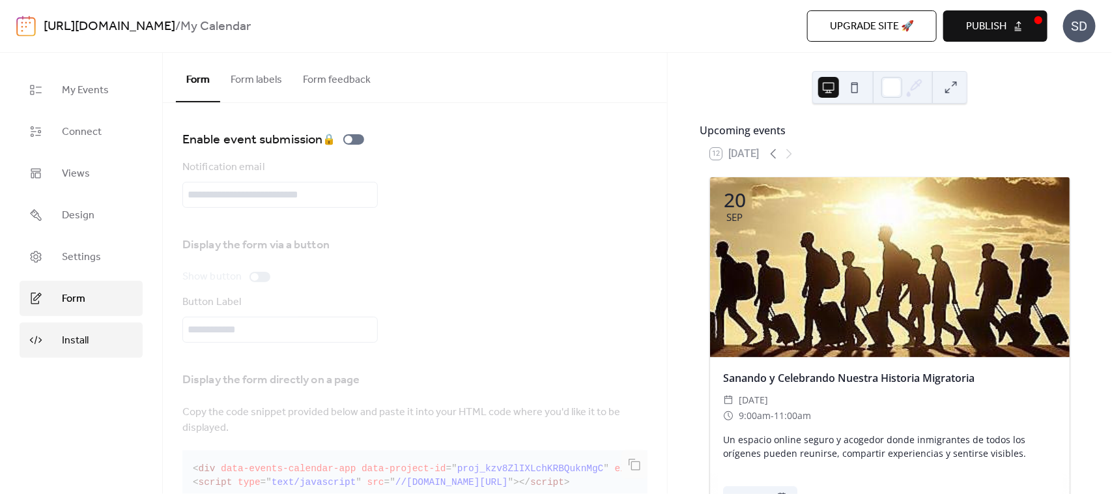
click at [64, 337] on span "Install" at bounding box center [75, 341] width 27 height 16
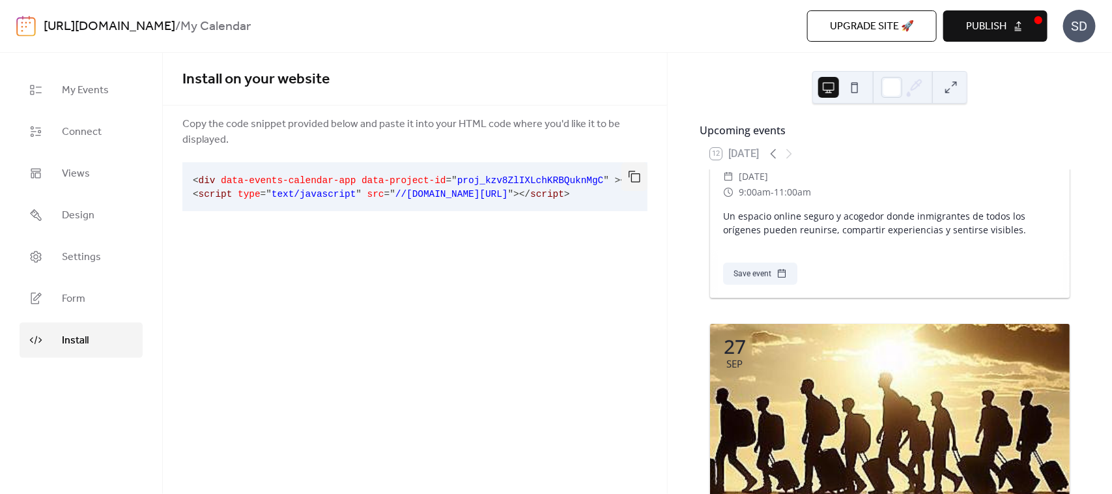
scroll to position [244, 0]
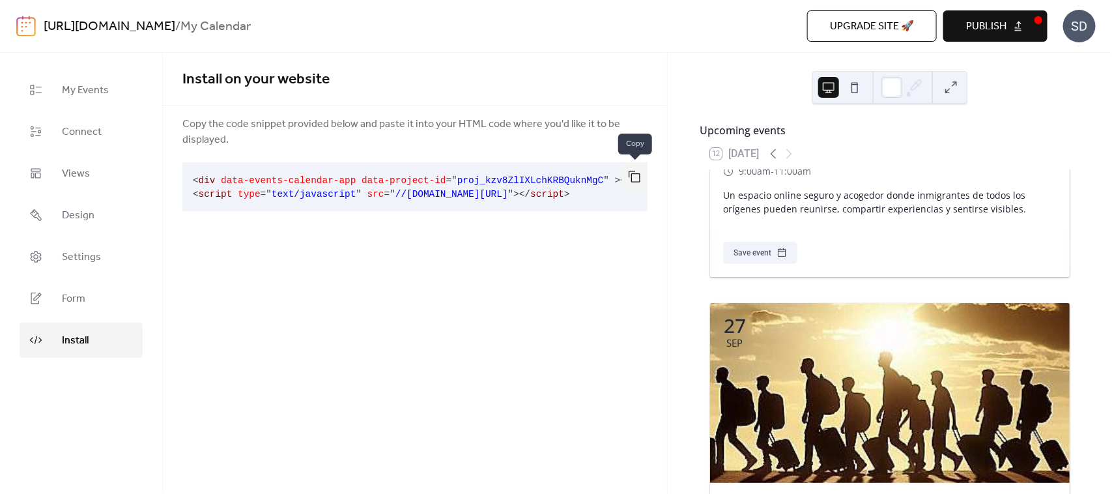
click at [634, 176] on button "button" at bounding box center [634, 176] width 26 height 29
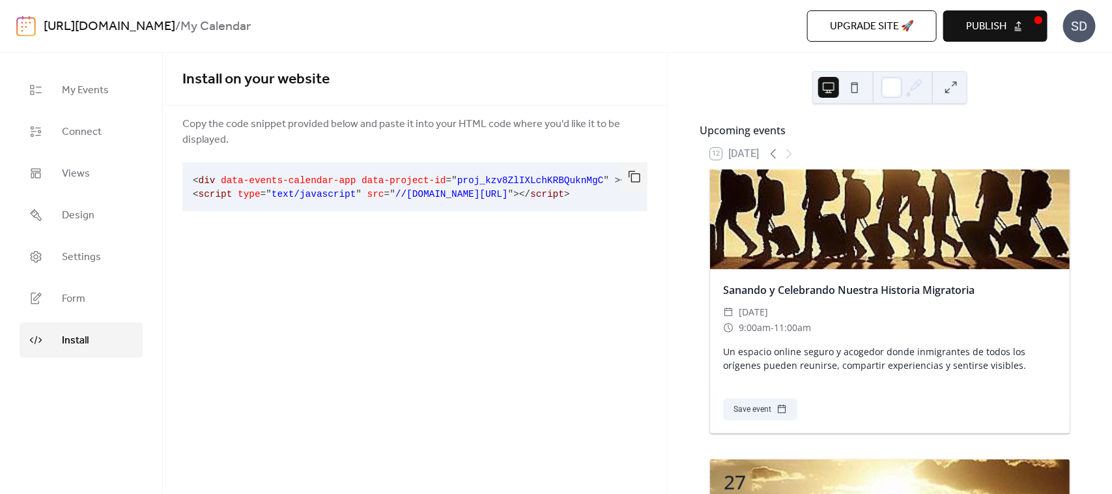
scroll to position [81, 0]
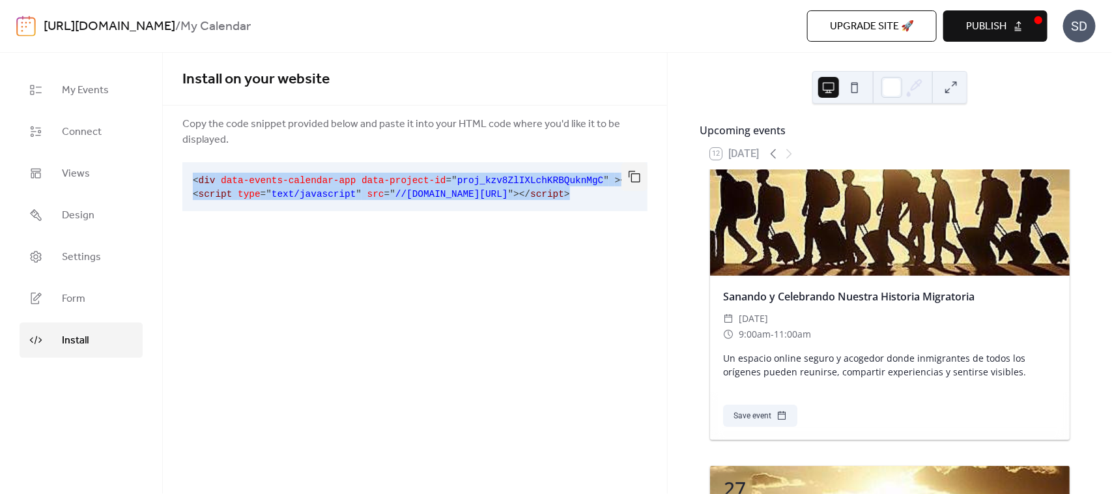
drag, startPoint x: 194, startPoint y: 175, endPoint x: 612, endPoint y: 197, distance: 418.8
click at [612, 197] on pre "< div data-events-calendar-app data-project-id = " proj_kzv8ZlIXLchKRBQuknMgC "…" at bounding box center [404, 186] width 444 height 49
click at [532, 284] on div "Install on your website Copy the code snippet provided below and paste it into …" at bounding box center [415, 273] width 504 height 441
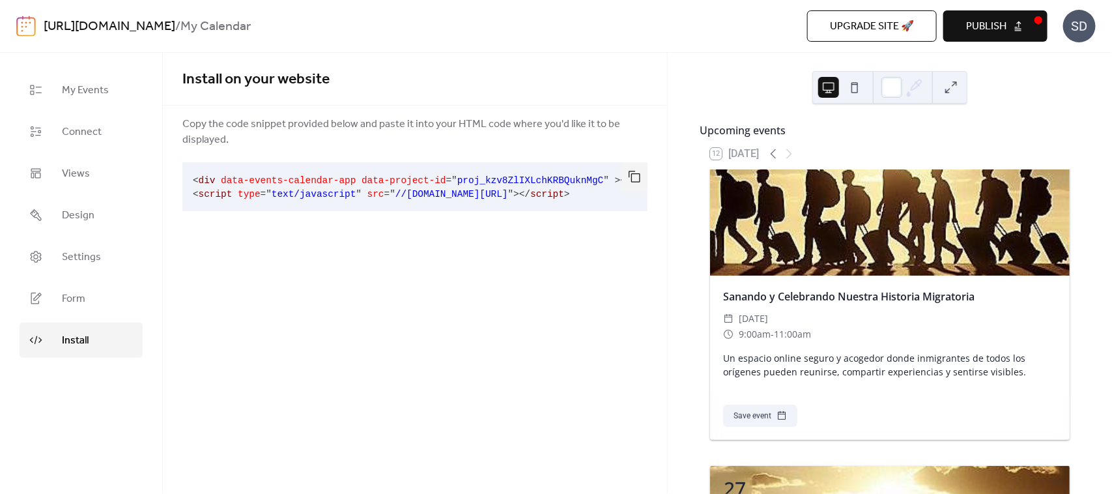
click at [479, 287] on div "Install on your website Copy the code snippet provided below and paste it into …" at bounding box center [415, 273] width 504 height 441
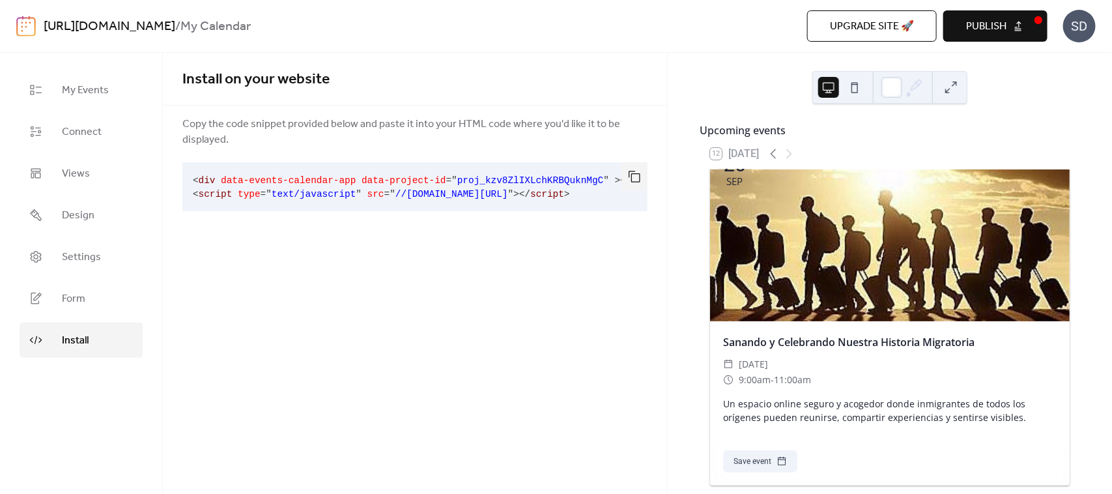
scroll to position [0, 0]
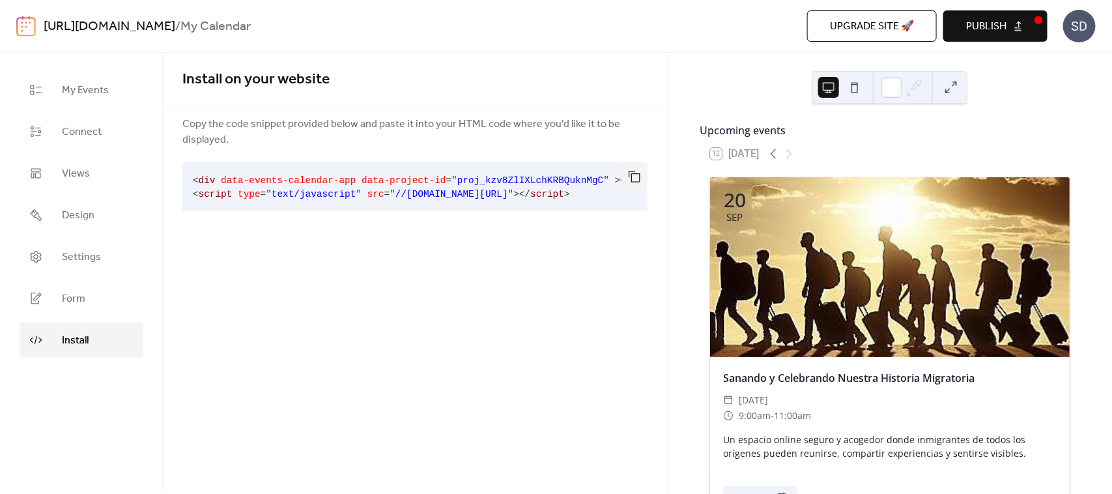
click at [861, 86] on button at bounding box center [854, 87] width 21 height 21
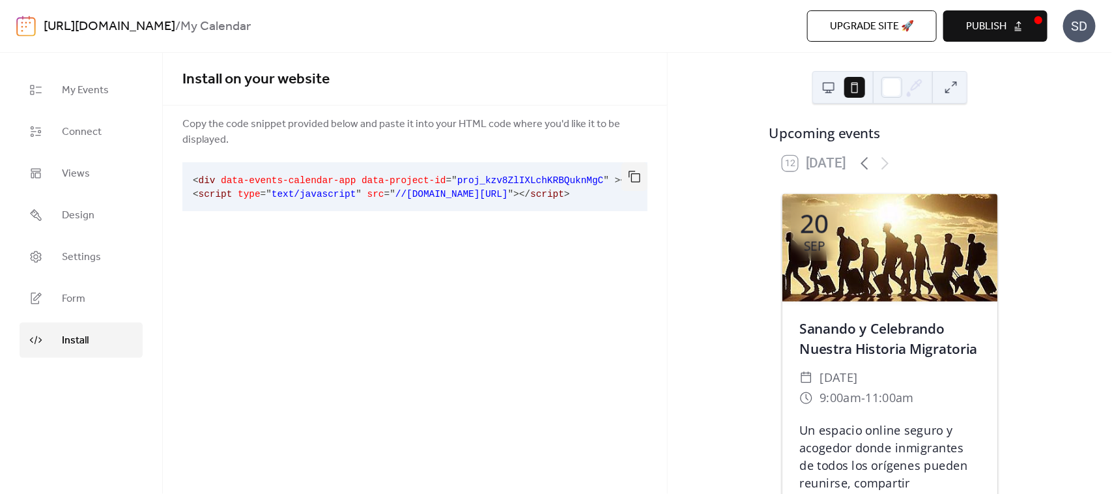
click at [828, 85] on button at bounding box center [828, 87] width 21 height 21
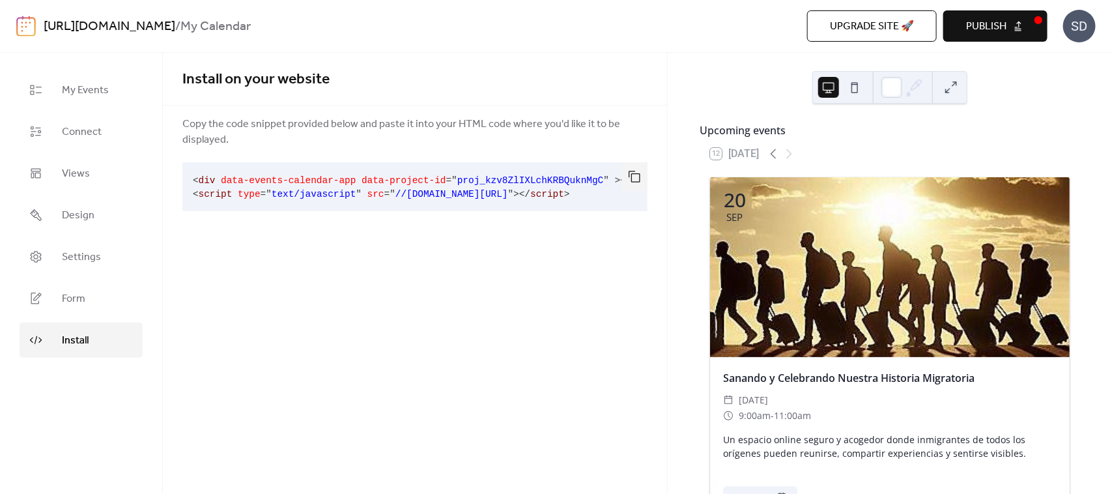
click at [548, 335] on div "Install on your website Copy the code snippet provided below and paste it into …" at bounding box center [415, 273] width 504 height 441
click at [73, 307] on span "Form" at bounding box center [73, 299] width 23 height 16
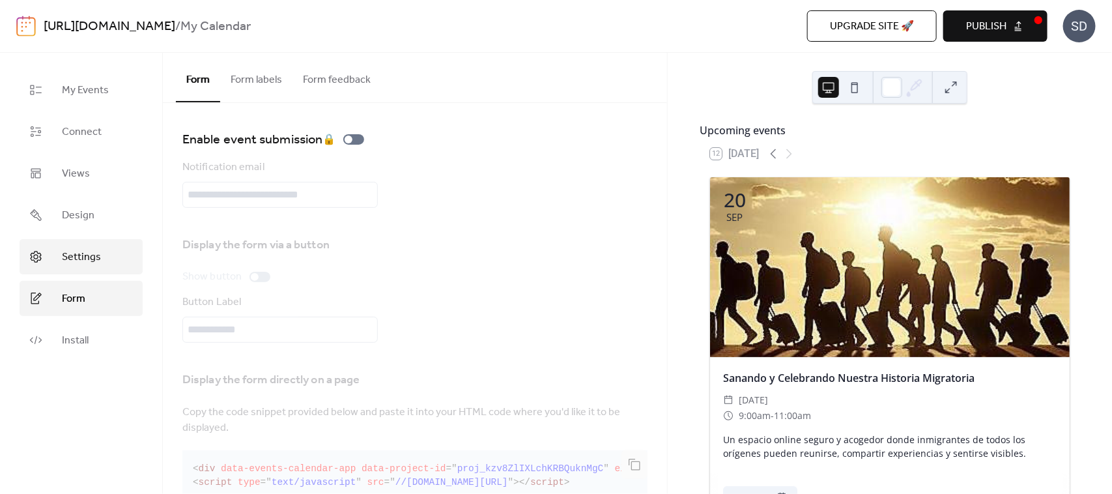
click at [90, 257] on span "Settings" at bounding box center [81, 257] width 39 height 16
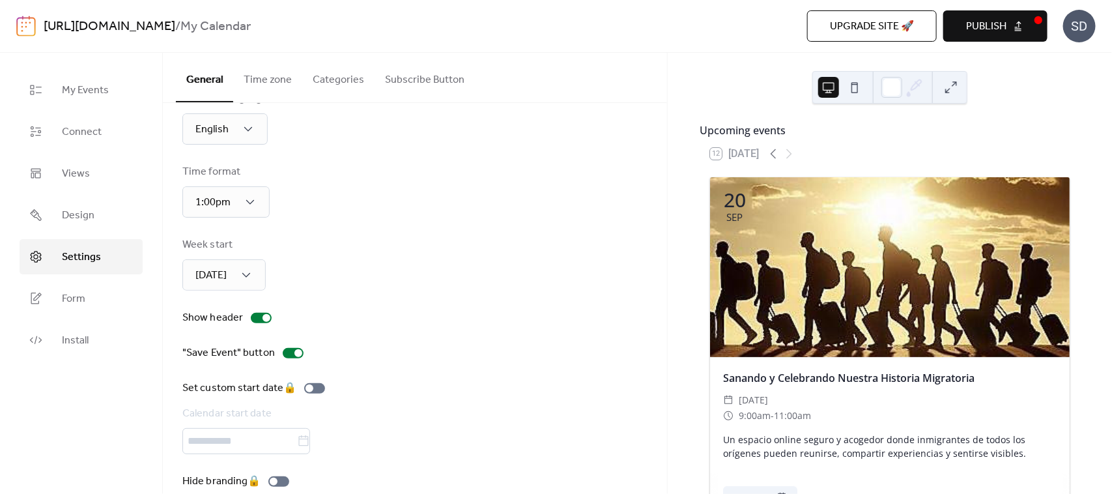
scroll to position [59, 0]
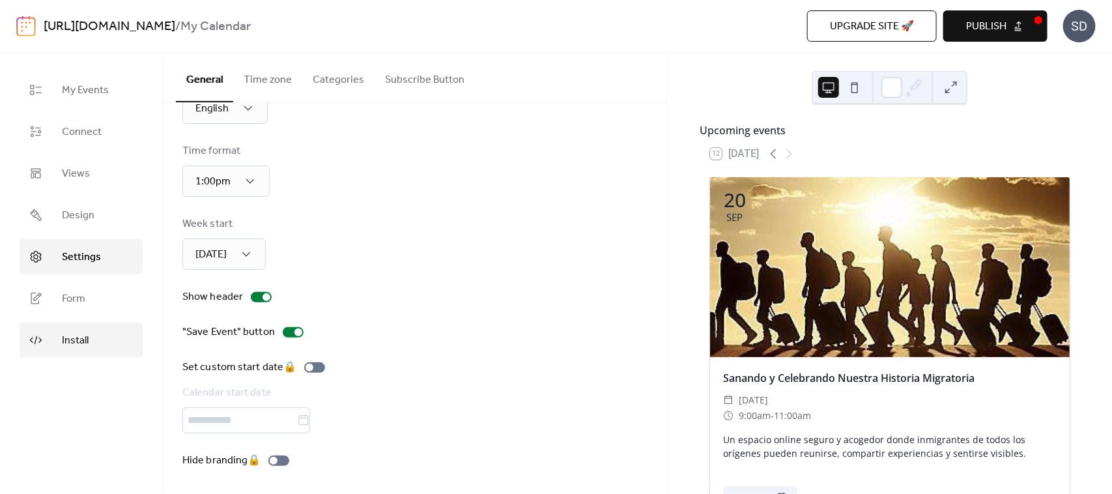
click at [63, 342] on span "Install" at bounding box center [75, 341] width 27 height 16
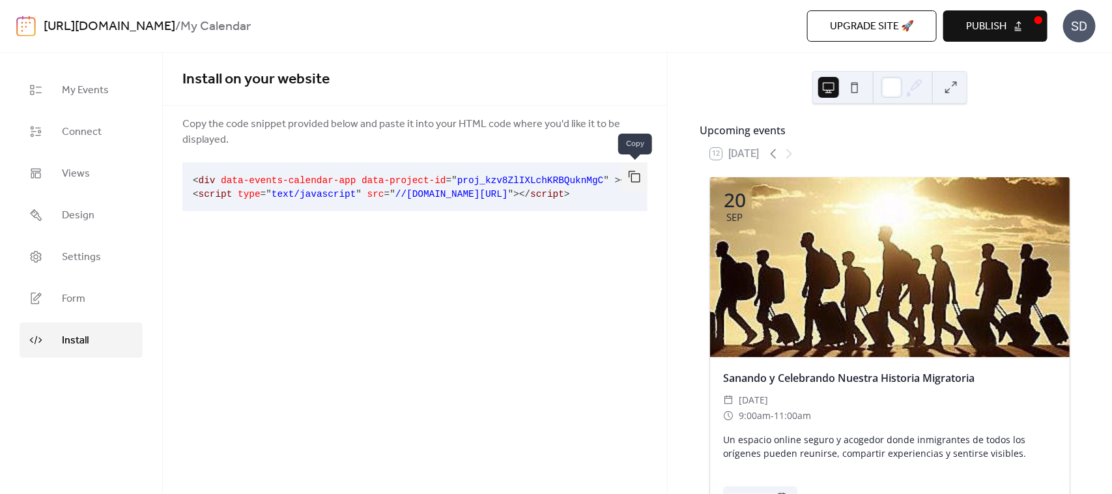
click at [637, 177] on button "button" at bounding box center [634, 176] width 26 height 29
click at [568, 243] on div "Install on your website Copy the code snippet provided below and paste it into …" at bounding box center [415, 273] width 504 height 441
click at [86, 96] on span "My Events" at bounding box center [85, 91] width 47 height 16
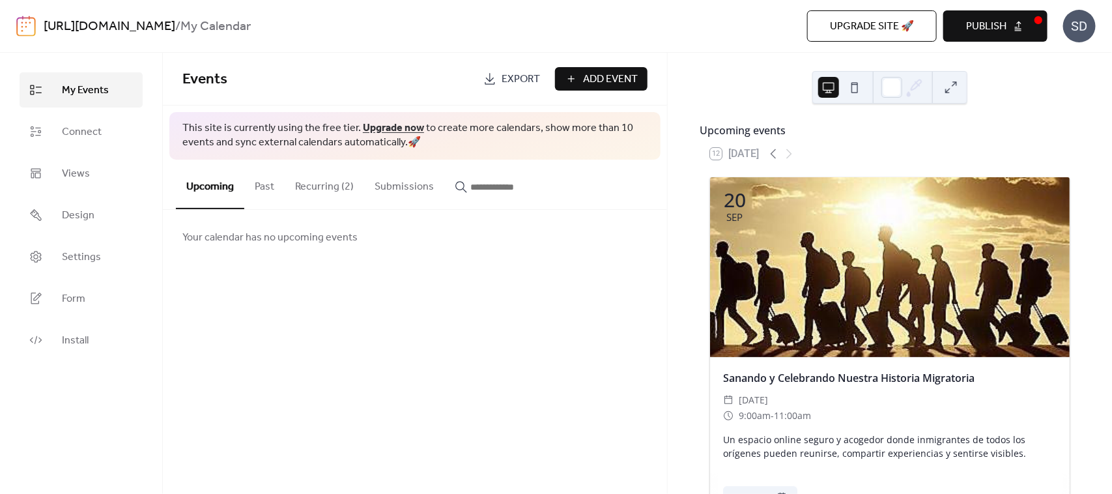
click at [522, 79] on span "Export" at bounding box center [521, 80] width 38 height 16
click at [79, 134] on span "Connect" at bounding box center [82, 132] width 40 height 16
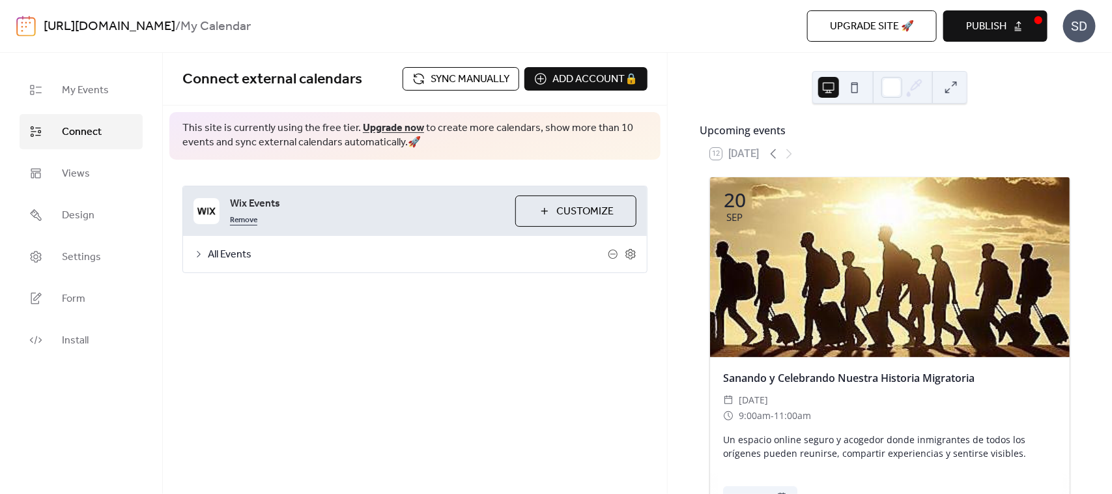
click at [246, 220] on link "Remove" at bounding box center [243, 219] width 27 height 16
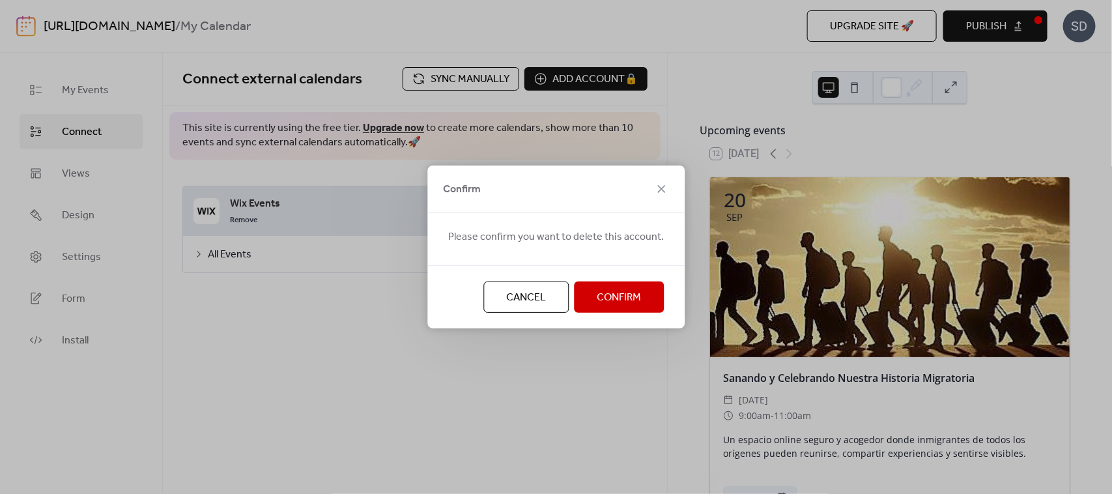
click at [618, 291] on span "Confirm" at bounding box center [619, 298] width 44 height 16
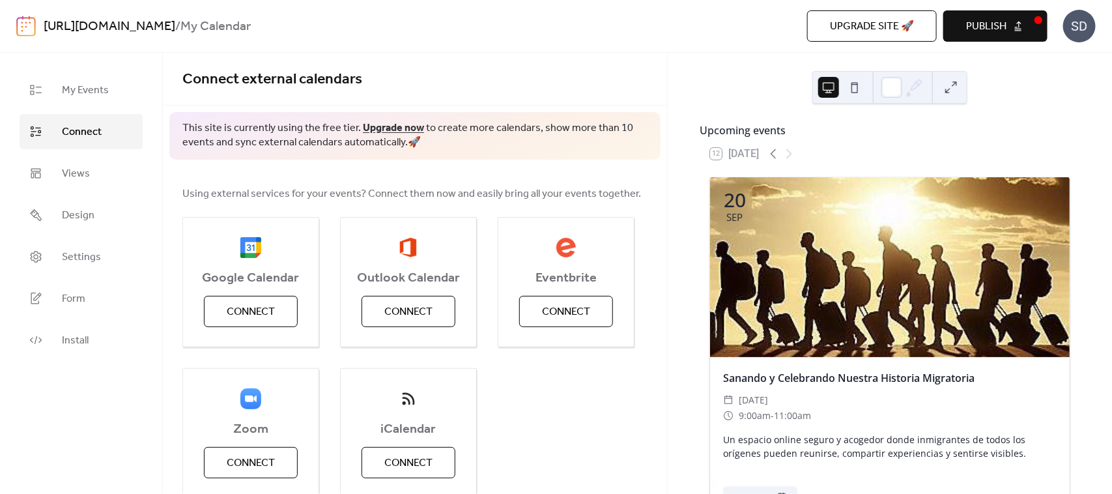
click at [52, 134] on link "Connect" at bounding box center [81, 131] width 123 height 35
click at [75, 131] on span "Connect" at bounding box center [82, 132] width 40 height 16
click at [81, 102] on link "My Events" at bounding box center [81, 89] width 123 height 35
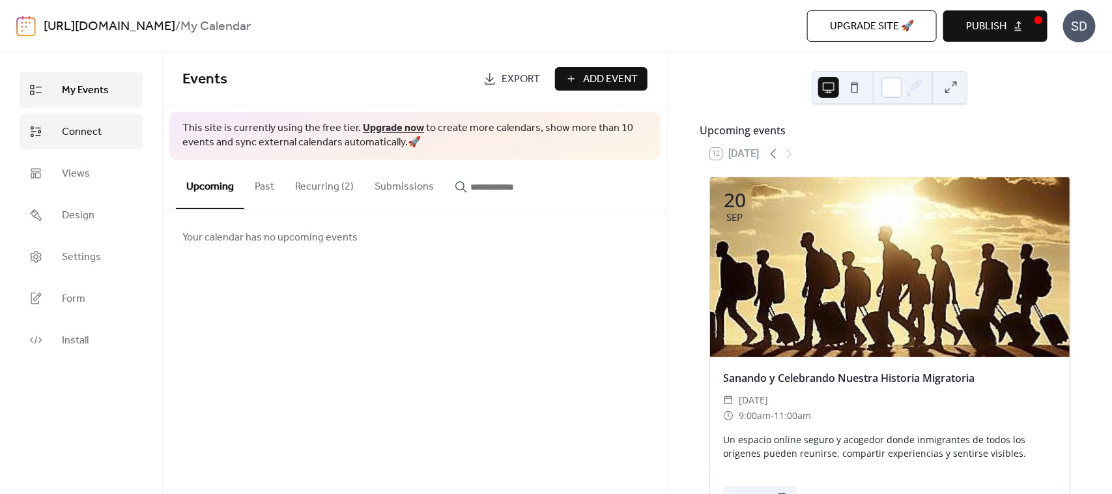
click at [81, 132] on span "Connect" at bounding box center [82, 132] width 40 height 16
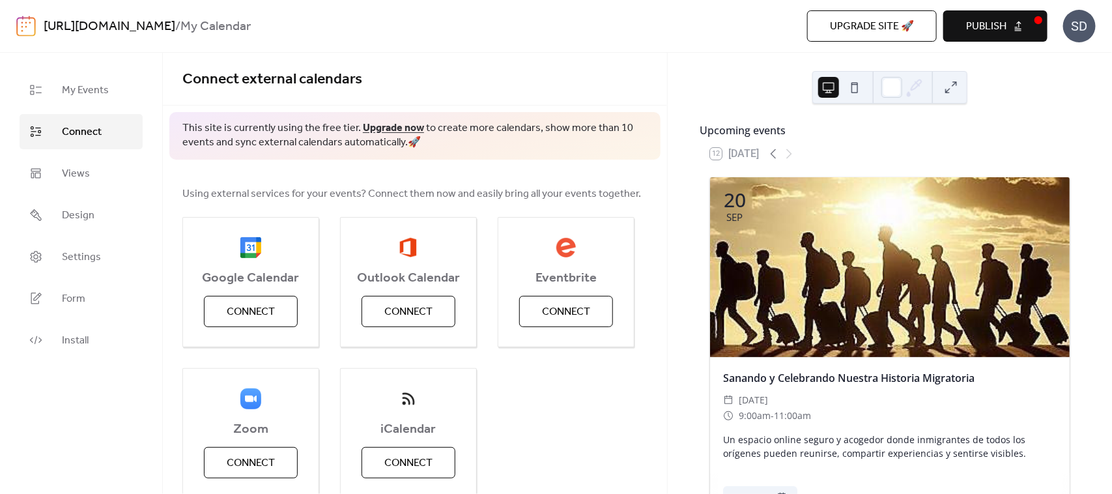
click at [803, 274] on div at bounding box center [890, 267] width 360 height 180
click at [798, 379] on div "Sanando y Celebrando Nuestra Historia Migratoria" at bounding box center [890, 378] width 360 height 16
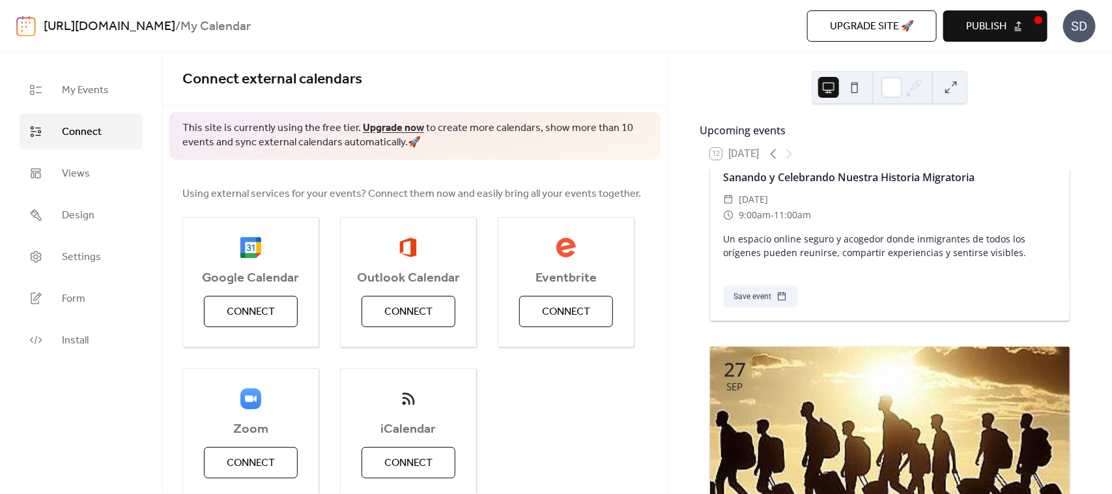
scroll to position [163, 0]
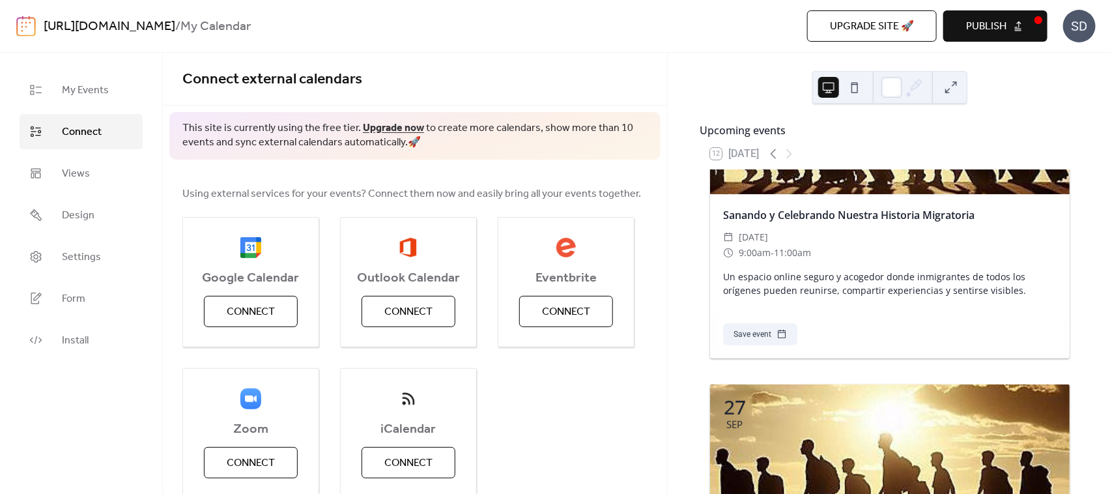
click at [1033, 305] on div "Sanando y Celebrando Nuestra Historia Migratoria ​ Saturday, September 20, 2025…" at bounding box center [890, 252] width 360 height 117
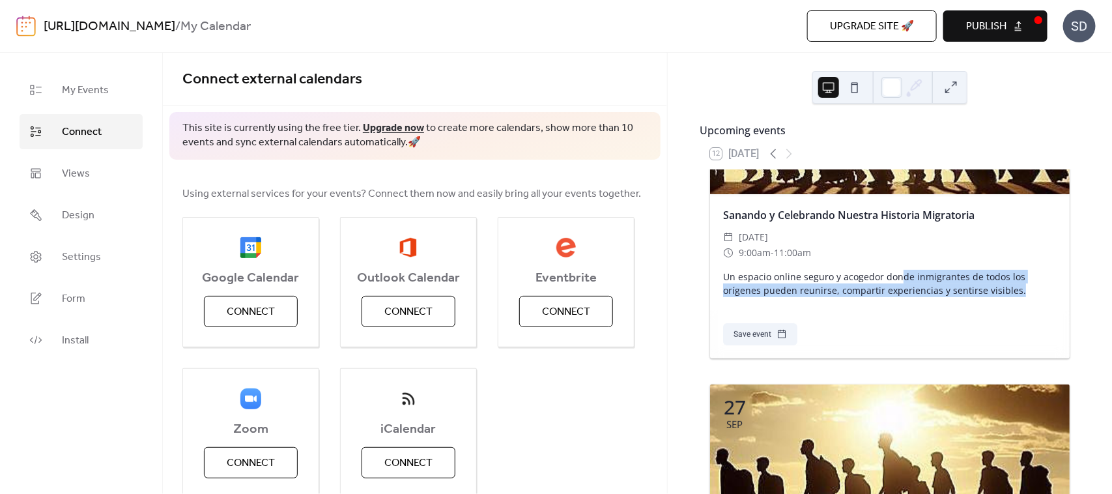
drag, startPoint x: 1021, startPoint y: 300, endPoint x: 893, endPoint y: 278, distance: 130.2
click at [897, 278] on div "Un espacio online seguro y acogedor donde inmigrantes de todos los orígenes pue…" at bounding box center [890, 283] width 360 height 27
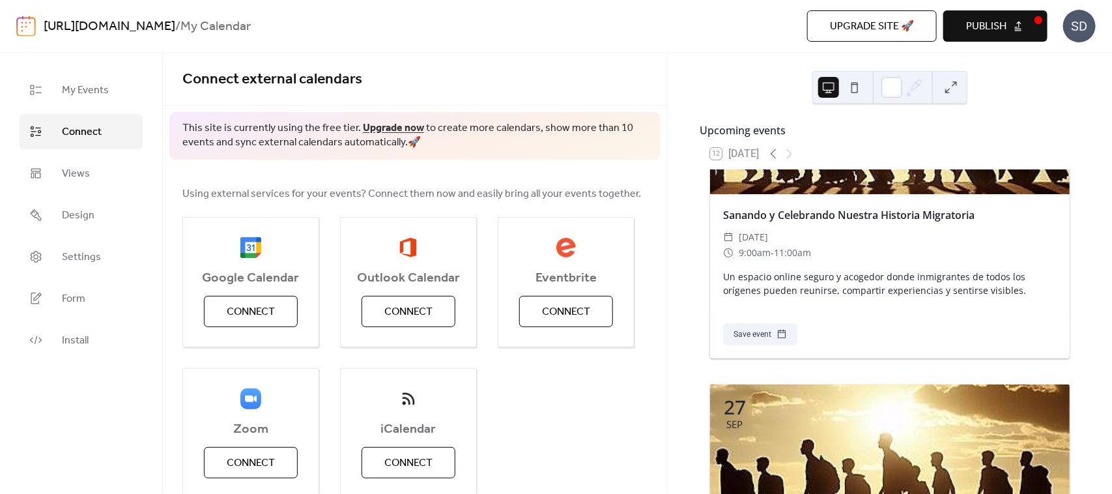
click at [868, 280] on div "Un espacio online seguro y acogedor donde inmigrantes de todos los orígenes pue…" at bounding box center [890, 283] width 360 height 27
click at [83, 83] on span "My Events" at bounding box center [85, 91] width 47 height 16
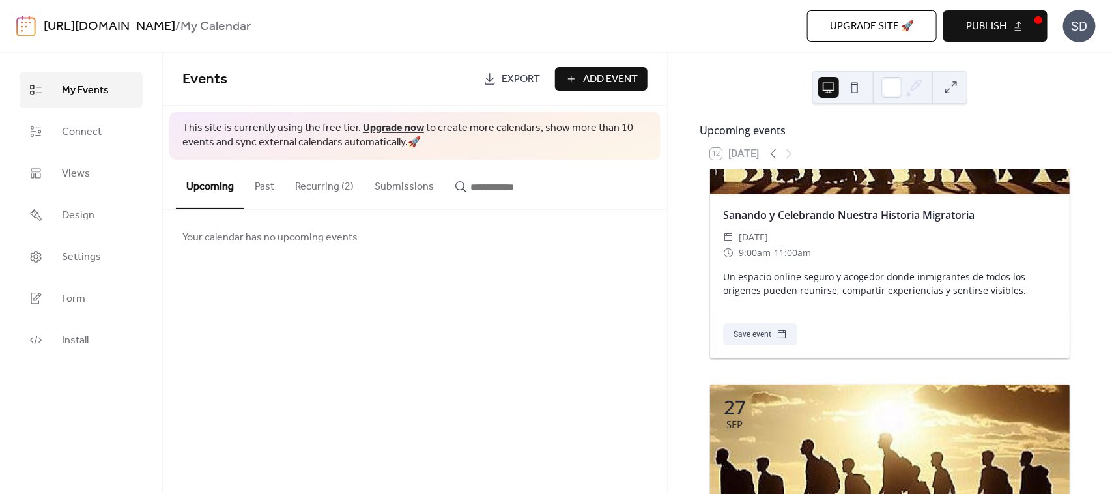
click at [317, 186] on button "Recurring (2)" at bounding box center [324, 184] width 79 height 48
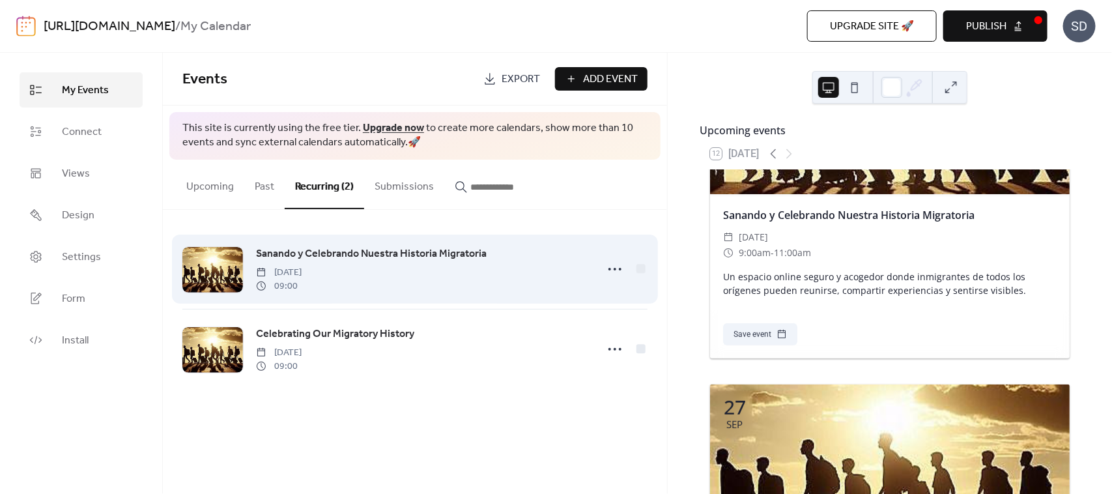
click at [464, 258] on span "Sanando y Celebrando Nuestra Historia Migratoria" at bounding box center [371, 254] width 231 height 16
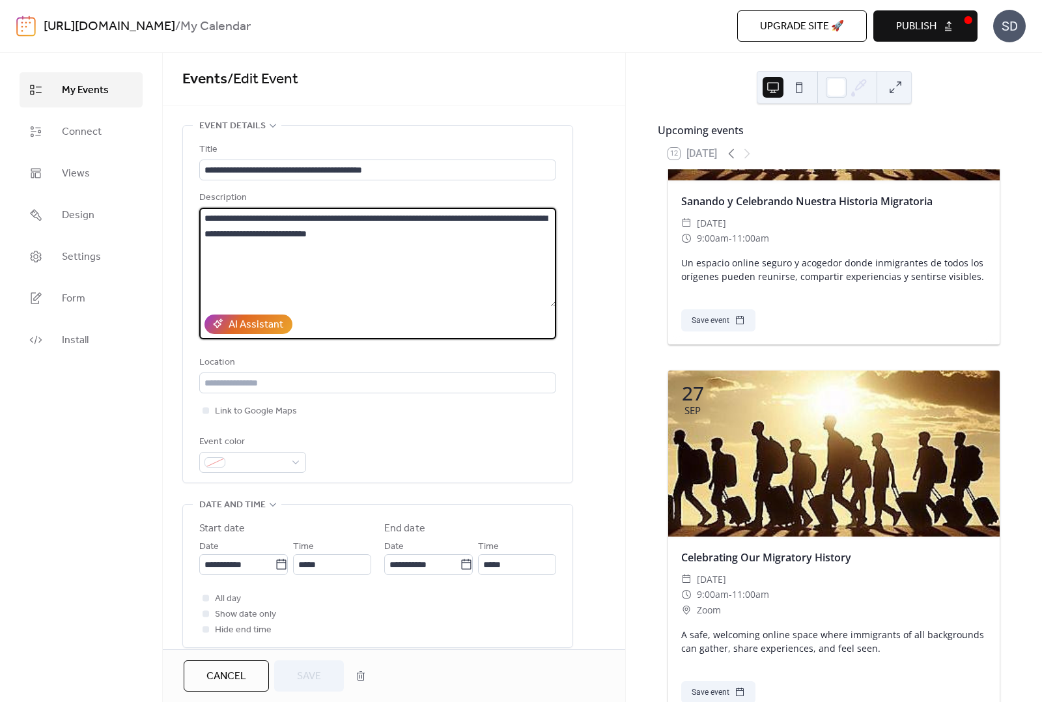
click at [378, 277] on textarea "**********" at bounding box center [377, 257] width 357 height 99
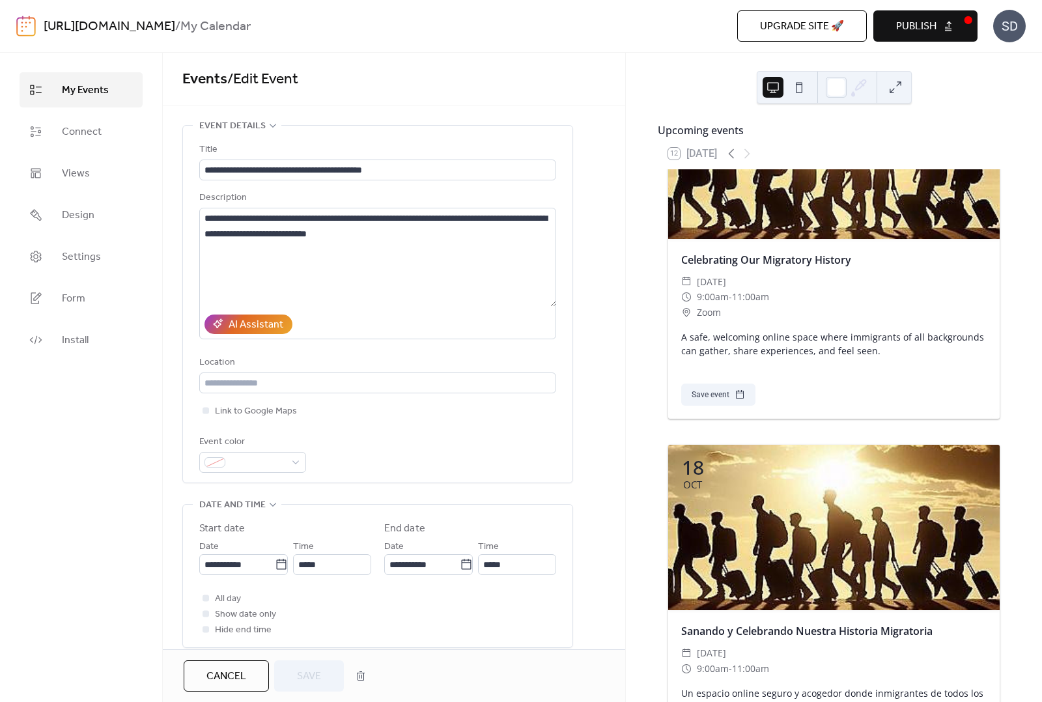
scroll to position [326, 0]
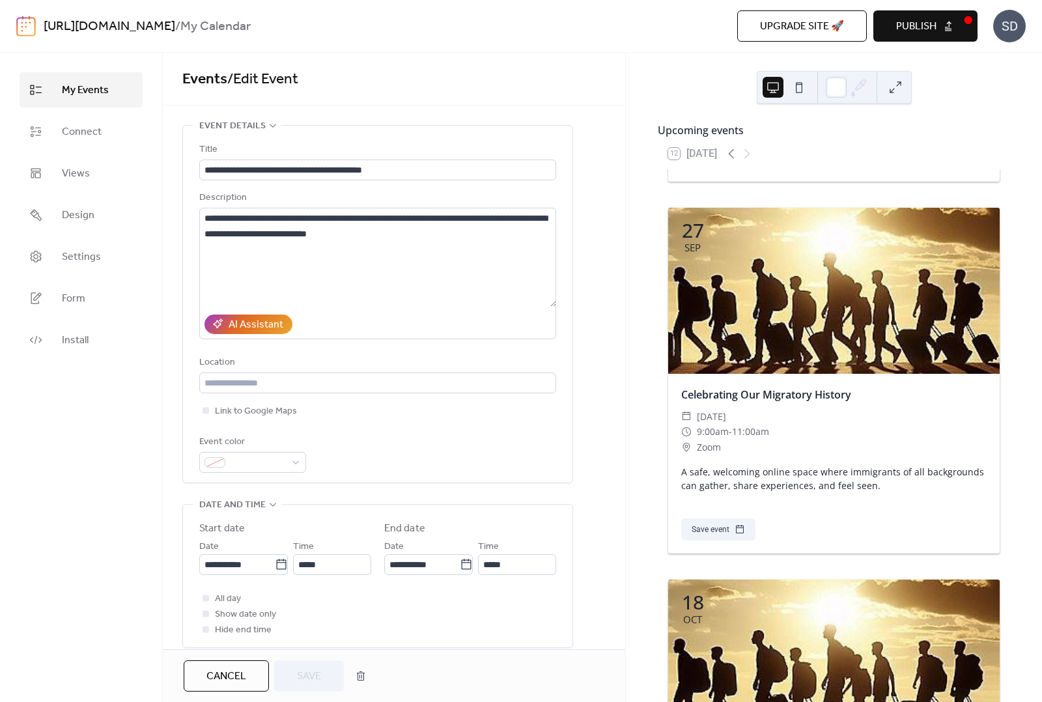
click at [83, 66] on div "My Events Connect Views Design Settings Form Install" at bounding box center [81, 377] width 163 height 649
click at [92, 85] on span "My Events" at bounding box center [85, 91] width 47 height 16
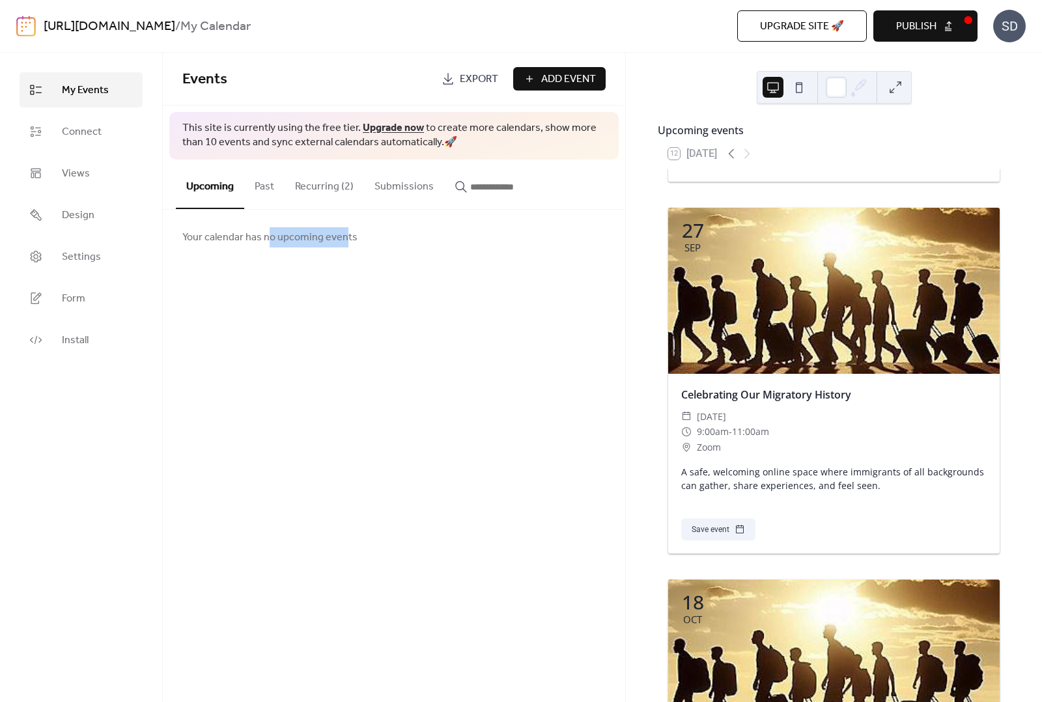
drag, startPoint x: 268, startPoint y: 240, endPoint x: 345, endPoint y: 242, distance: 76.9
click at [345, 242] on span "Your calendar has no upcoming events" at bounding box center [269, 238] width 175 height 16
click at [427, 238] on div "Your calendar has no upcoming events" at bounding box center [394, 237] width 463 height 55
click at [483, 190] on input "button" at bounding box center [509, 187] width 78 height 16
click at [406, 184] on button "Submissions" at bounding box center [404, 184] width 80 height 48
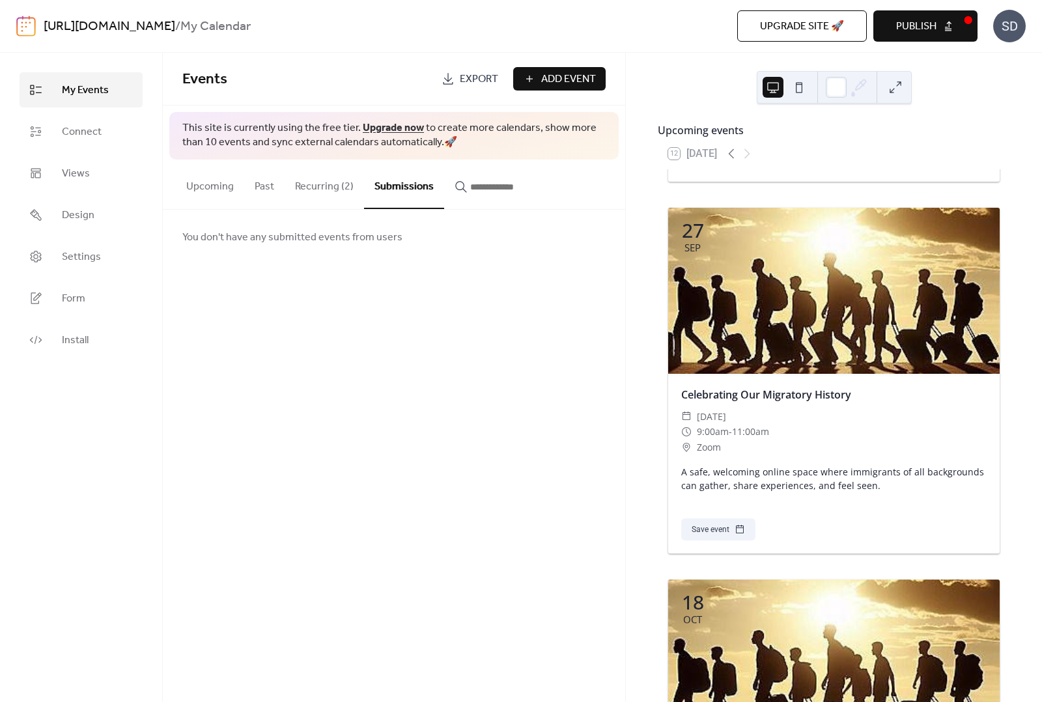
click at [326, 181] on button "Recurring (2)" at bounding box center [324, 184] width 79 height 48
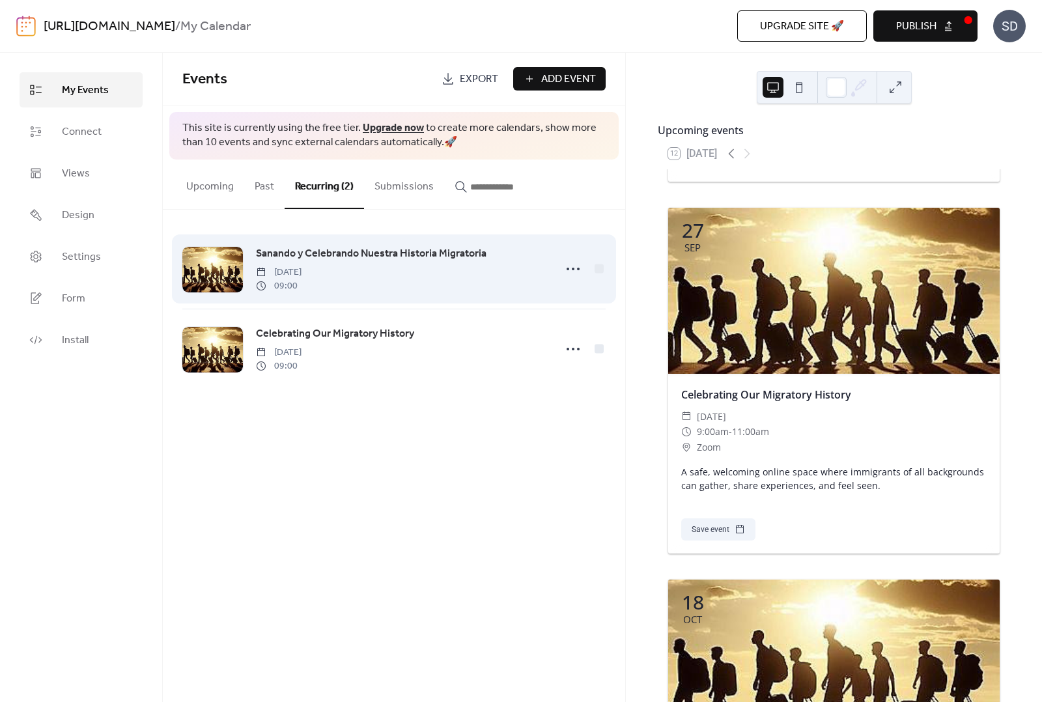
click at [461, 263] on div "Sanando y Celebrando Nuestra Historia Migratoria Saturday, August 16, 2025 09:00" at bounding box center [401, 269] width 291 height 47
click at [440, 252] on span "Sanando y Celebrando Nuestra Historia Migratoria" at bounding box center [371, 254] width 231 height 16
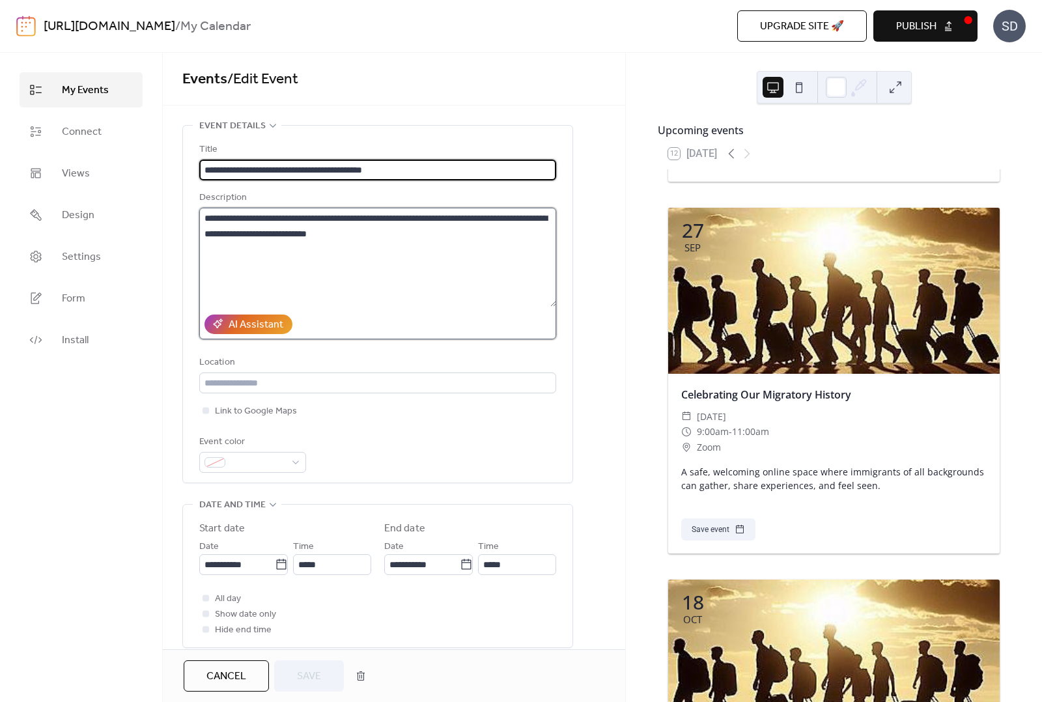
click at [437, 230] on textarea "**********" at bounding box center [377, 257] width 357 height 99
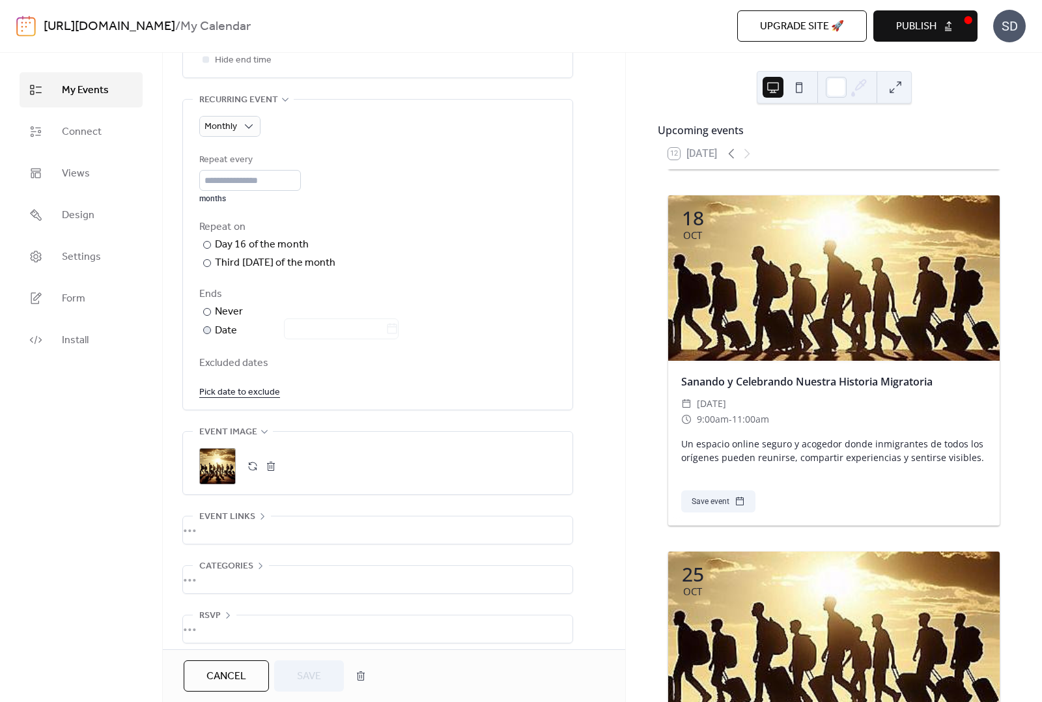
scroll to position [582, 0]
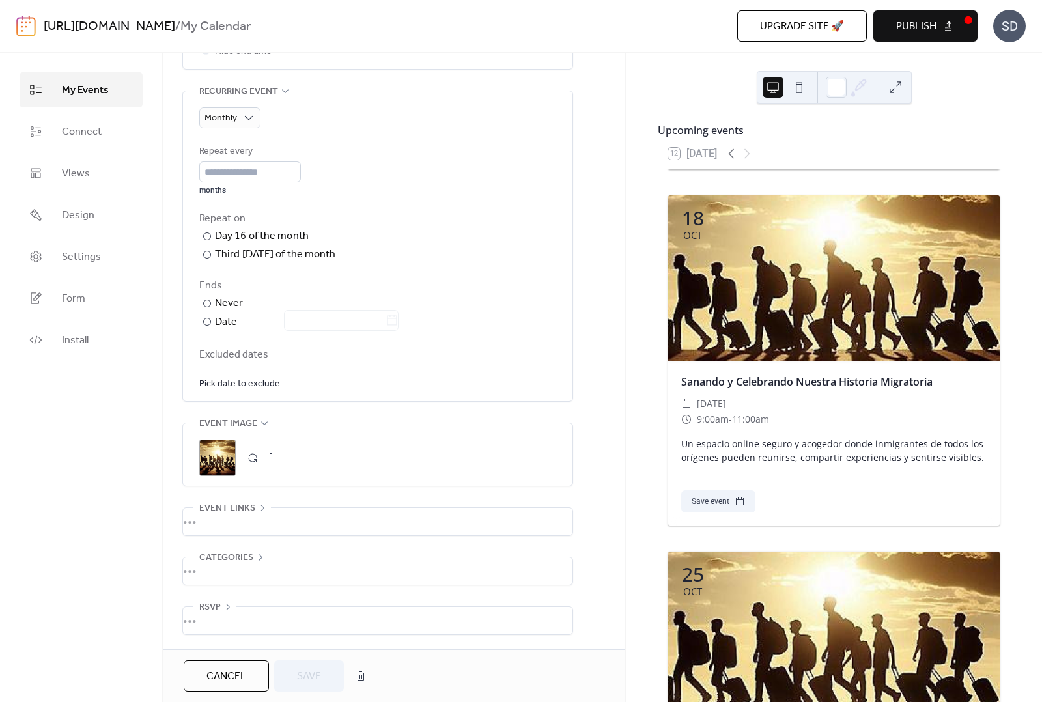
click at [216, 454] on div ";" at bounding box center [217, 458] width 36 height 36
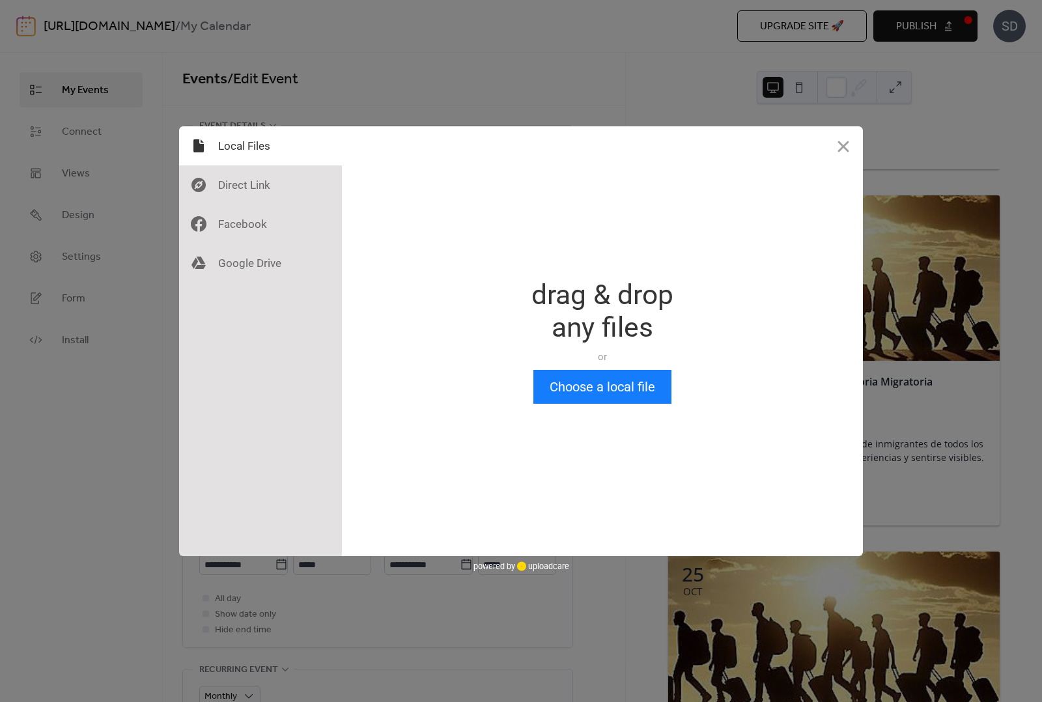
scroll to position [0, 0]
click at [836, 157] on button "Close" at bounding box center [843, 145] width 39 height 39
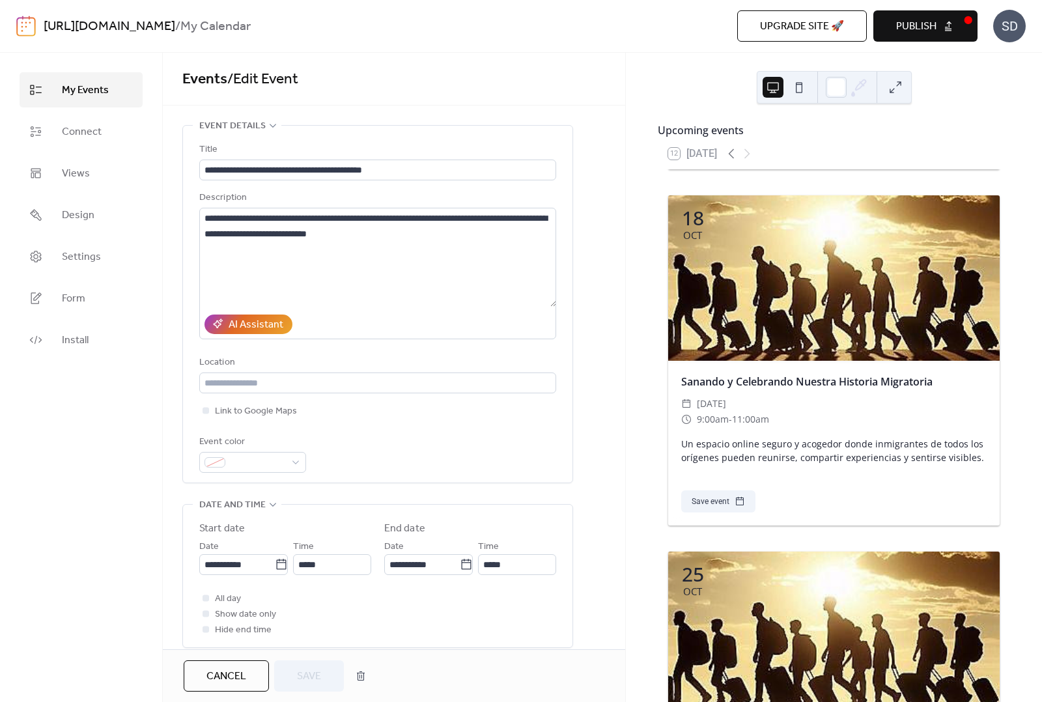
drag, startPoint x: 802, startPoint y: 253, endPoint x: 639, endPoint y: 272, distance: 163.9
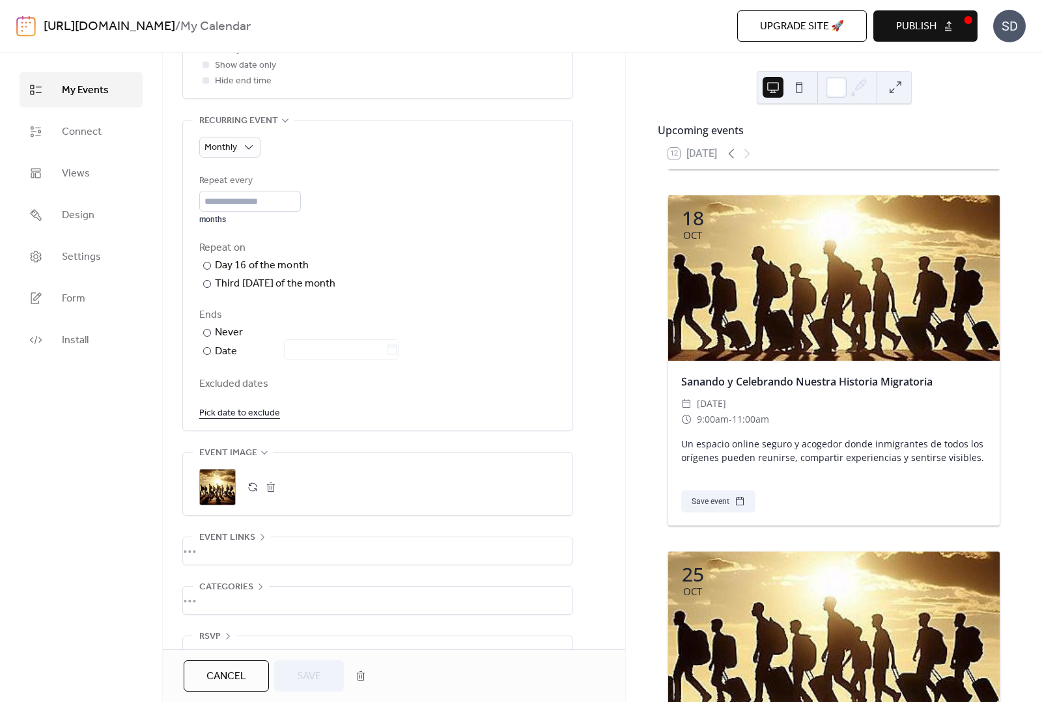
scroll to position [582, 0]
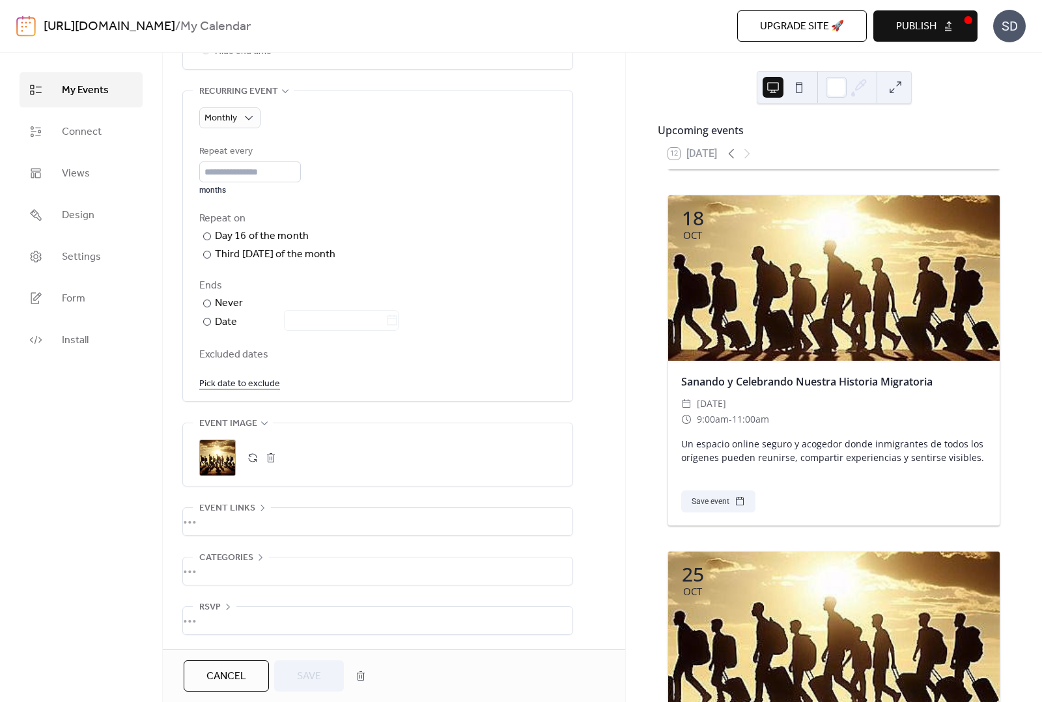
click at [213, 493] on div "•••" at bounding box center [378, 521] width 390 height 27
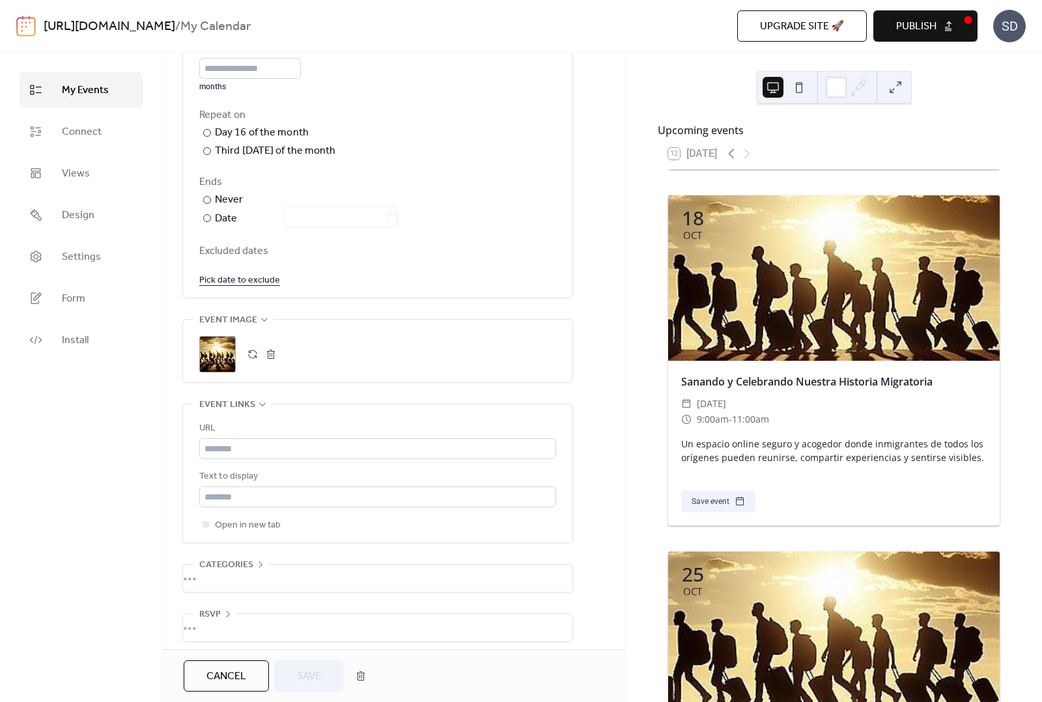
scroll to position [692, 0]
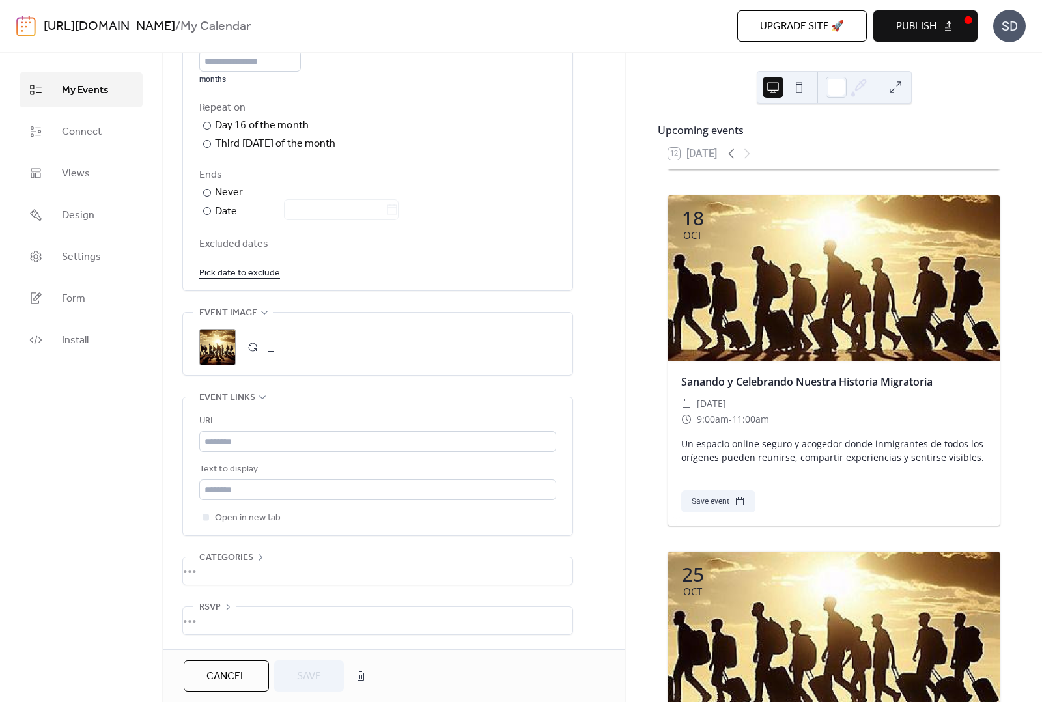
click at [206, 493] on div "•••" at bounding box center [378, 571] width 390 height 27
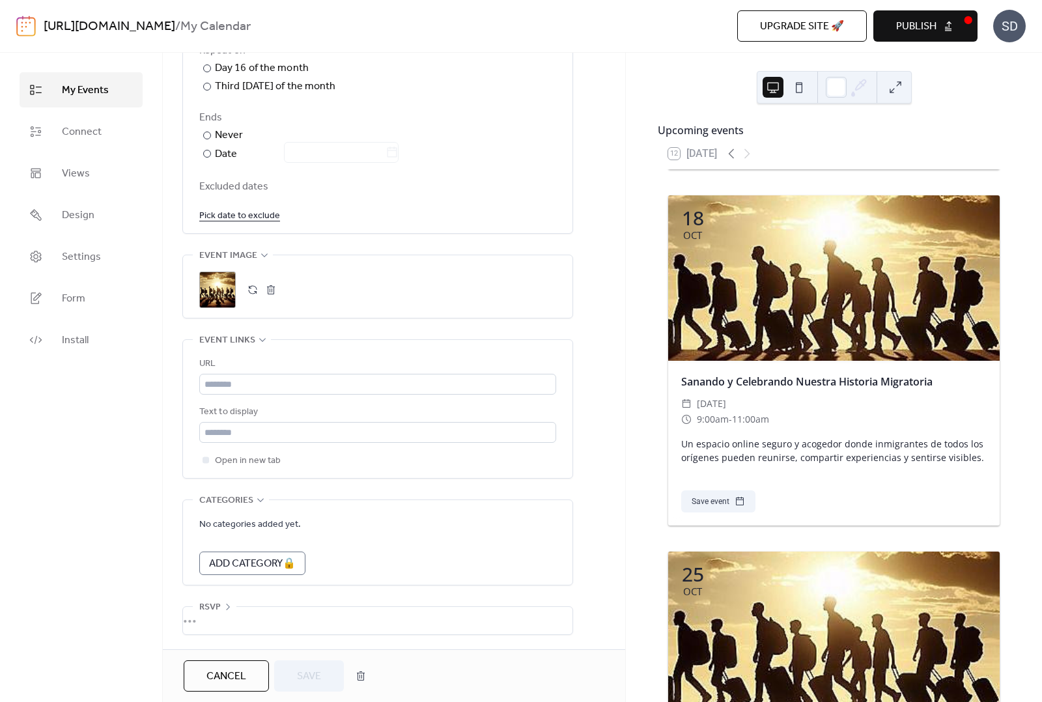
click at [202, 493] on div "•••" at bounding box center [378, 620] width 390 height 27
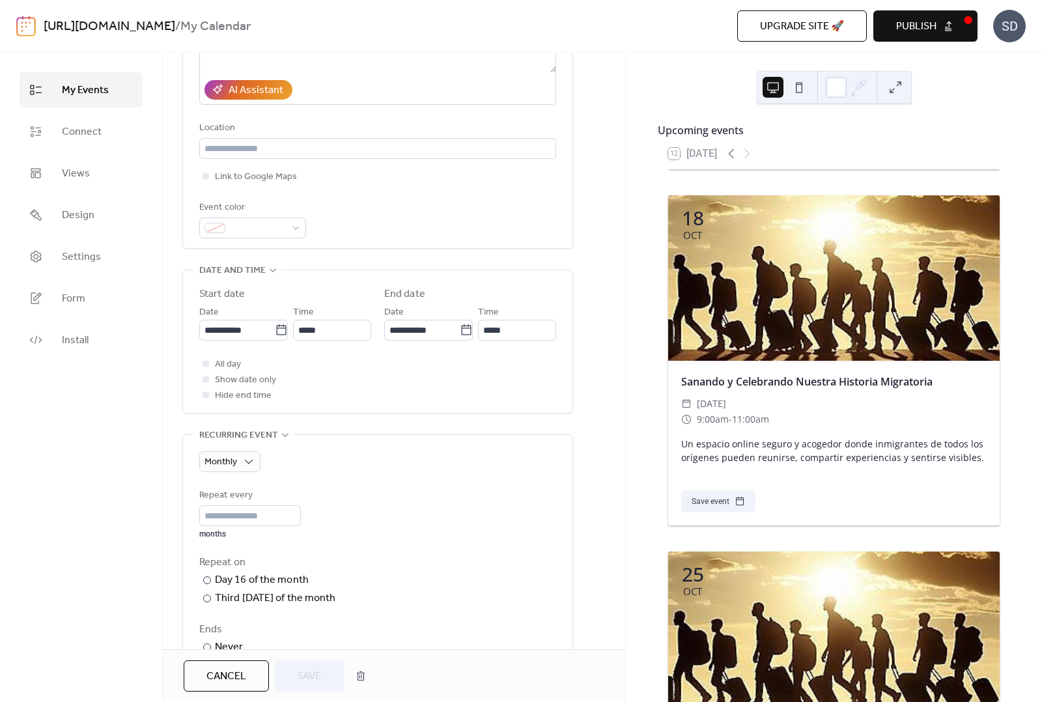
scroll to position [226, 0]
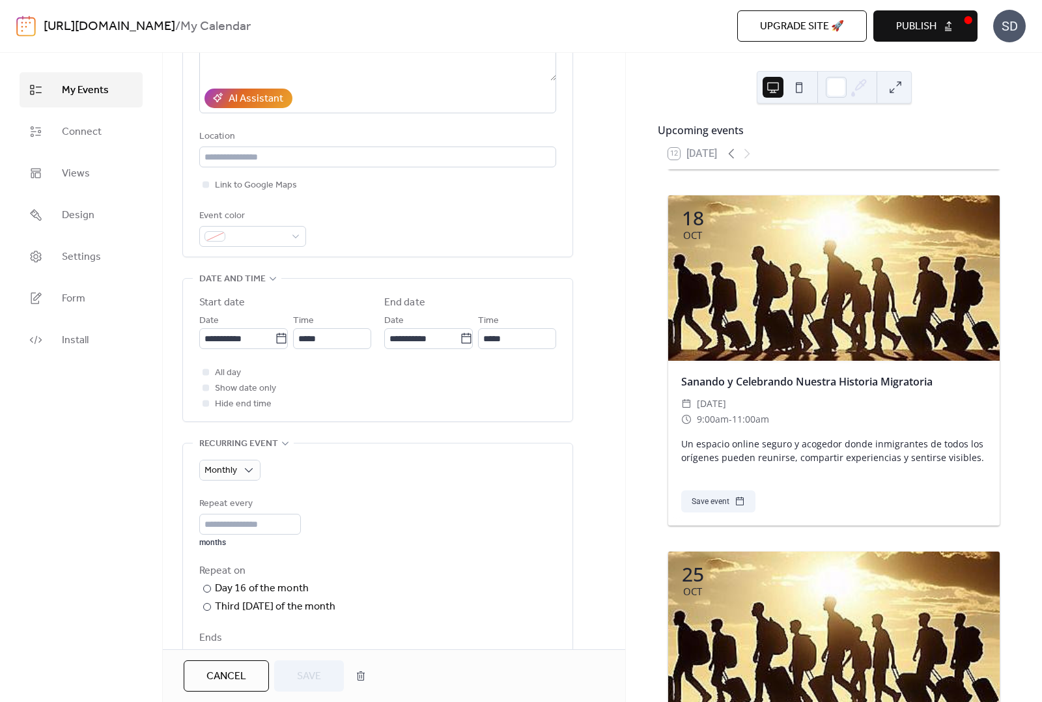
click at [101, 93] on span "My Events" at bounding box center [85, 91] width 47 height 16
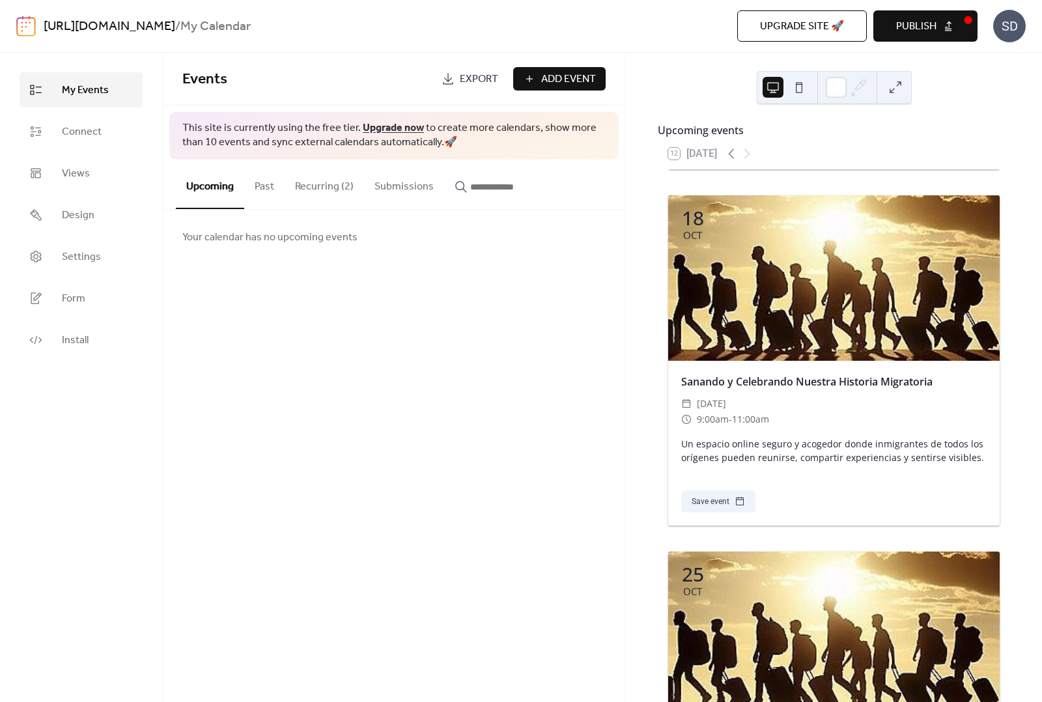
click at [316, 181] on button "Recurring (2)" at bounding box center [324, 184] width 79 height 48
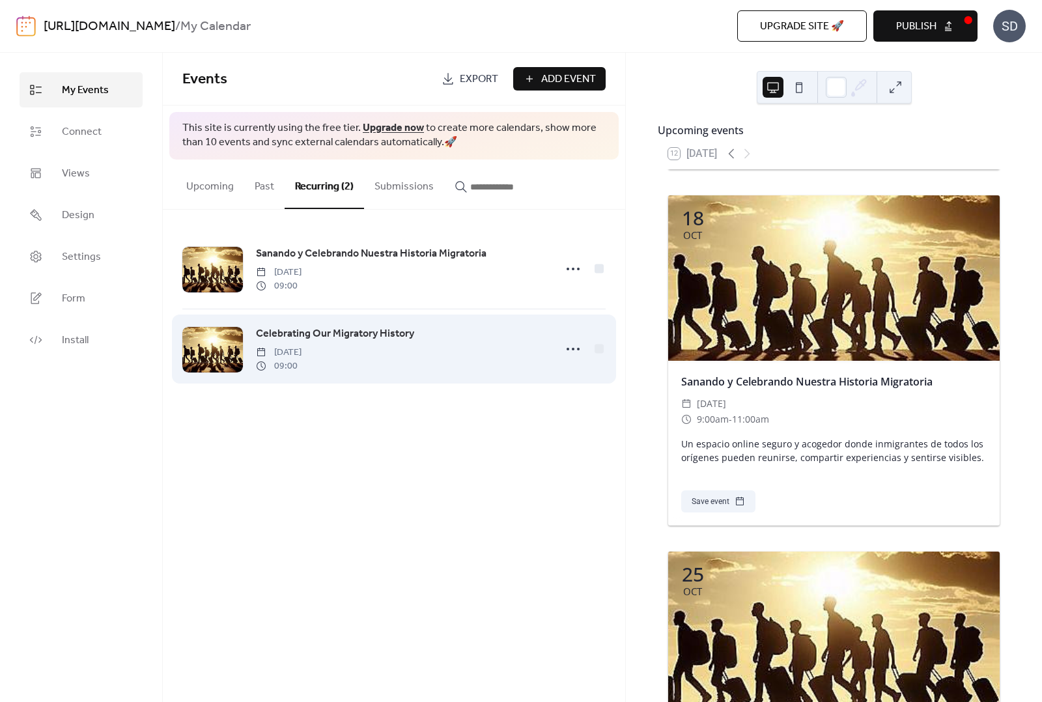
click at [383, 326] on span "Celebrating Our Migratory History" at bounding box center [335, 334] width 158 height 16
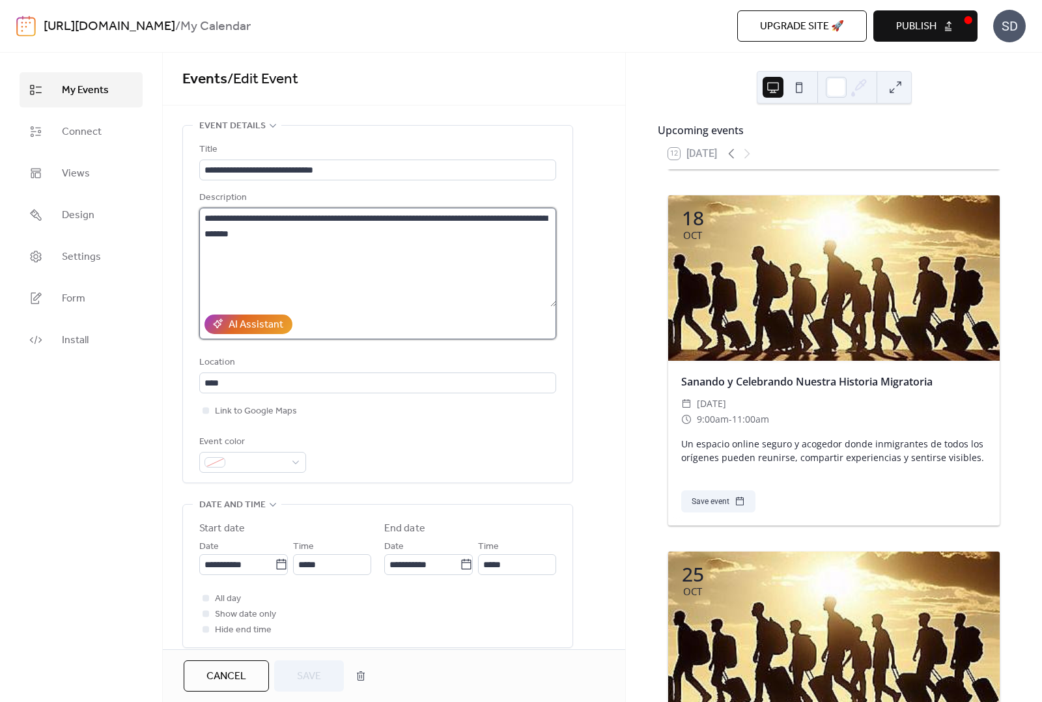
click at [343, 251] on textarea "**********" at bounding box center [377, 257] width 357 height 99
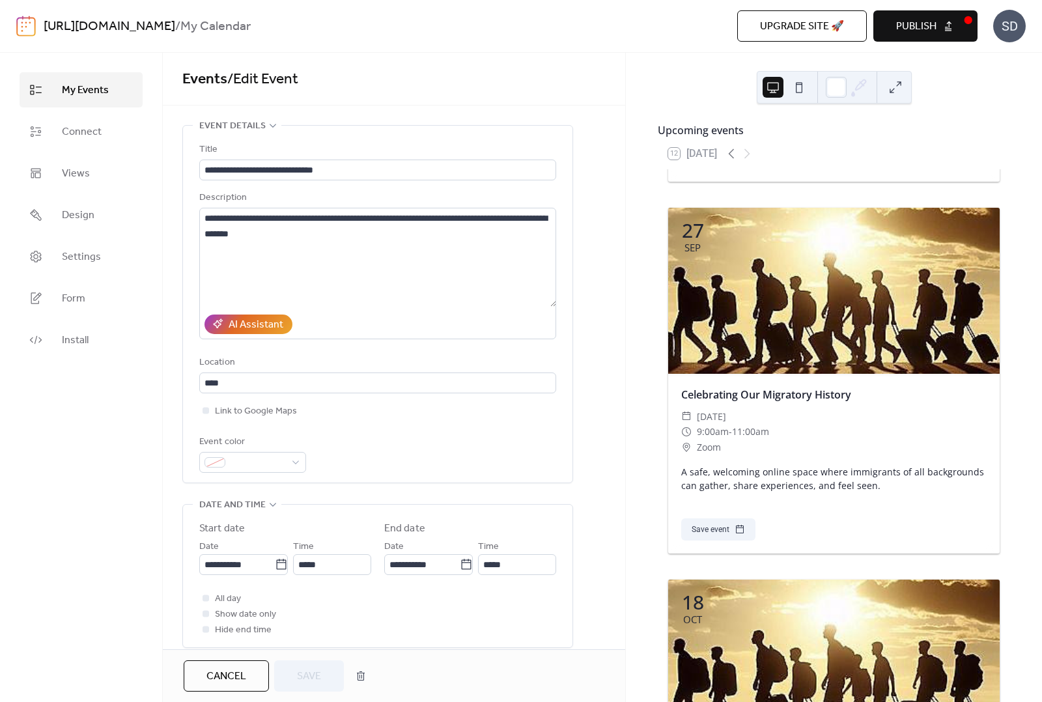
click at [102, 89] on span "My Events" at bounding box center [85, 91] width 47 height 16
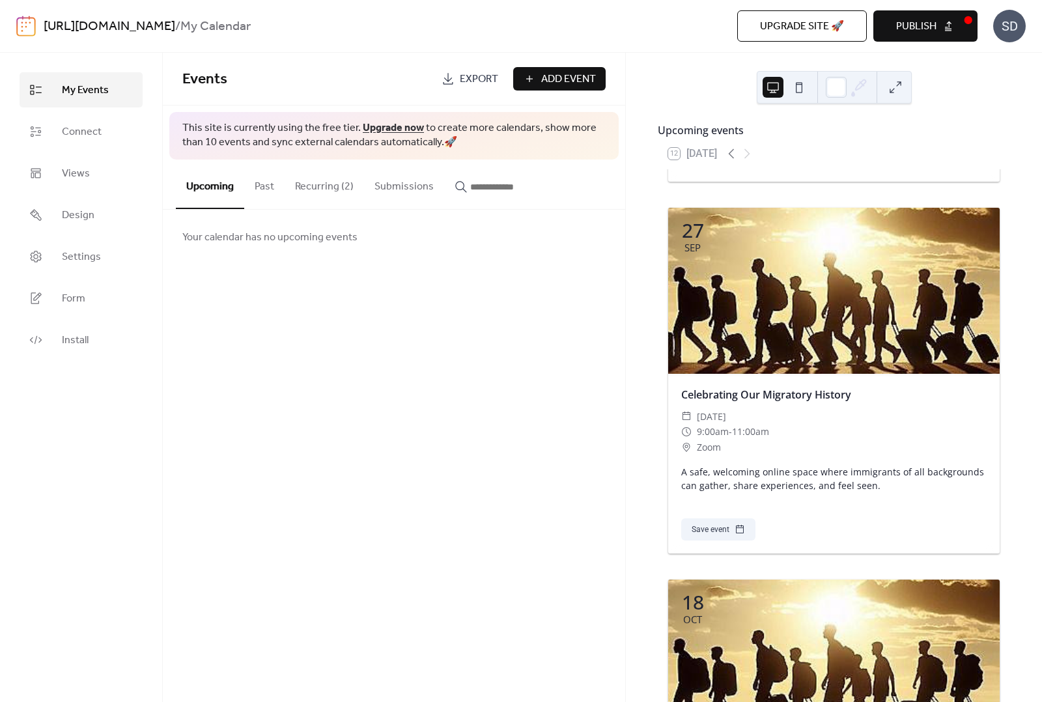
click at [307, 183] on button "Recurring (2)" at bounding box center [324, 184] width 79 height 48
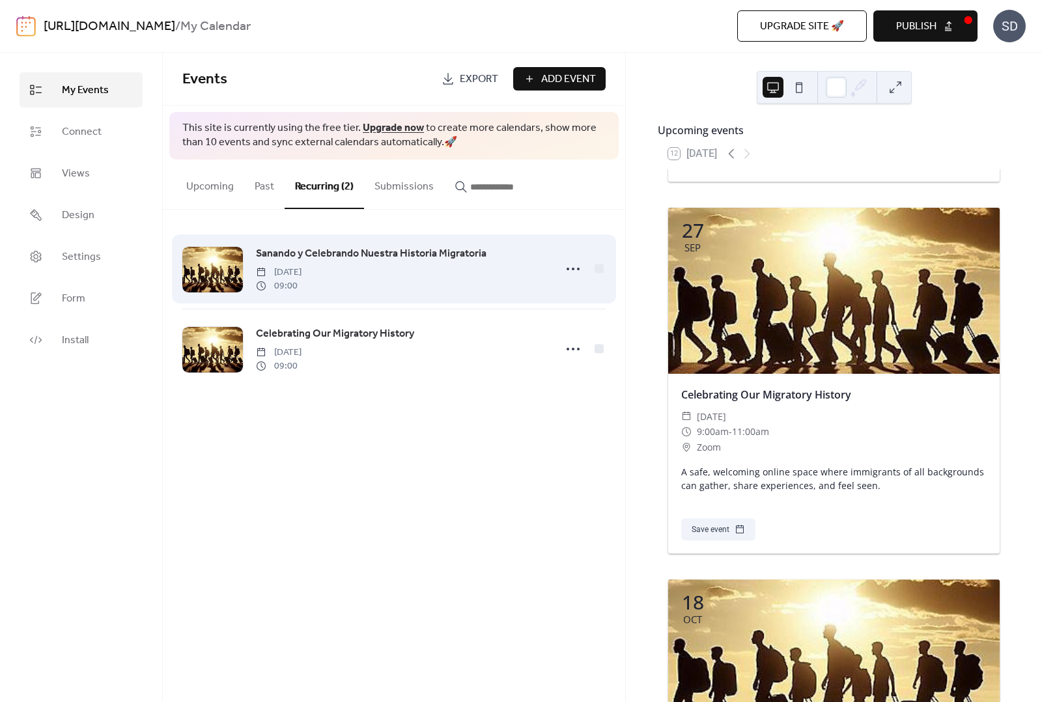
click at [382, 262] on link "Sanando y Celebrando Nuestra Historia Migratoria" at bounding box center [371, 254] width 231 height 17
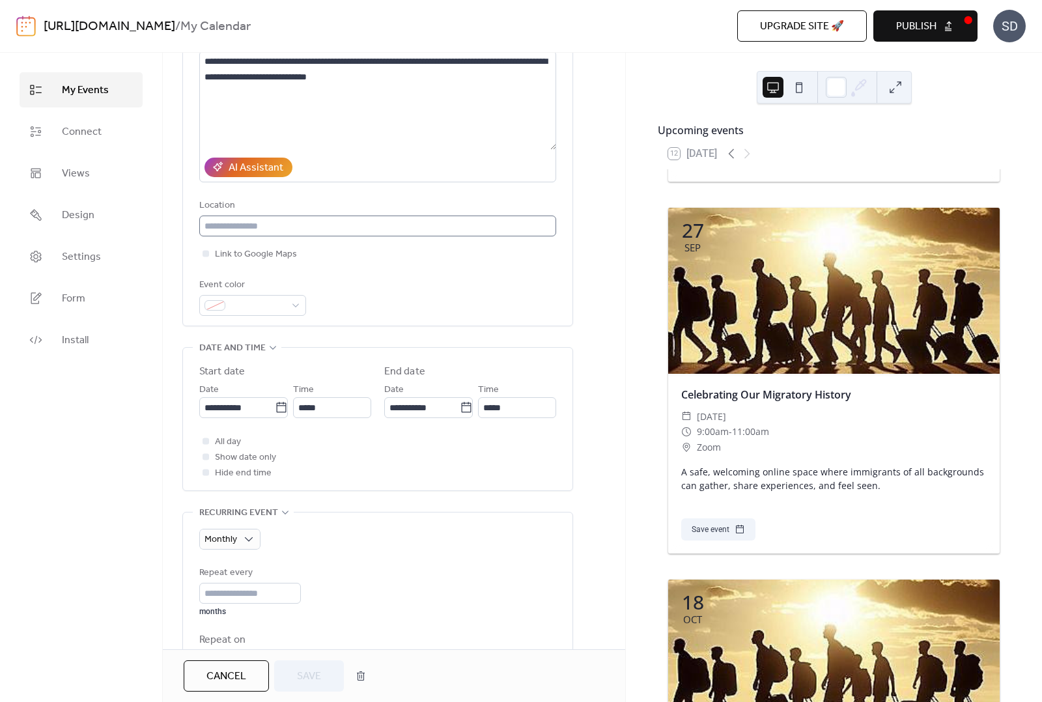
scroll to position [163, 0]
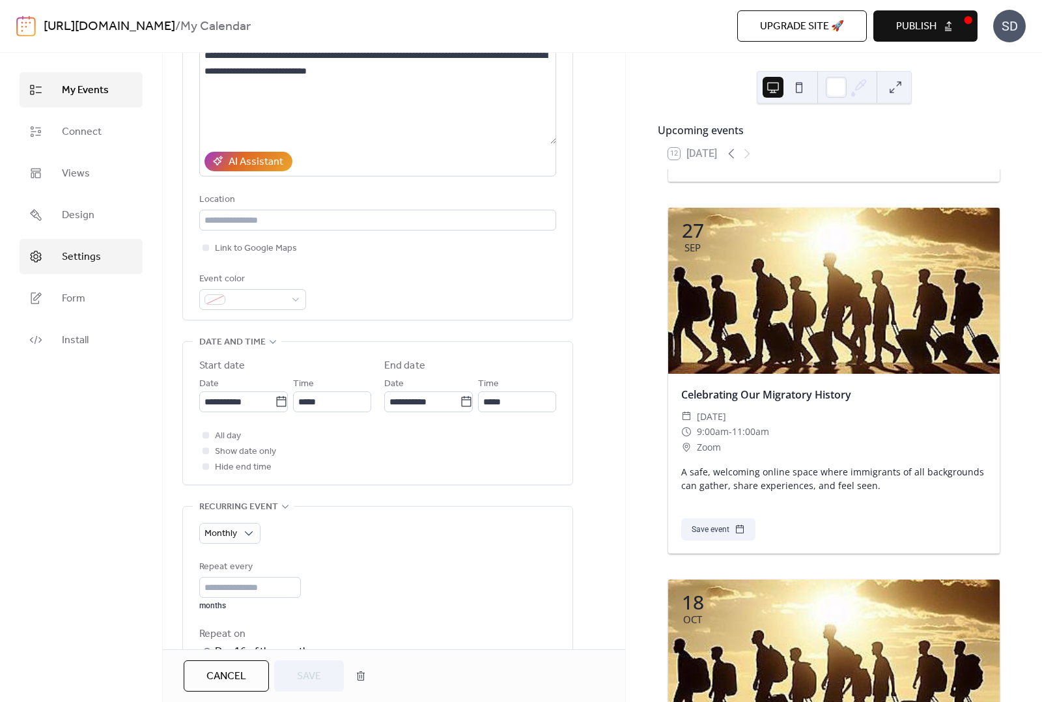
click at [81, 254] on span "Settings" at bounding box center [81, 257] width 39 height 16
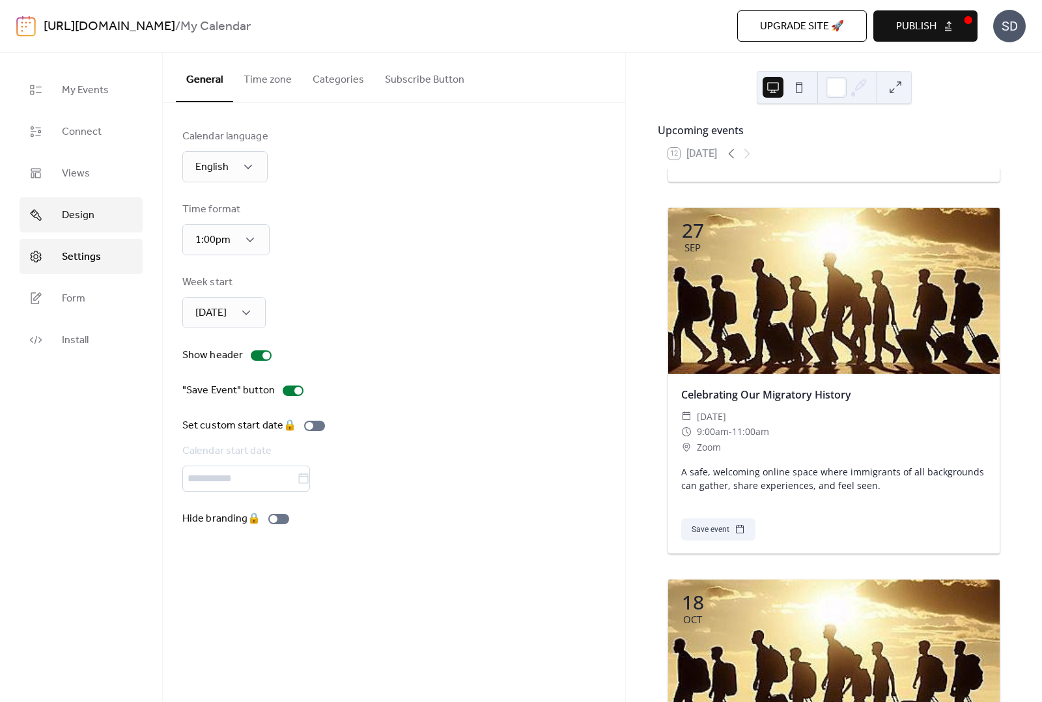
click at [85, 212] on span "Design" at bounding box center [78, 216] width 33 height 16
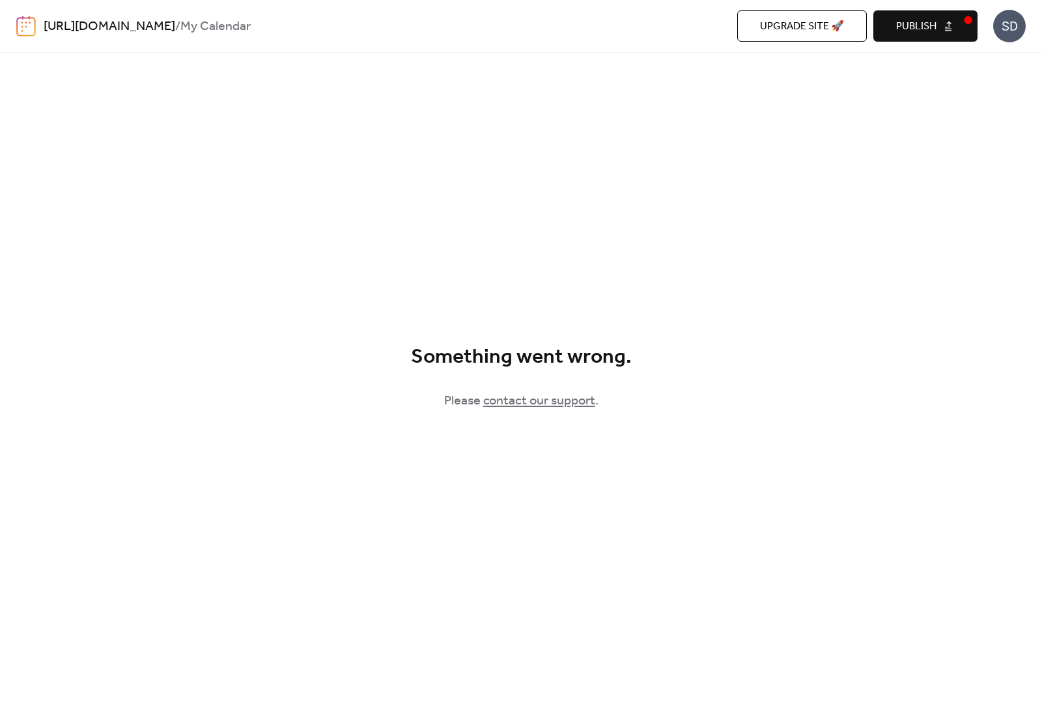
click at [151, 28] on link "https://www.socorrodiaz.com/" at bounding box center [110, 26] width 132 height 25
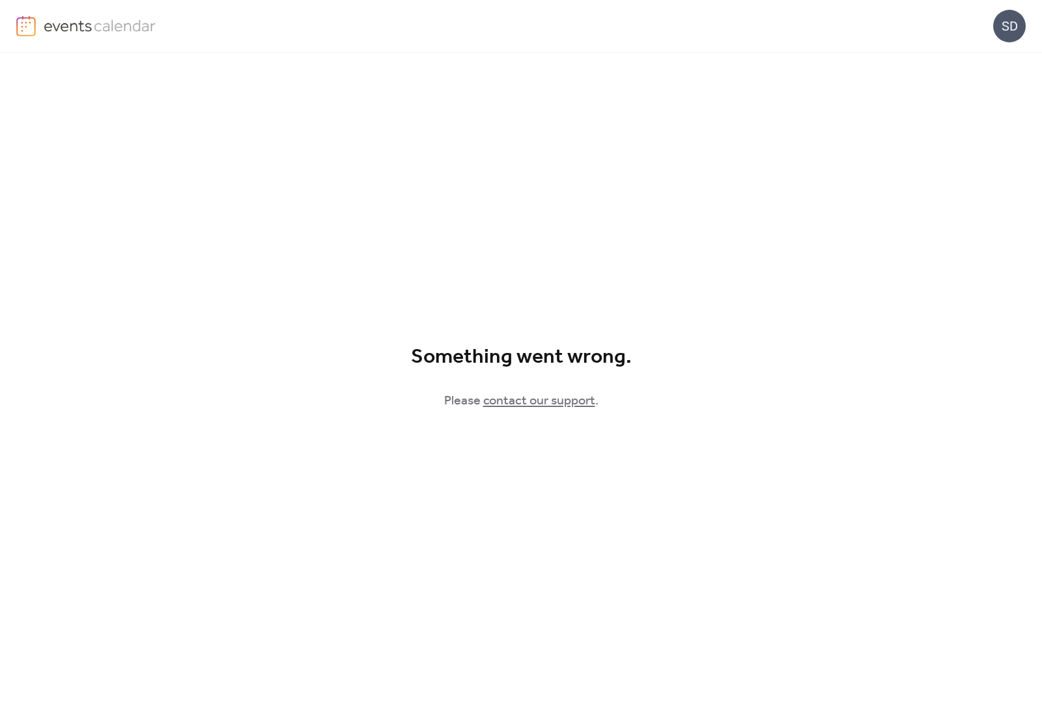
click at [70, 27] on img at bounding box center [100, 26] width 113 height 20
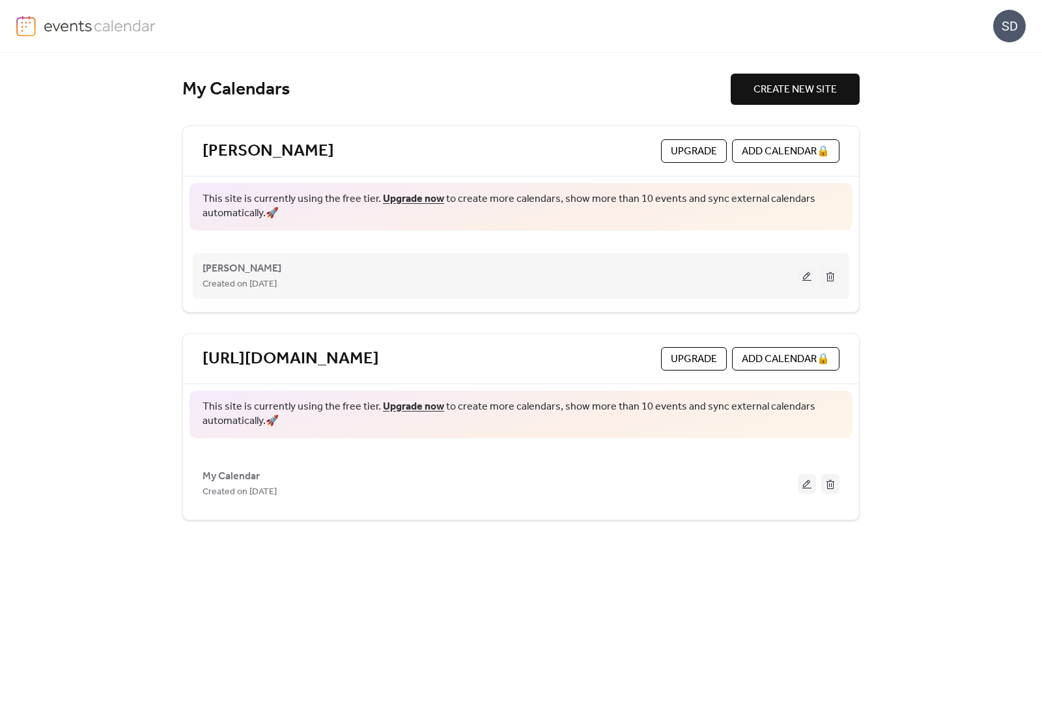
click at [801, 278] on button at bounding box center [807, 276] width 18 height 20
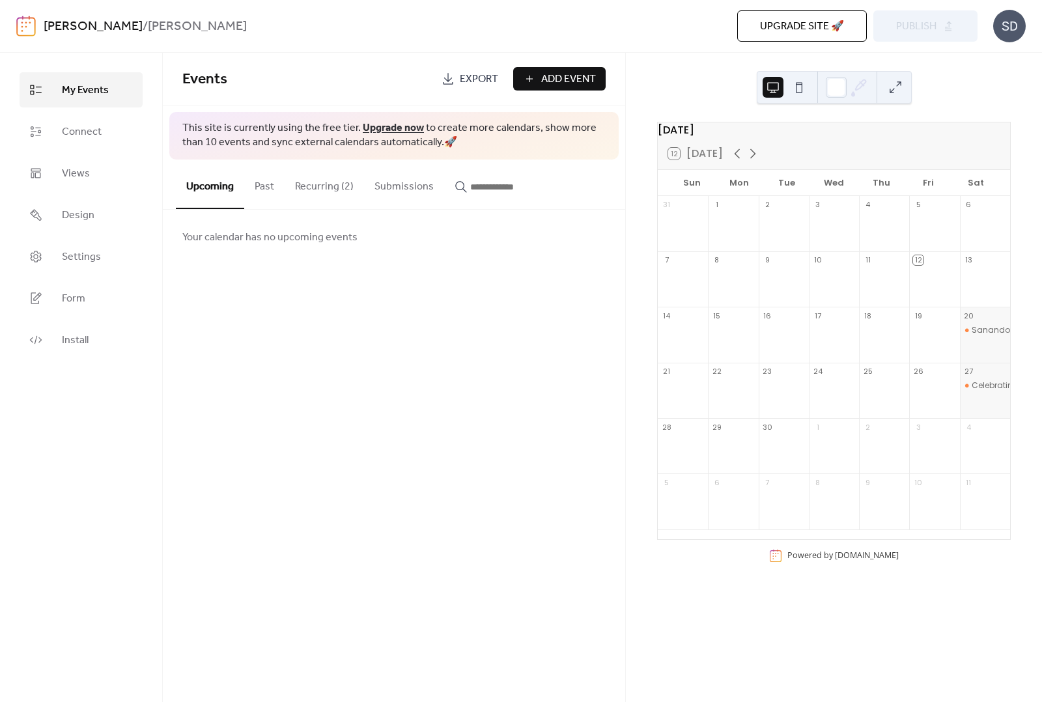
click at [79, 27] on link "[PERSON_NAME]" at bounding box center [93, 26] width 99 height 25
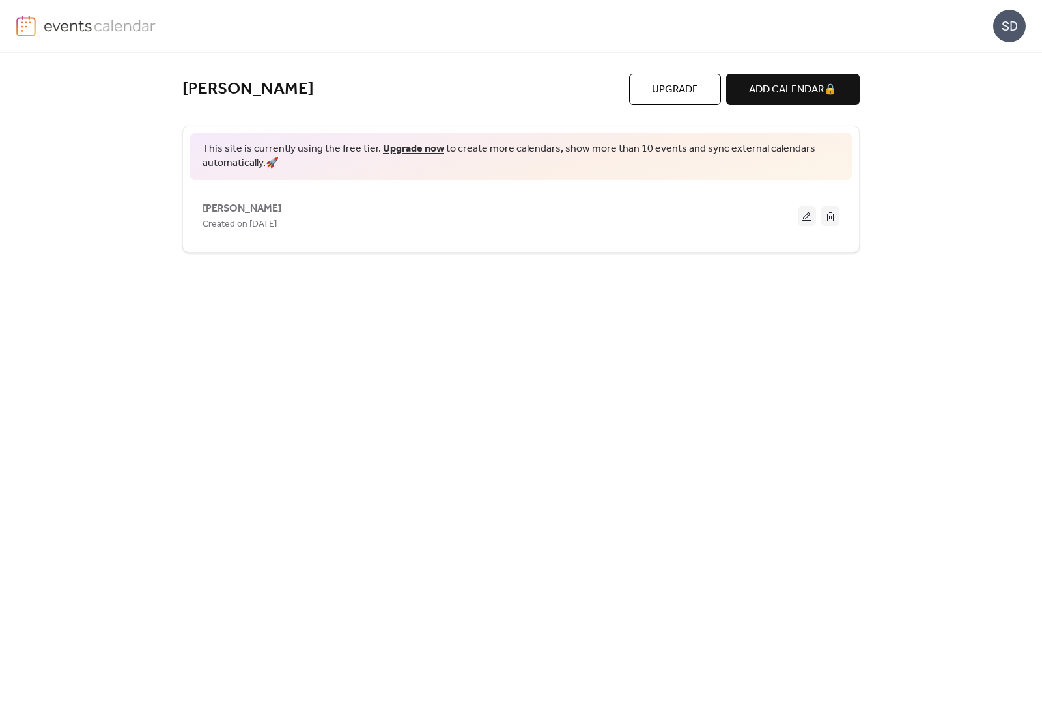
click at [627, 337] on div "[PERSON_NAME] Upgrade ADD CALENDAR 🔒 This site is currently using the free tier…" at bounding box center [520, 377] width 677 height 649
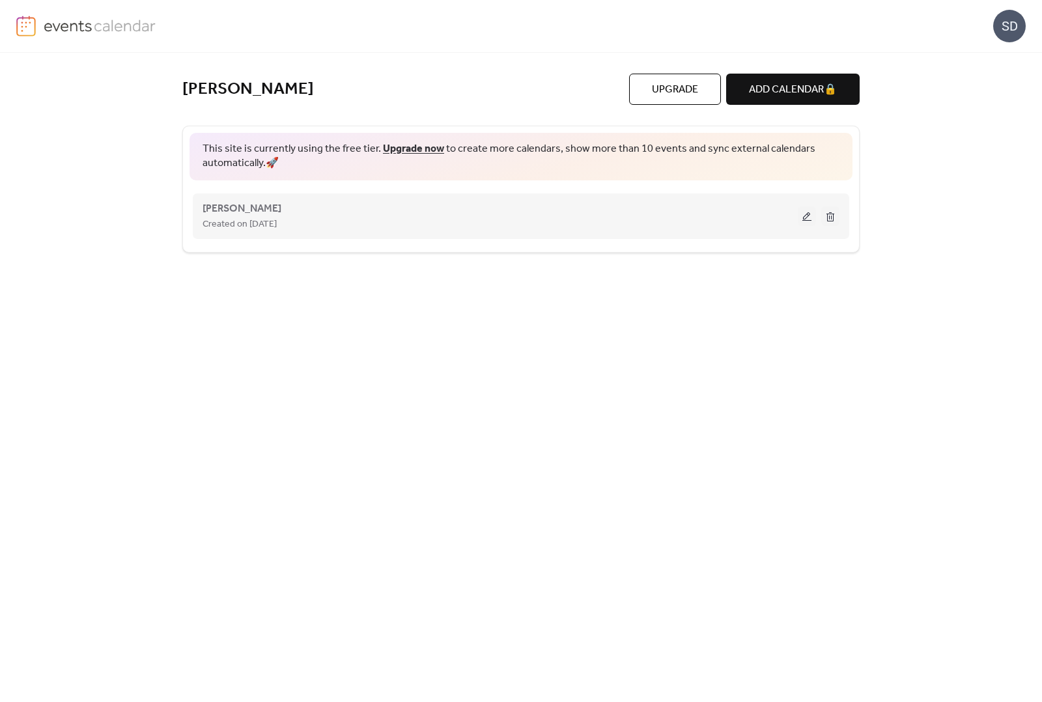
click at [806, 216] on button at bounding box center [807, 217] width 18 height 20
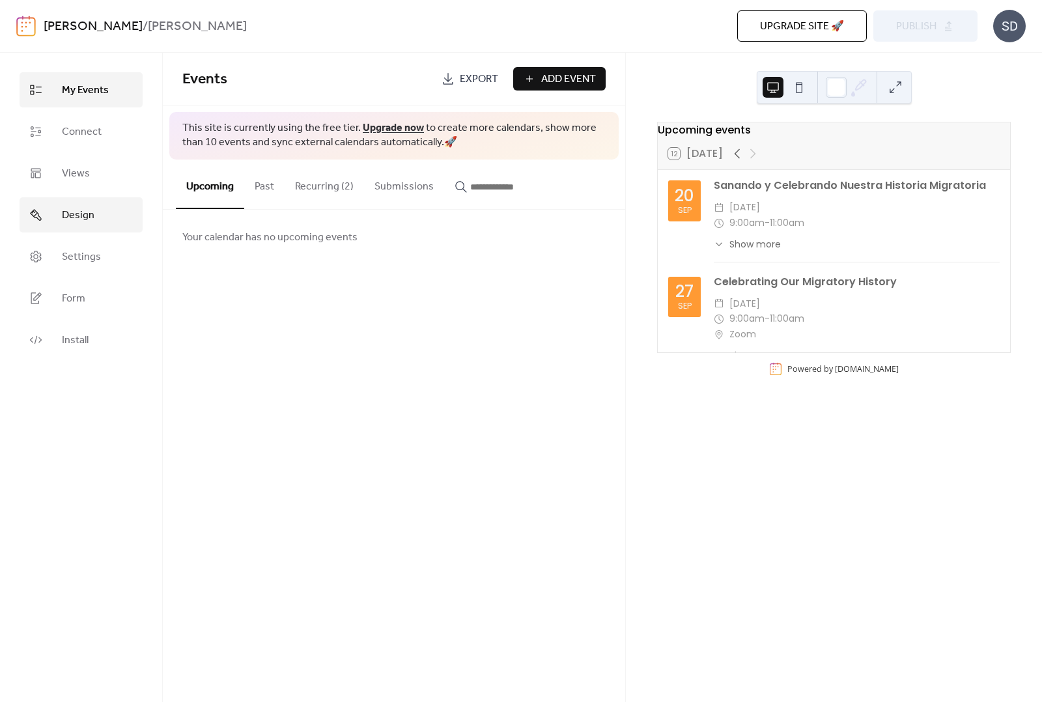
click at [78, 229] on link "Design" at bounding box center [81, 214] width 123 height 35
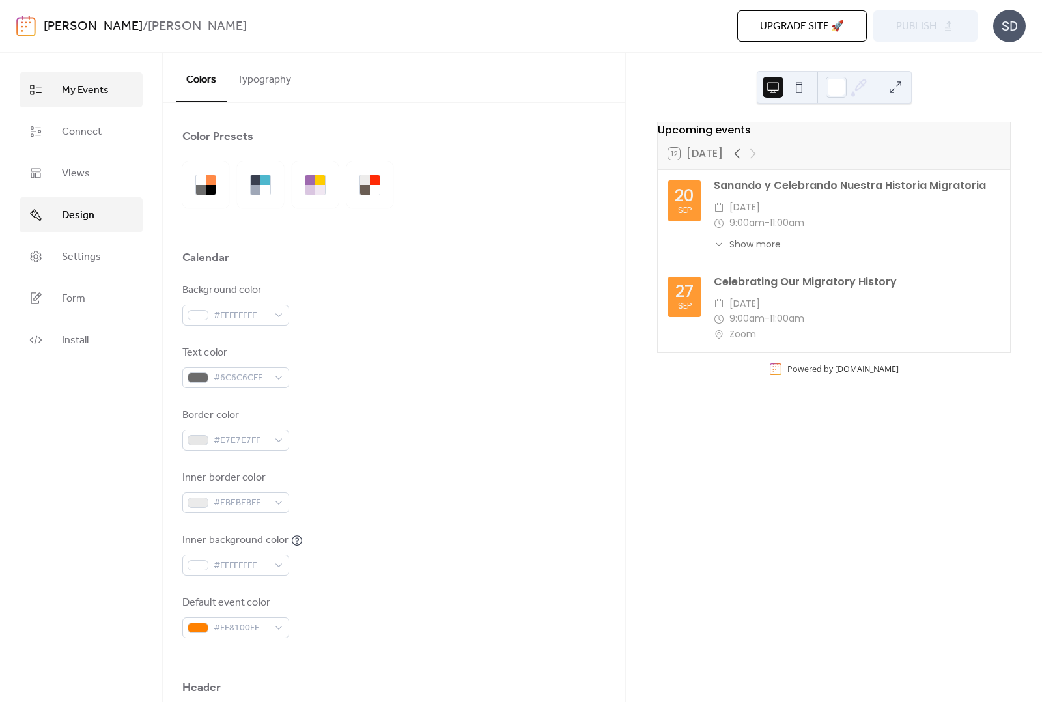
click at [72, 94] on span "My Events" at bounding box center [85, 91] width 47 height 16
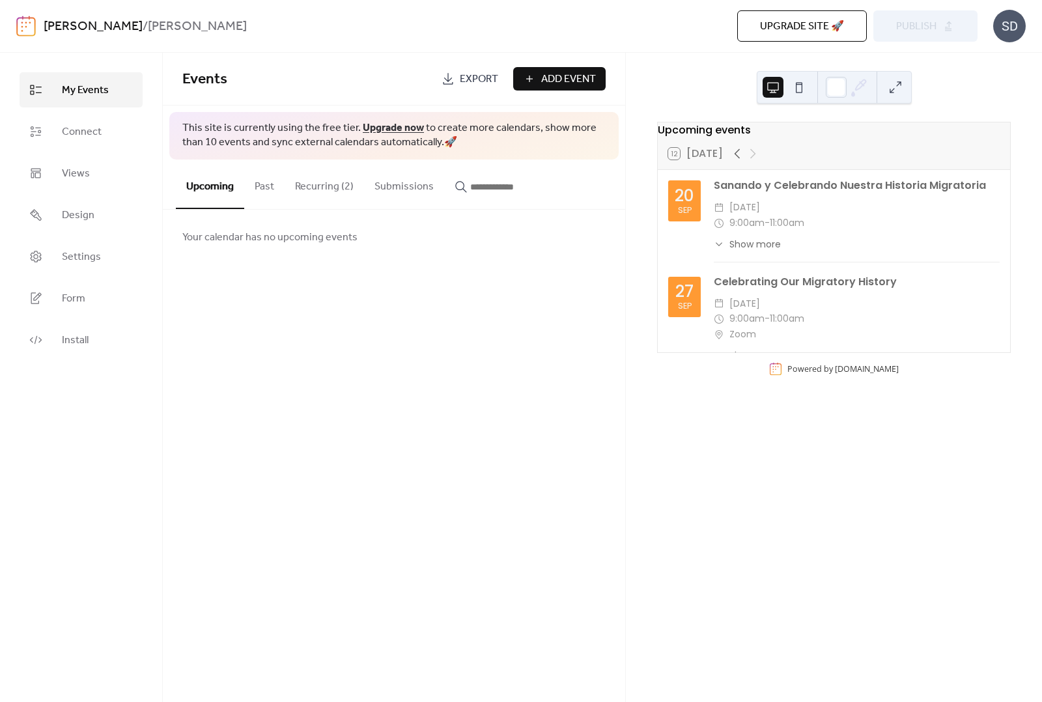
click at [70, 24] on link "[PERSON_NAME]" at bounding box center [93, 26] width 99 height 25
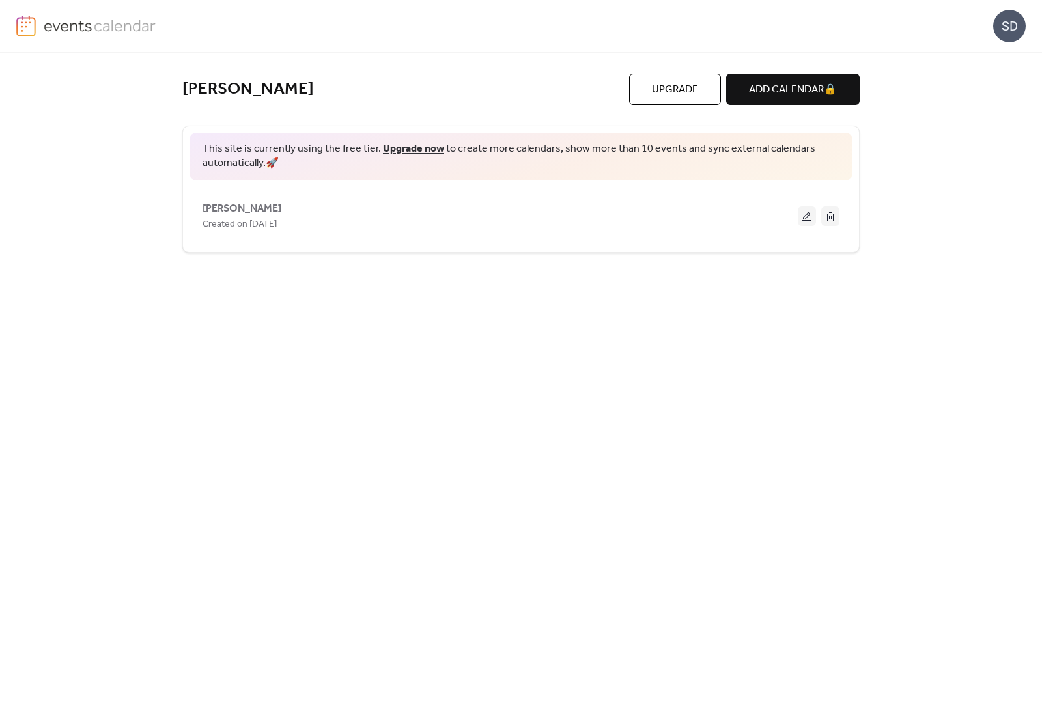
click at [609, 377] on div "[PERSON_NAME] Upgrade ADD CALENDAR 🔒 This site is currently using the free tier…" at bounding box center [520, 377] width 677 height 649
